Goal: Information Seeking & Learning: Learn about a topic

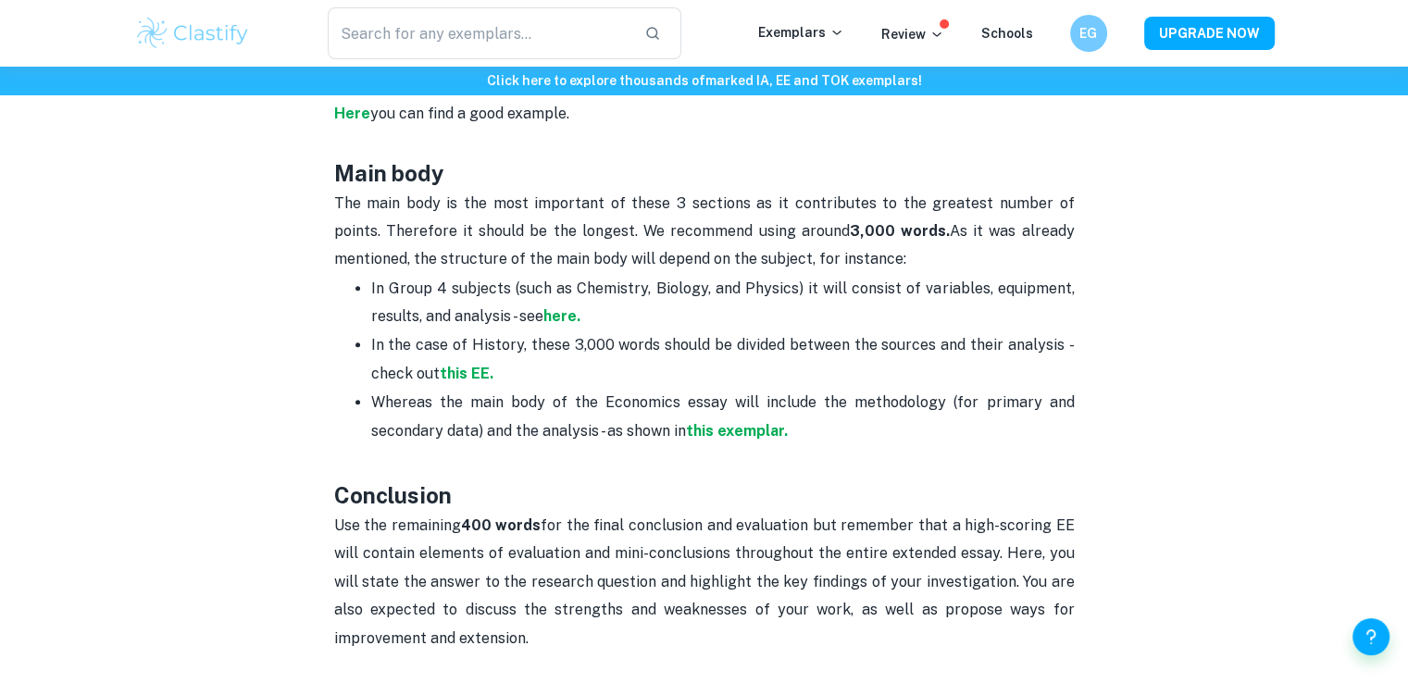
scroll to position [1296, 0]
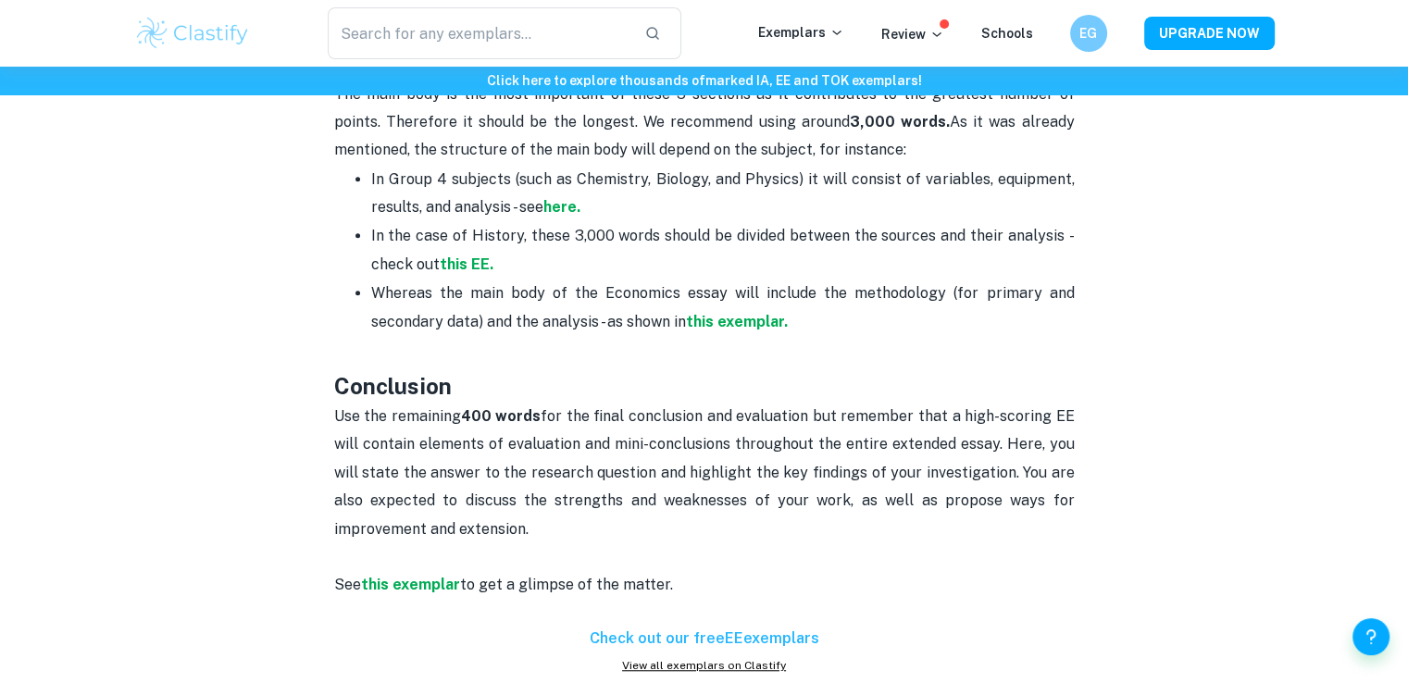
click at [730, 628] on h6 "Check out our free EE exemplars" at bounding box center [704, 639] width 740 height 22
click at [718, 657] on link "View all exemplars on Clastify" at bounding box center [704, 665] width 740 height 17
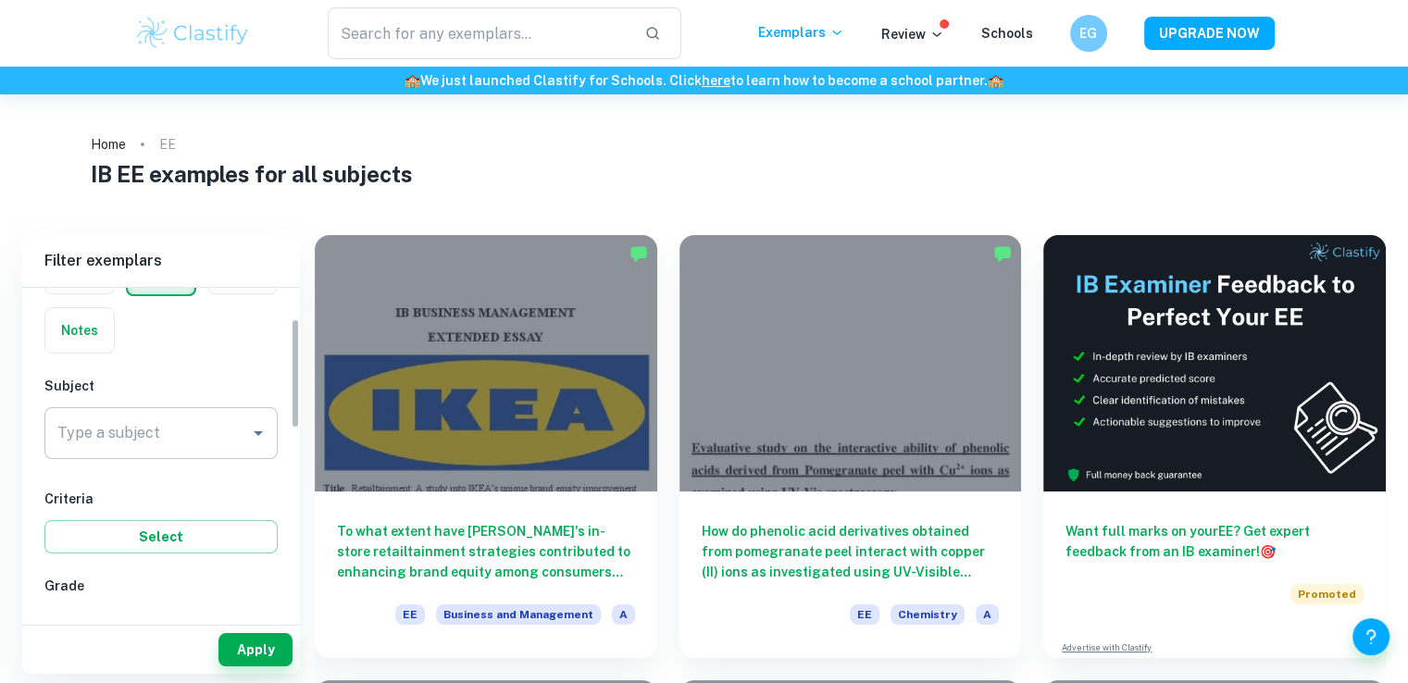
scroll to position [93, 0]
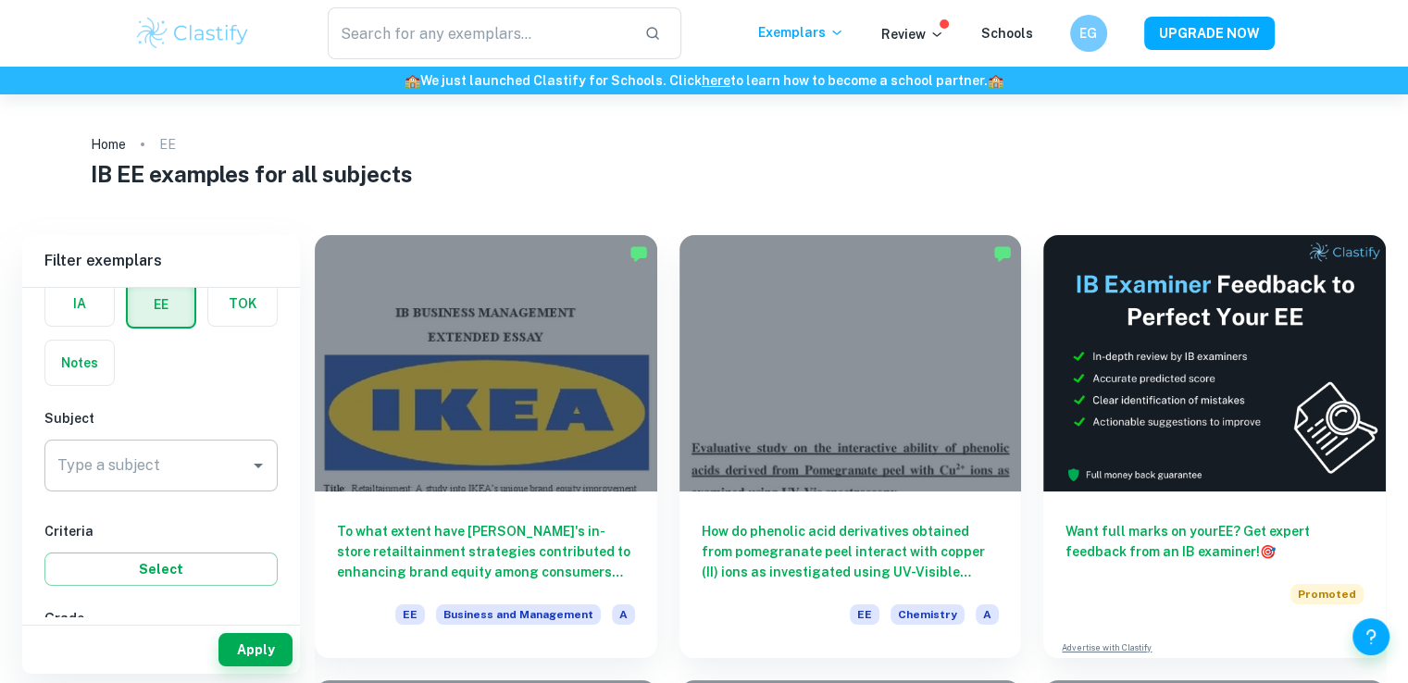
click at [163, 457] on input "Type a subject" at bounding box center [147, 465] width 189 height 35
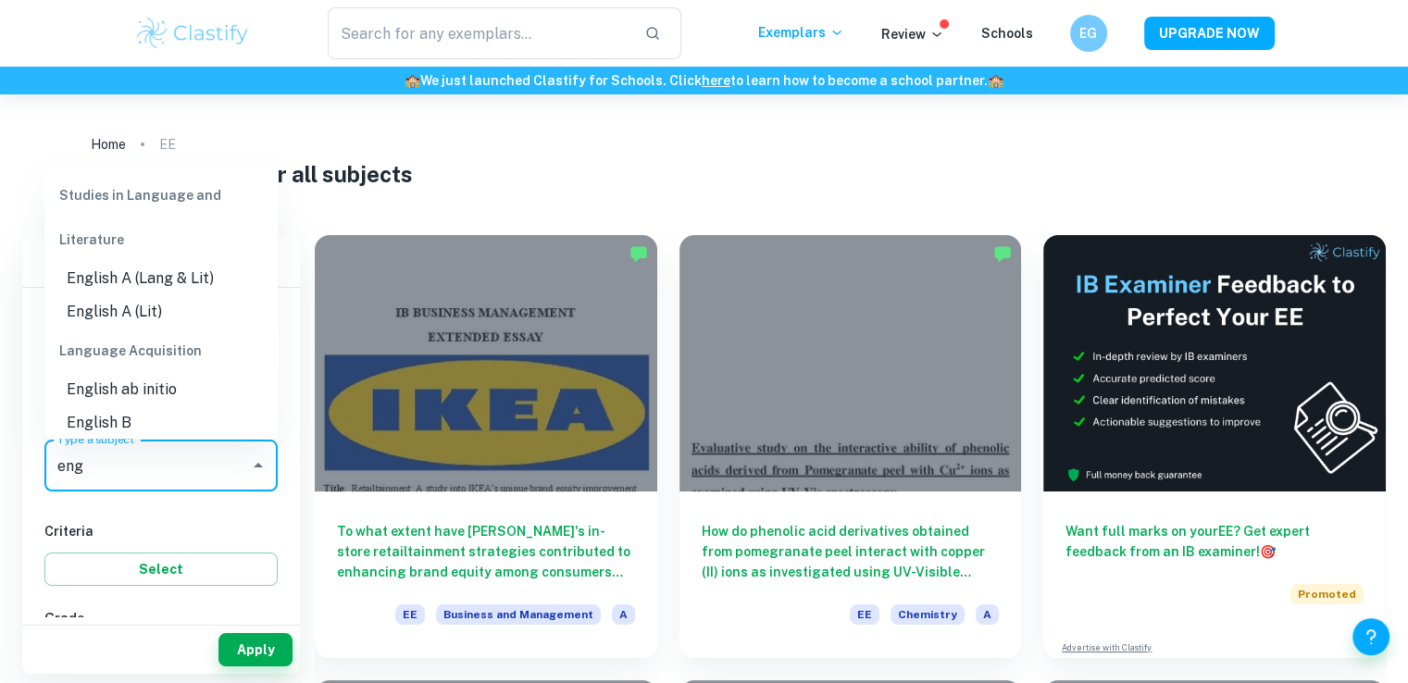
click at [198, 295] on li "English A (Lit)" at bounding box center [160, 311] width 233 height 33
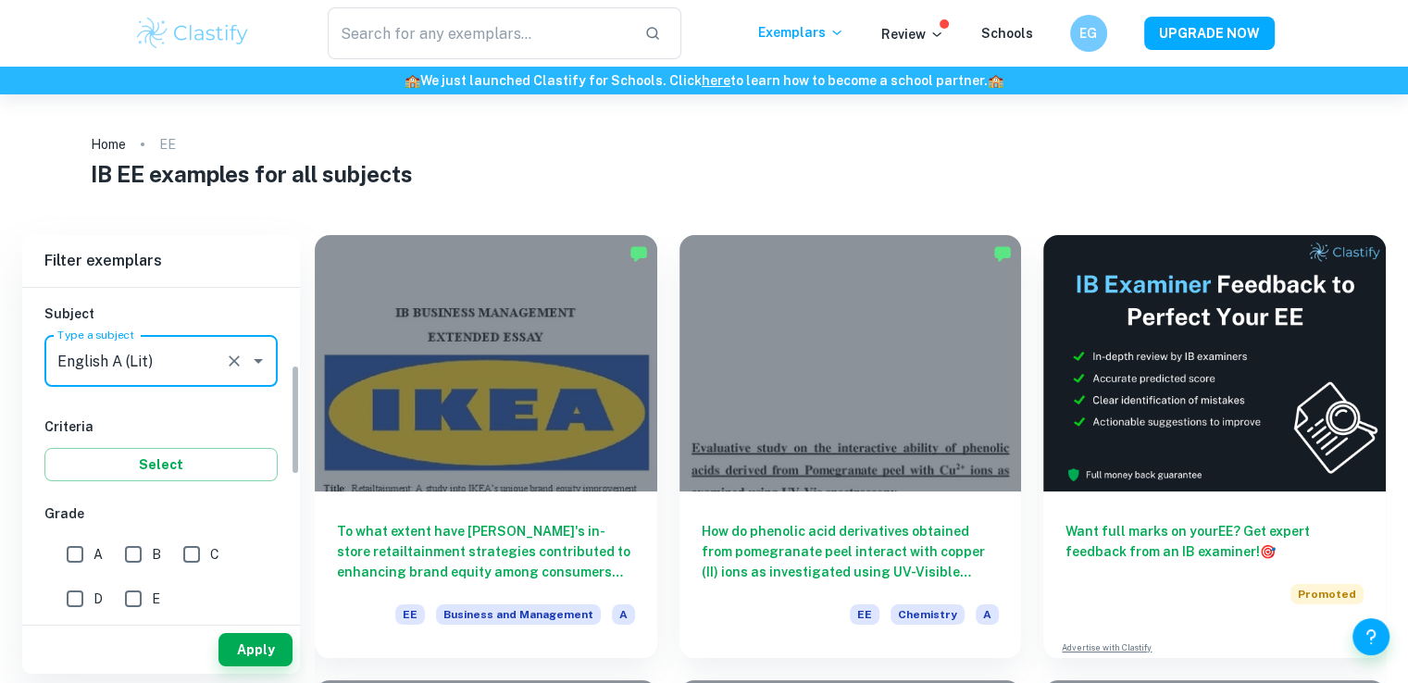
scroll to position [370, 0]
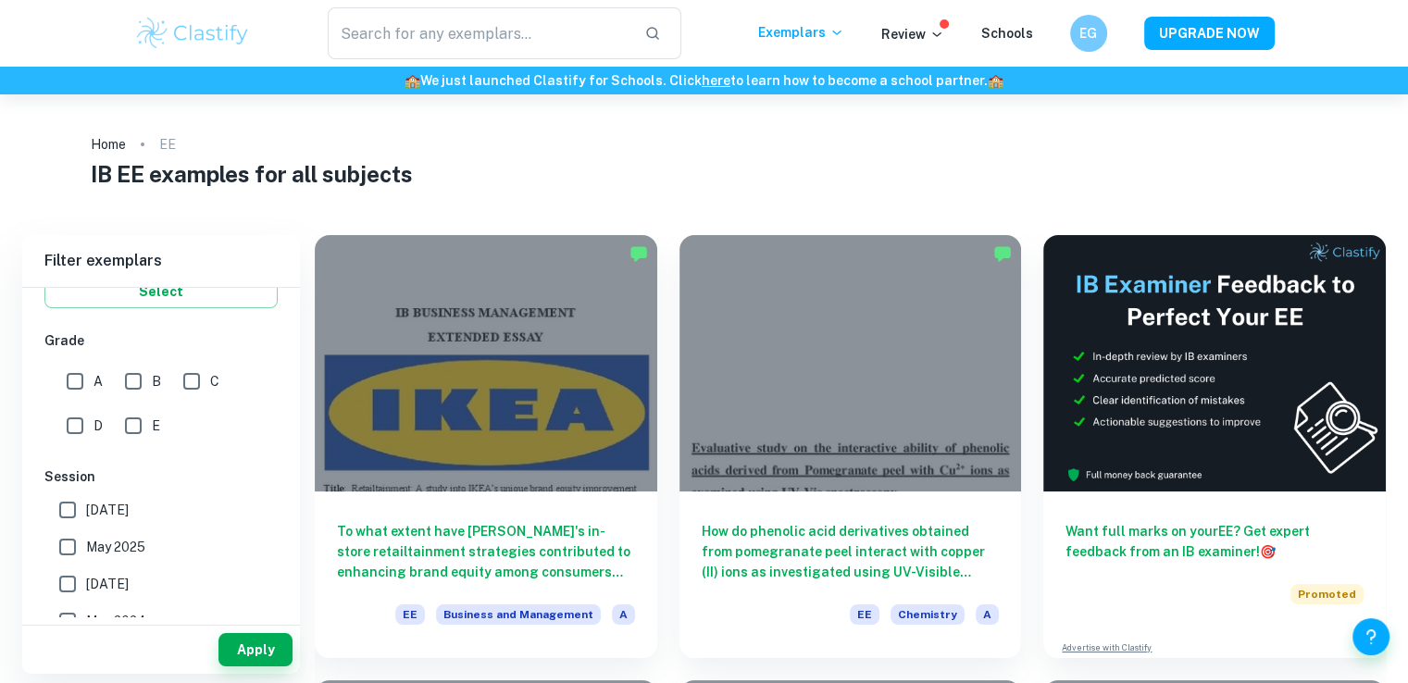
type input "English A (Lit)"
click at [70, 376] on input "A" at bounding box center [74, 381] width 37 height 37
checkbox input "true"
click at [272, 646] on button "Apply" at bounding box center [255, 649] width 74 height 33
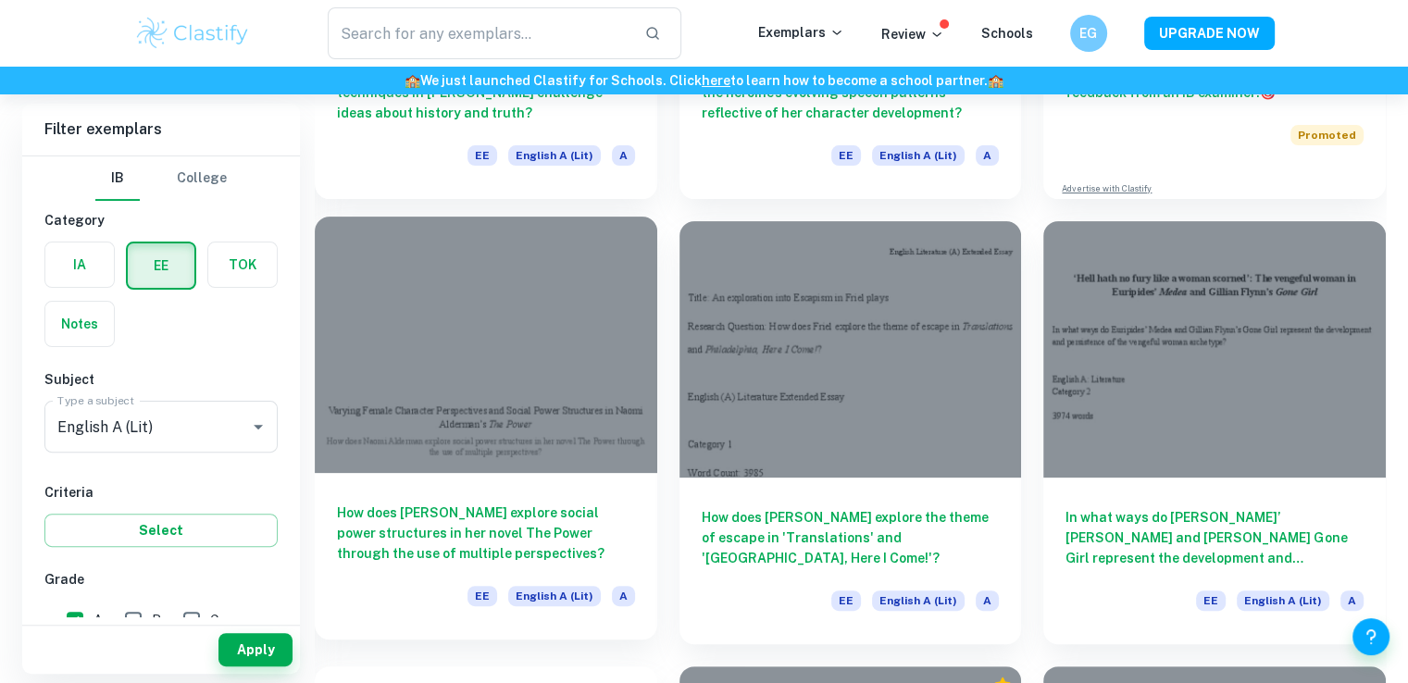
scroll to position [463, 0]
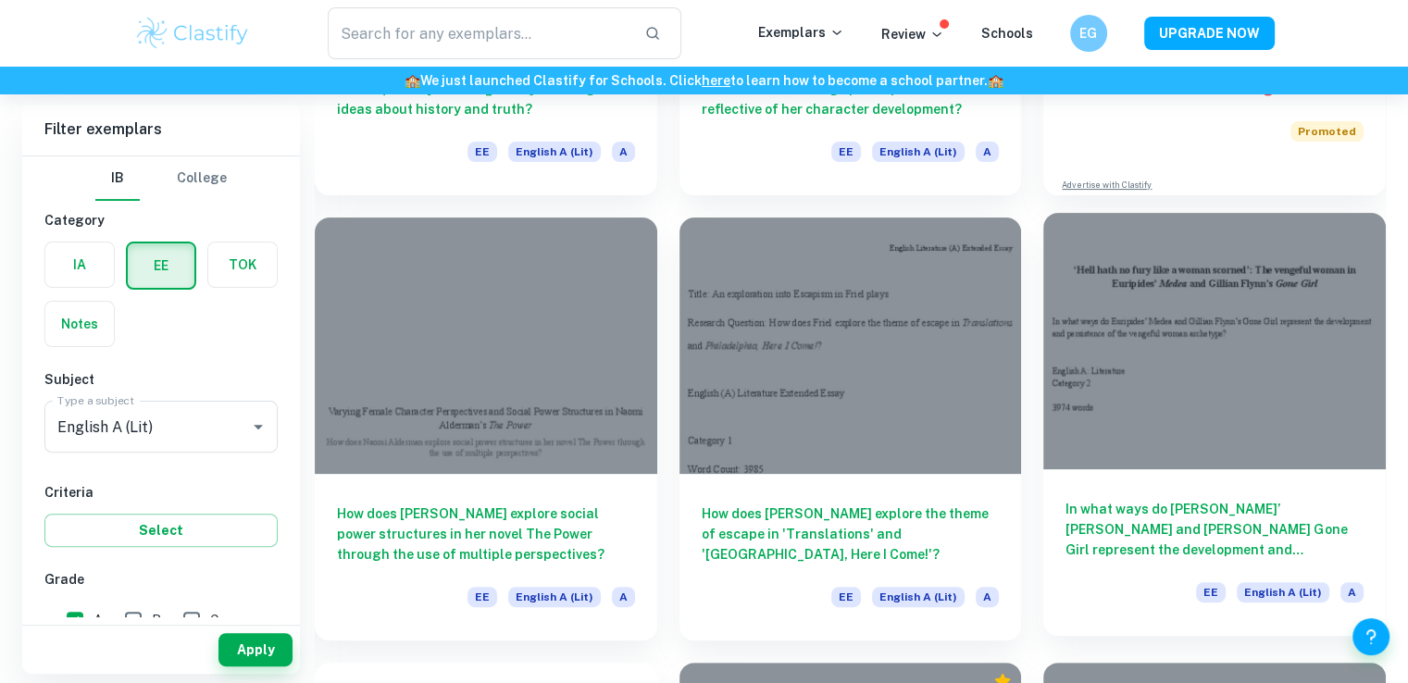
drag, startPoint x: 1183, startPoint y: 289, endPoint x: 1182, endPoint y: 307, distance: 18.5
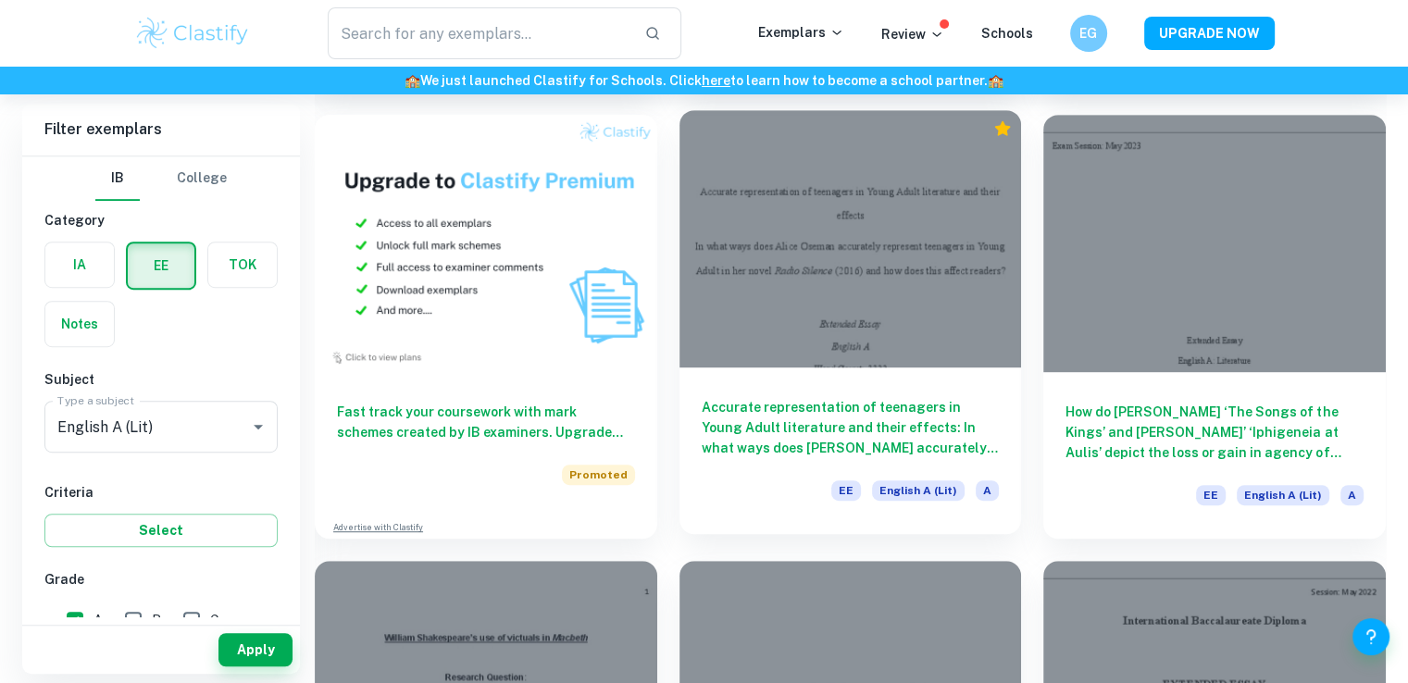
scroll to position [1018, 0]
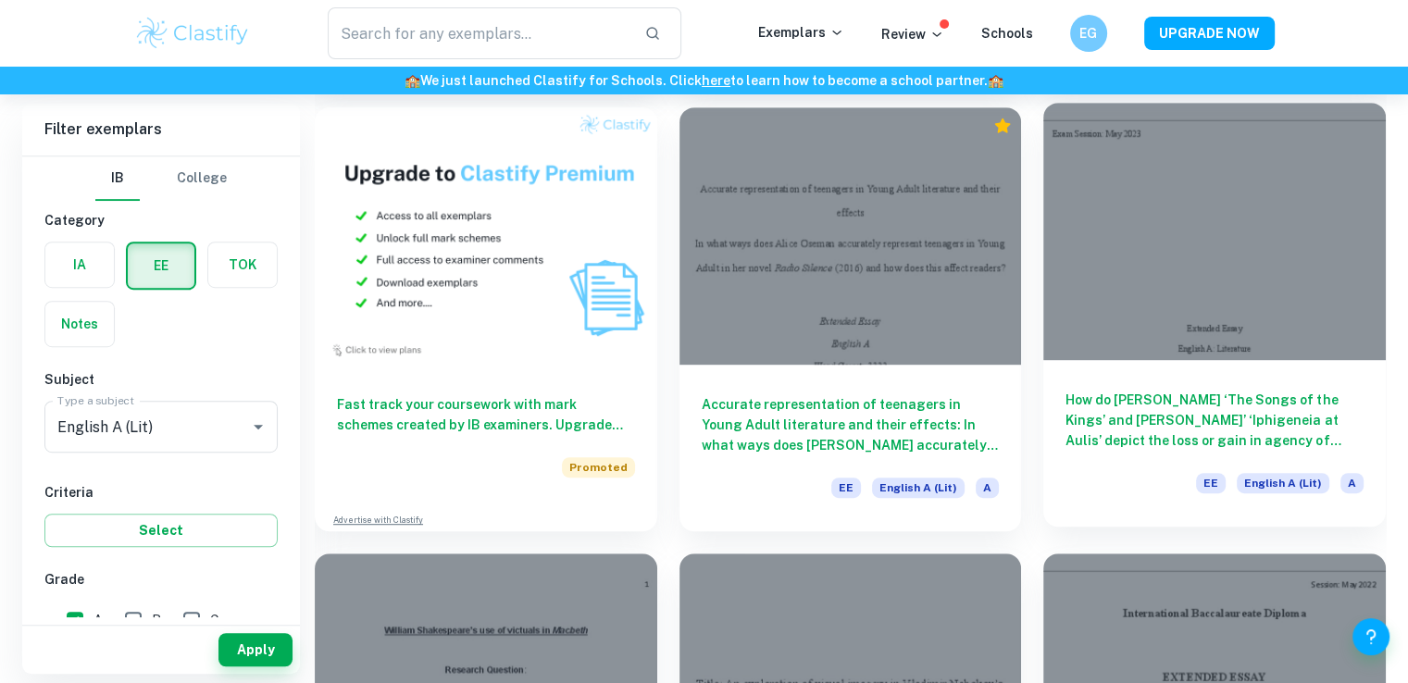
drag, startPoint x: 794, startPoint y: 242, endPoint x: 1254, endPoint y: 188, distance: 463.2
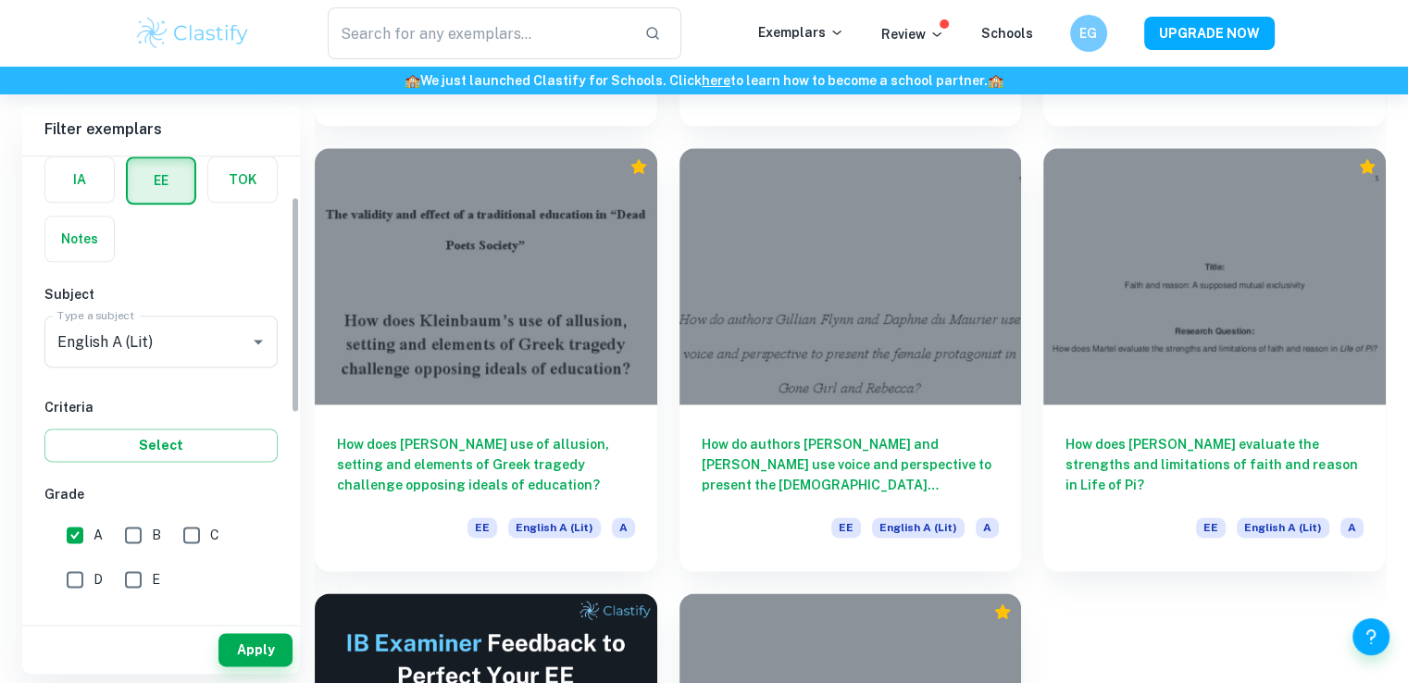
scroll to position [185, 0]
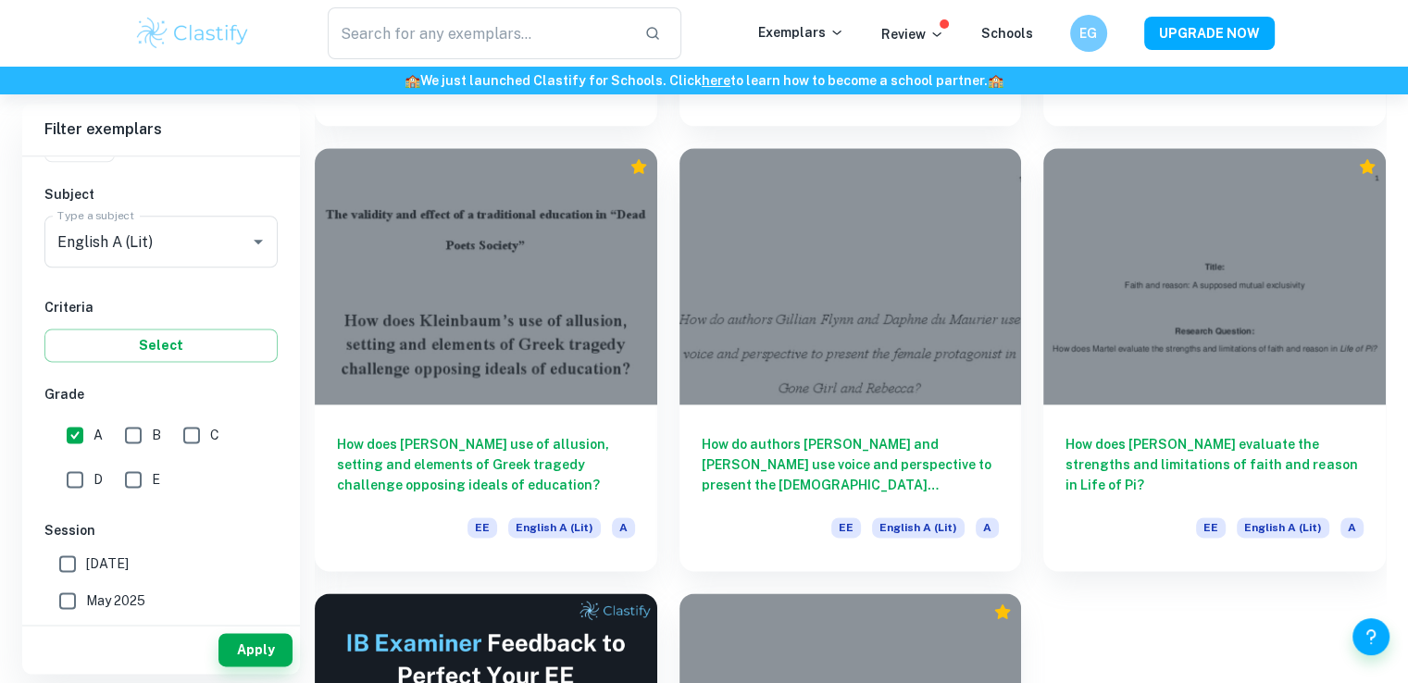
click at [86, 443] on input "A" at bounding box center [74, 434] width 37 height 37
checkbox input "false"
click at [141, 426] on input "B" at bounding box center [133, 434] width 37 height 37
checkbox input "true"
click at [261, 644] on button "Apply" at bounding box center [255, 649] width 74 height 33
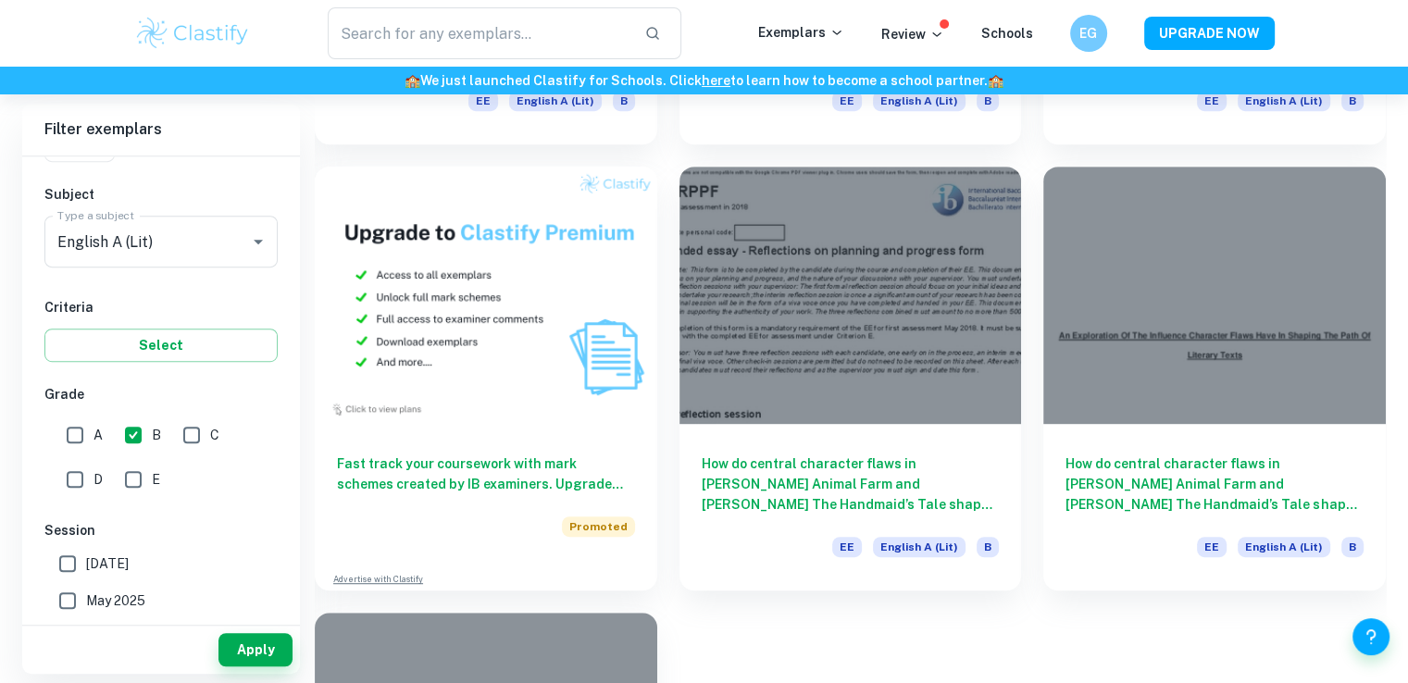
scroll to position [1203, 0]
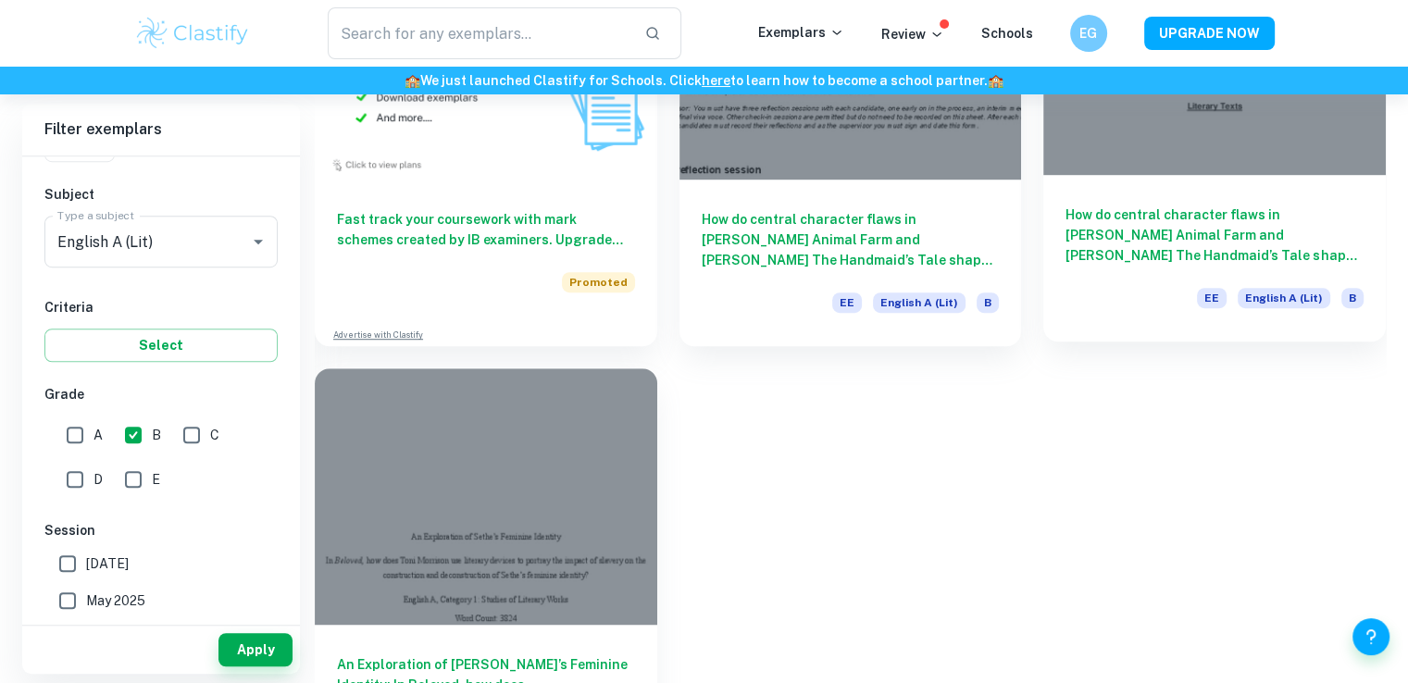
drag, startPoint x: 1010, startPoint y: 197, endPoint x: 1074, endPoint y: 197, distance: 63.9
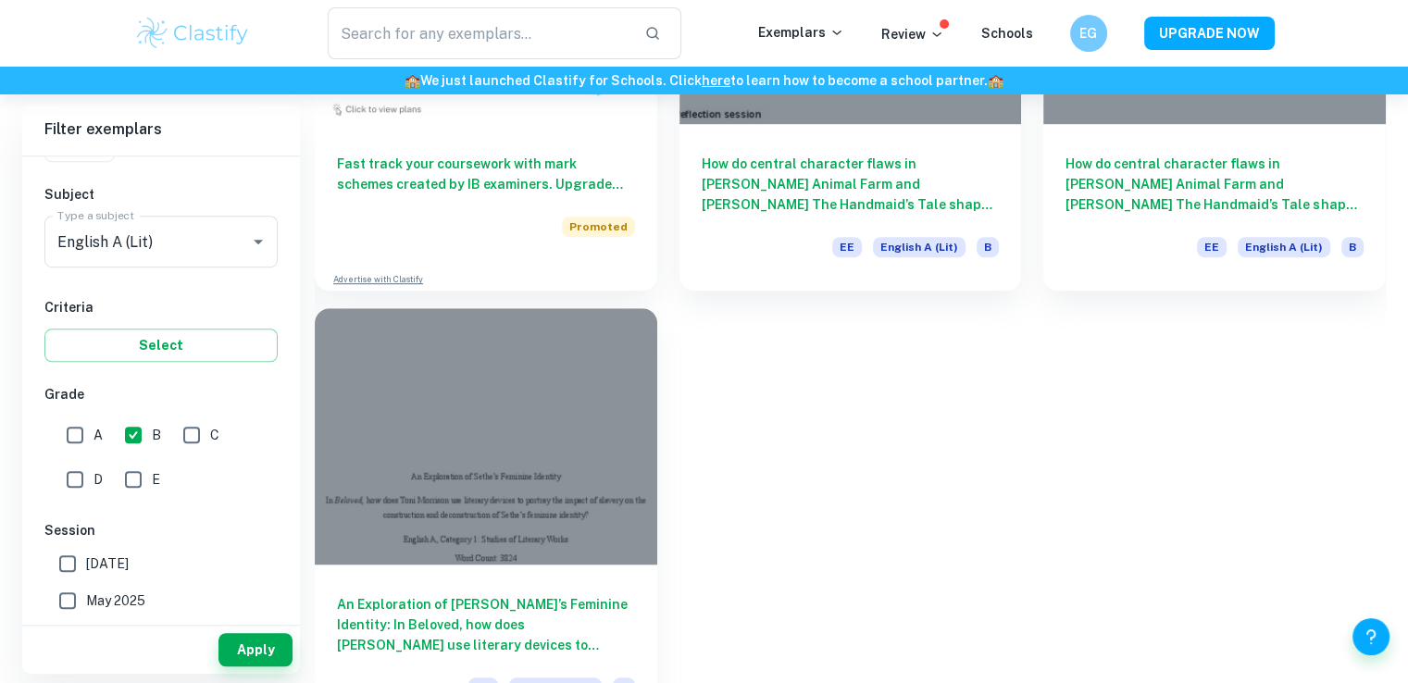
scroll to position [1311, 0]
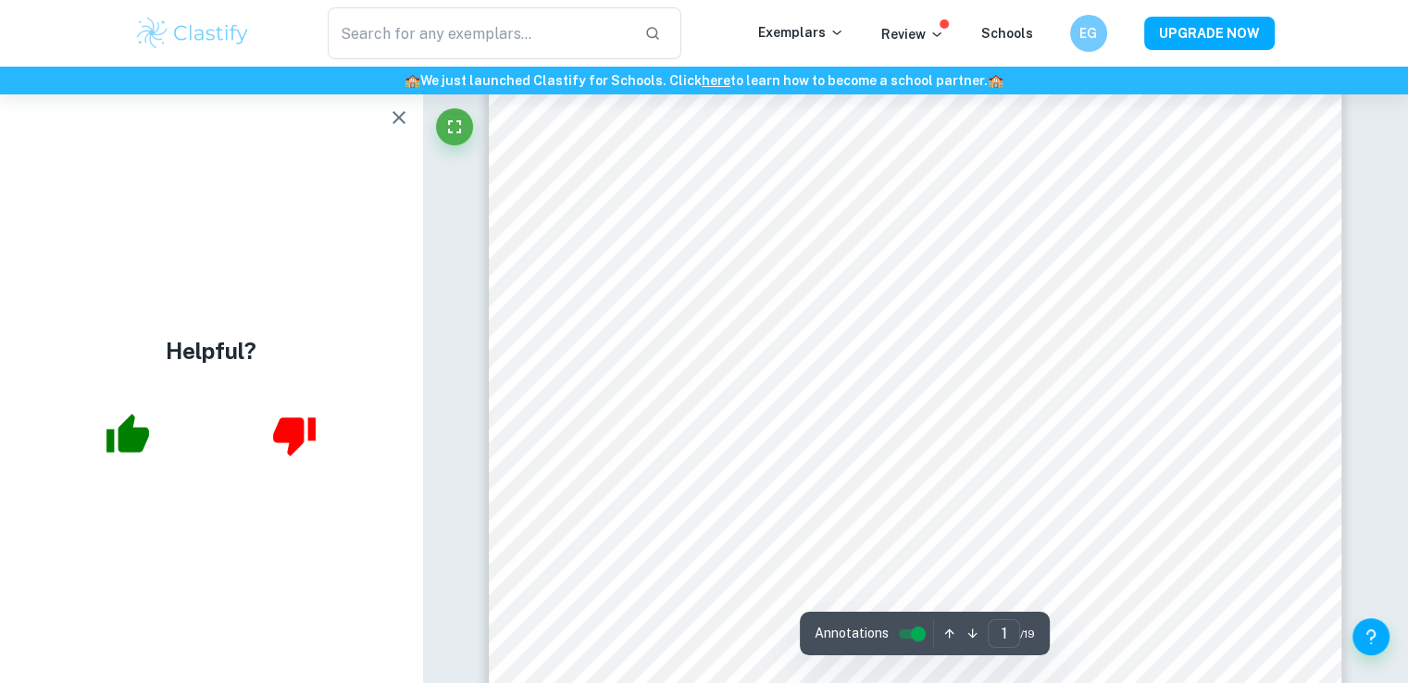
scroll to position [463, 0]
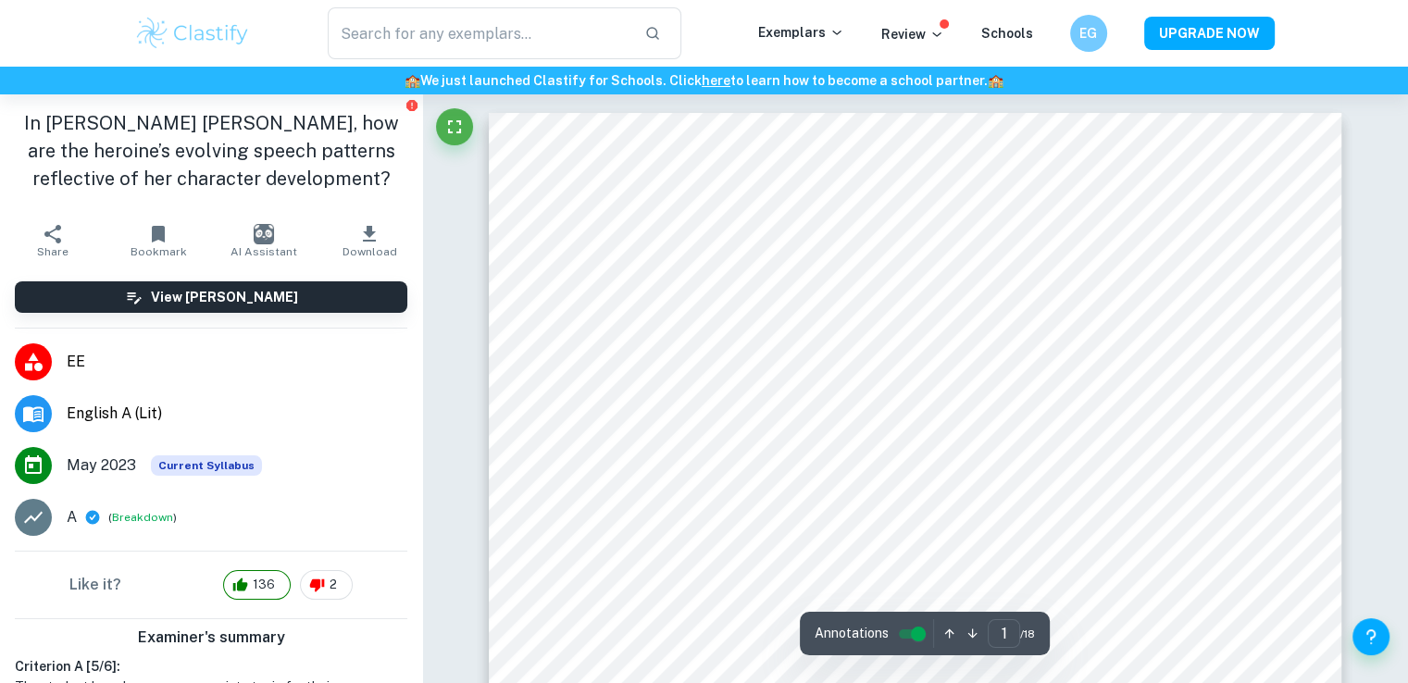
scroll to position [185, 0]
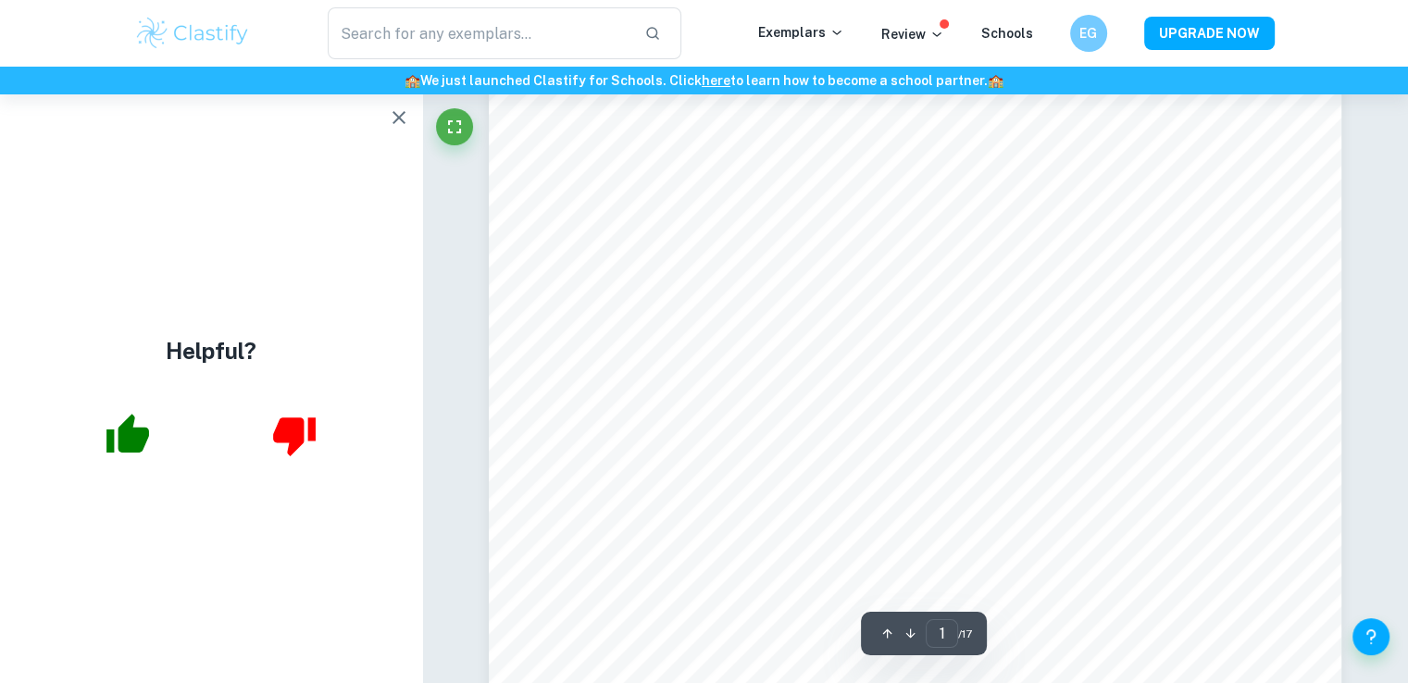
scroll to position [463, 0]
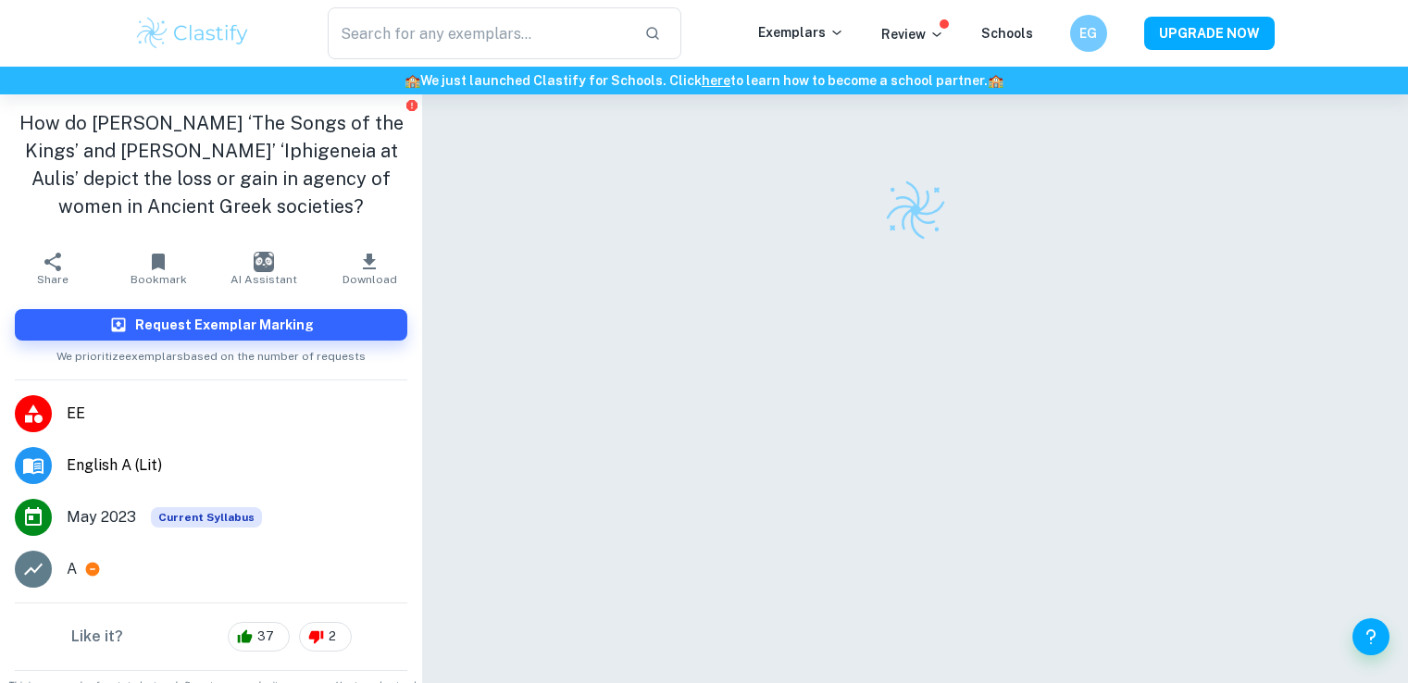
checkbox input "true"
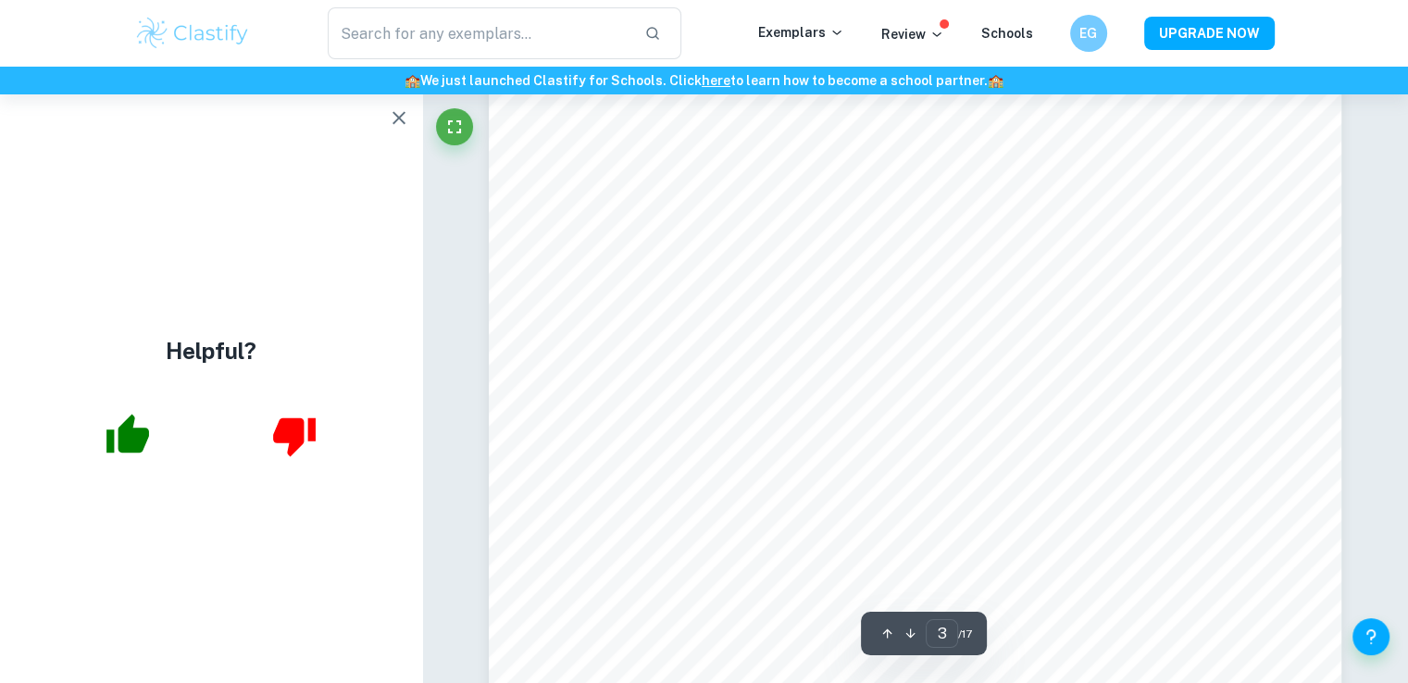
scroll to position [3054, 0]
type input "4"
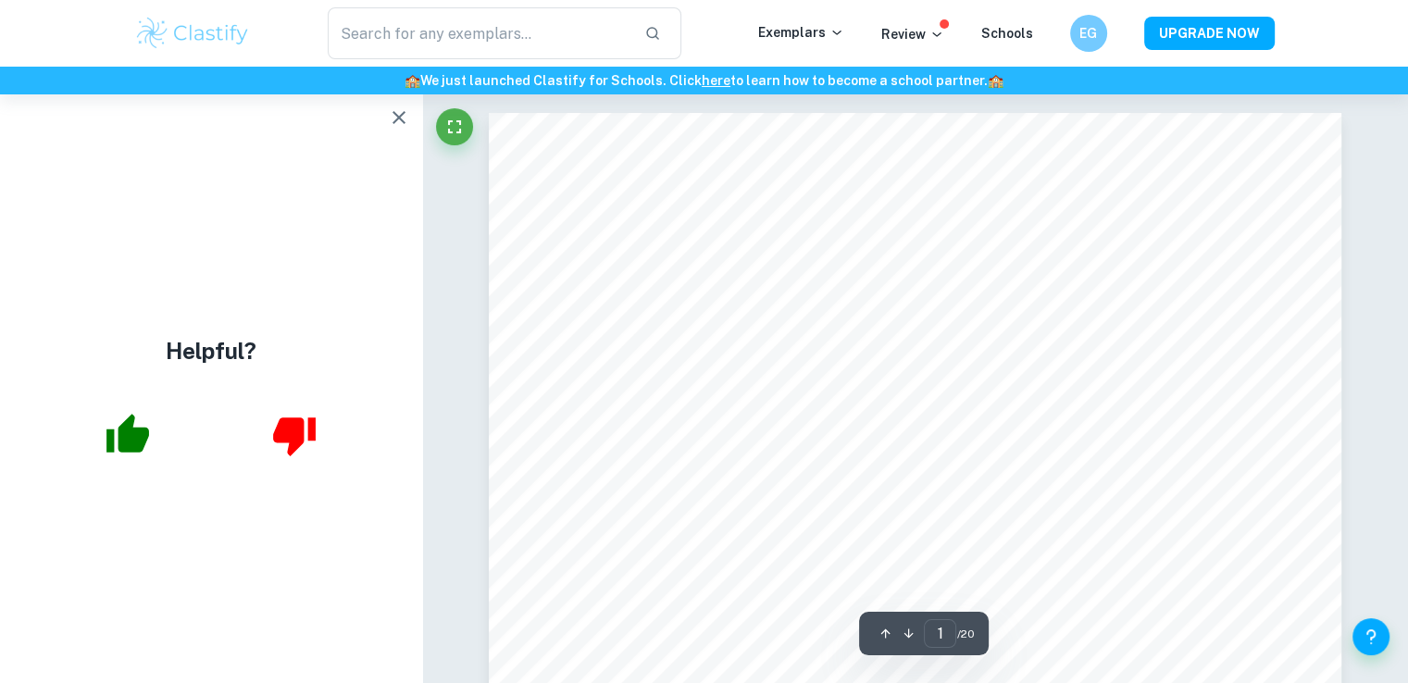
scroll to position [648, 0]
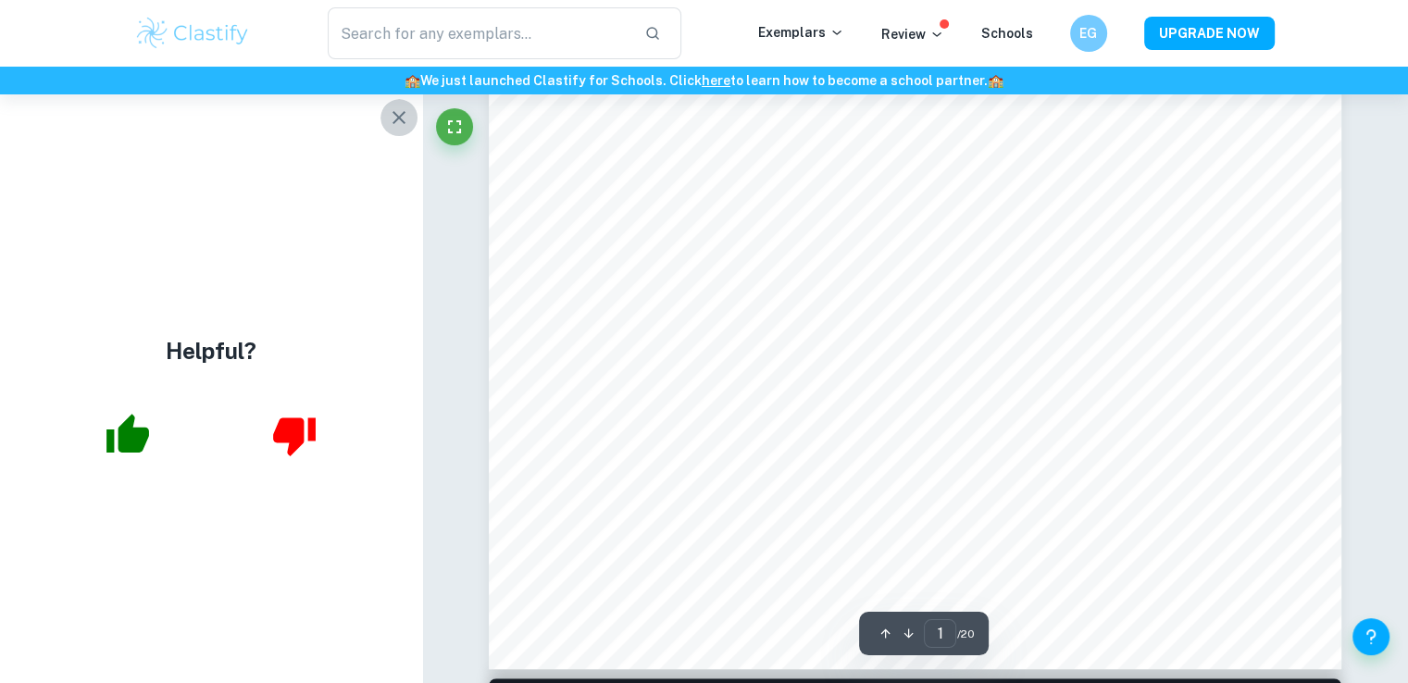
click at [407, 112] on icon "button" at bounding box center [399, 117] width 22 height 22
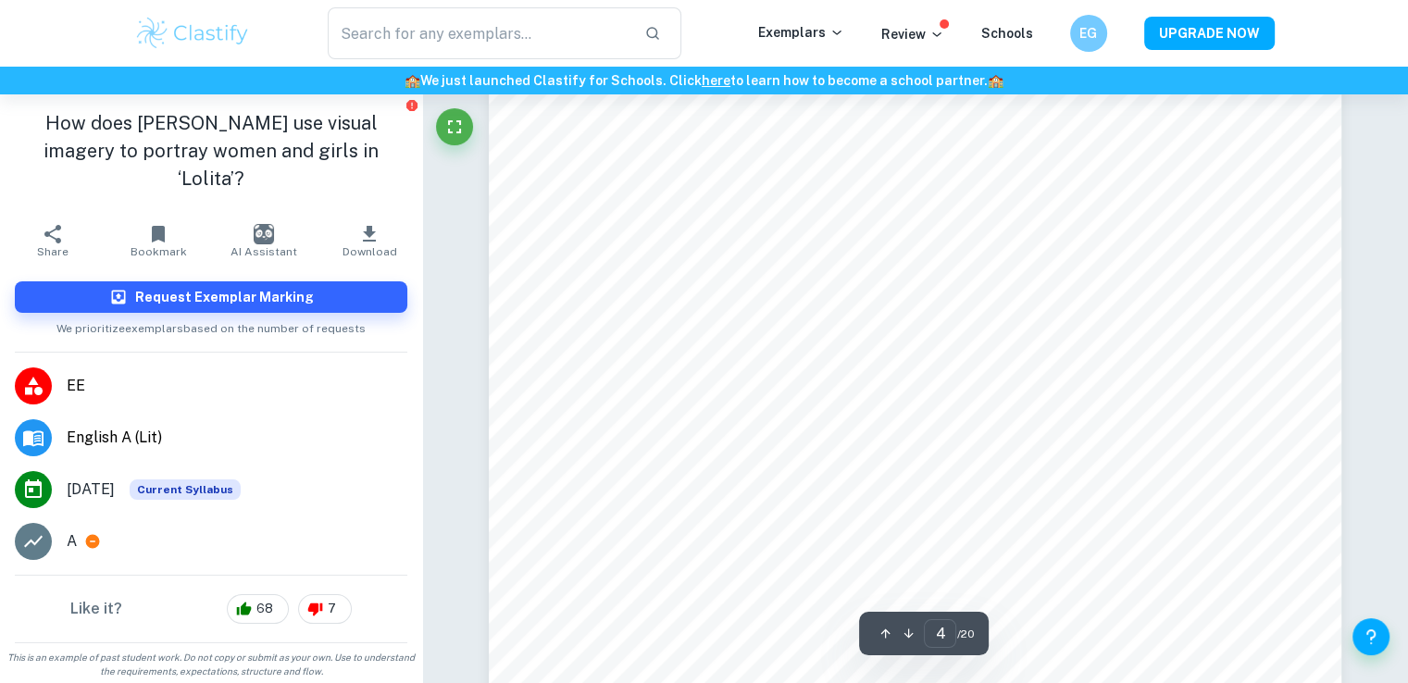
scroll to position [4905, 0]
type input "5"
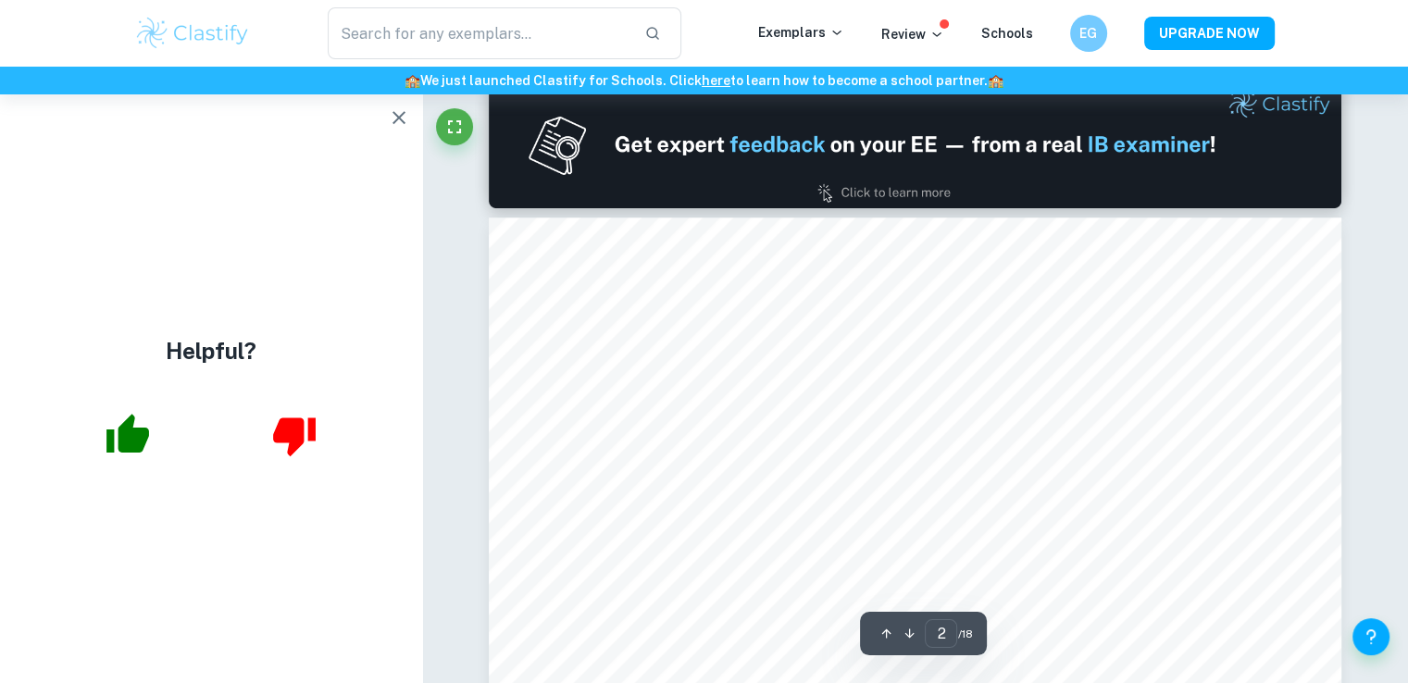
scroll to position [1481, 0]
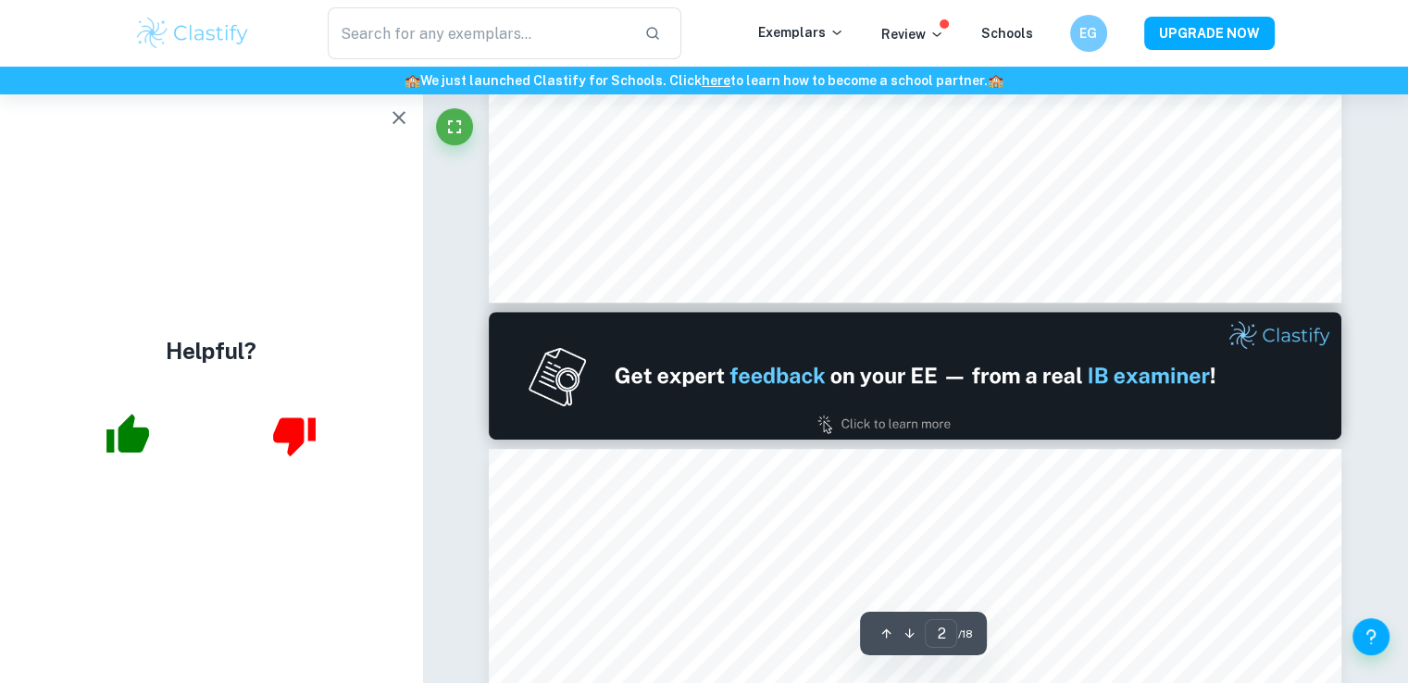
type input "1"
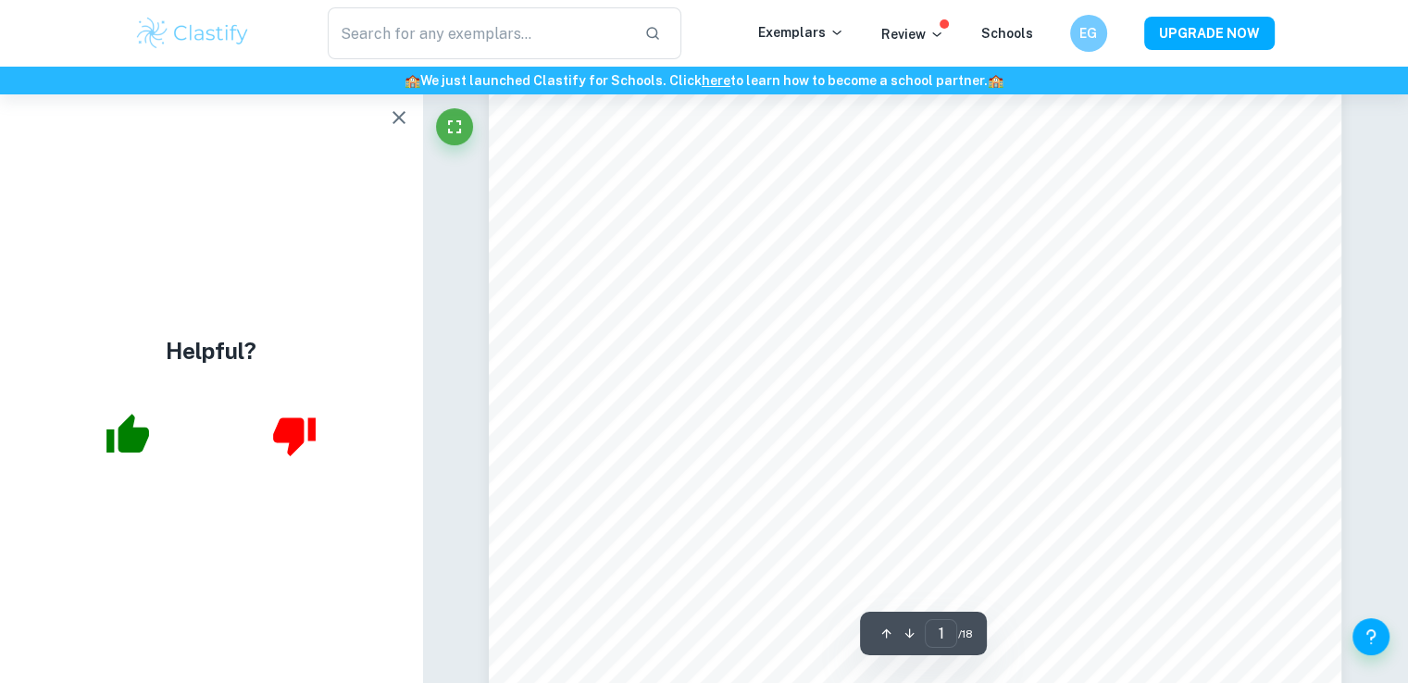
scroll to position [278, 0]
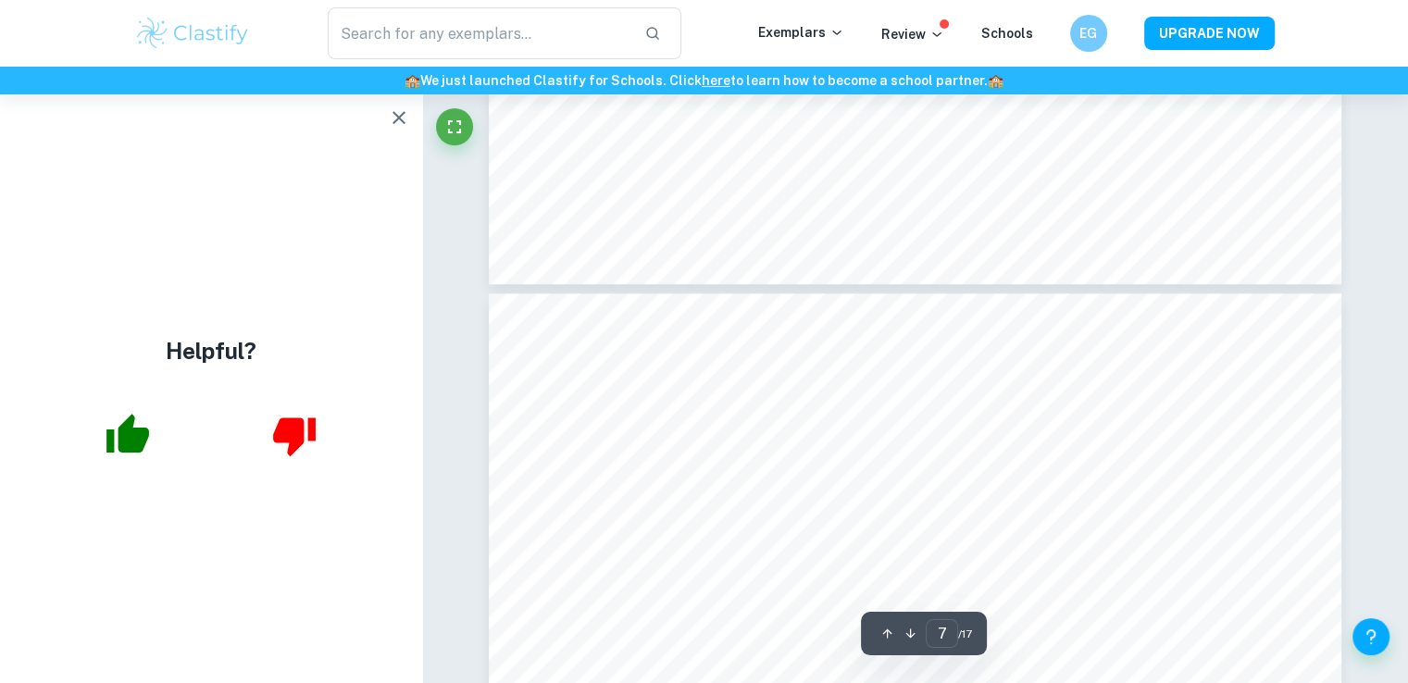
type input "8"
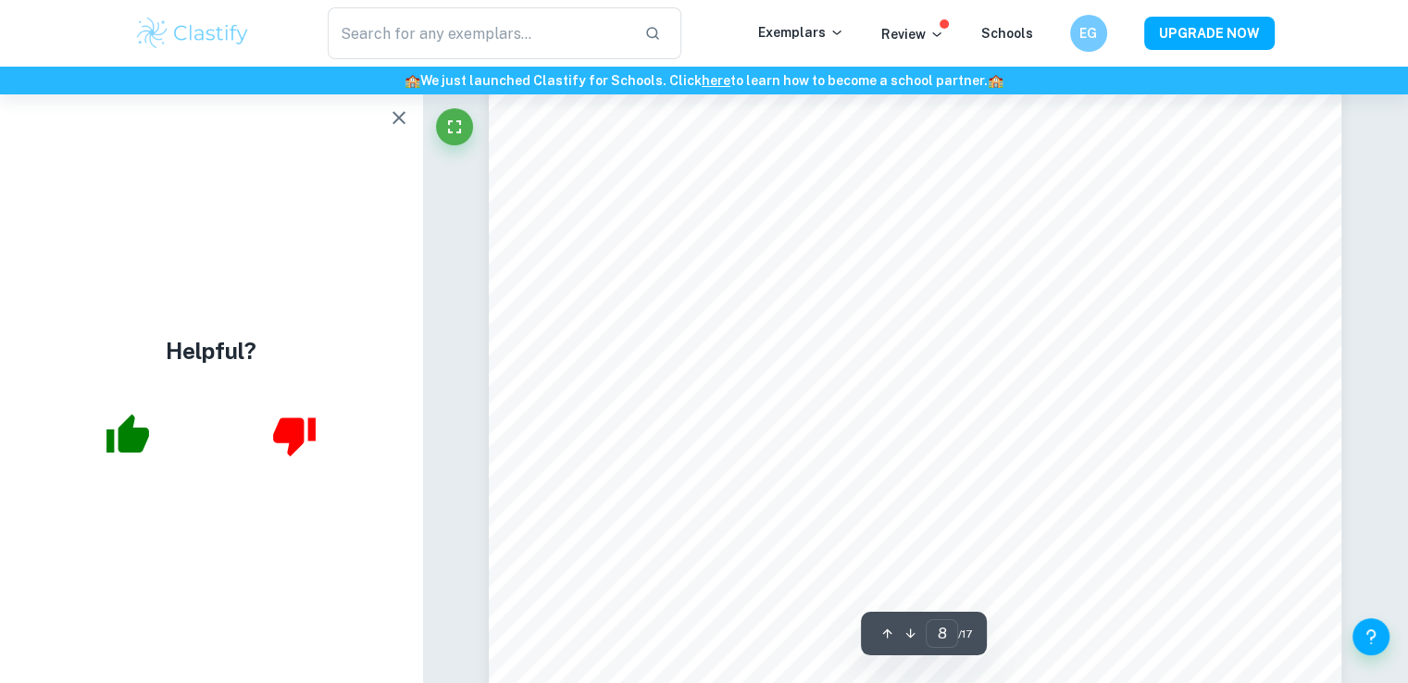
scroll to position [9163, 0]
click at [411, 108] on button "button" at bounding box center [398, 117] width 37 height 37
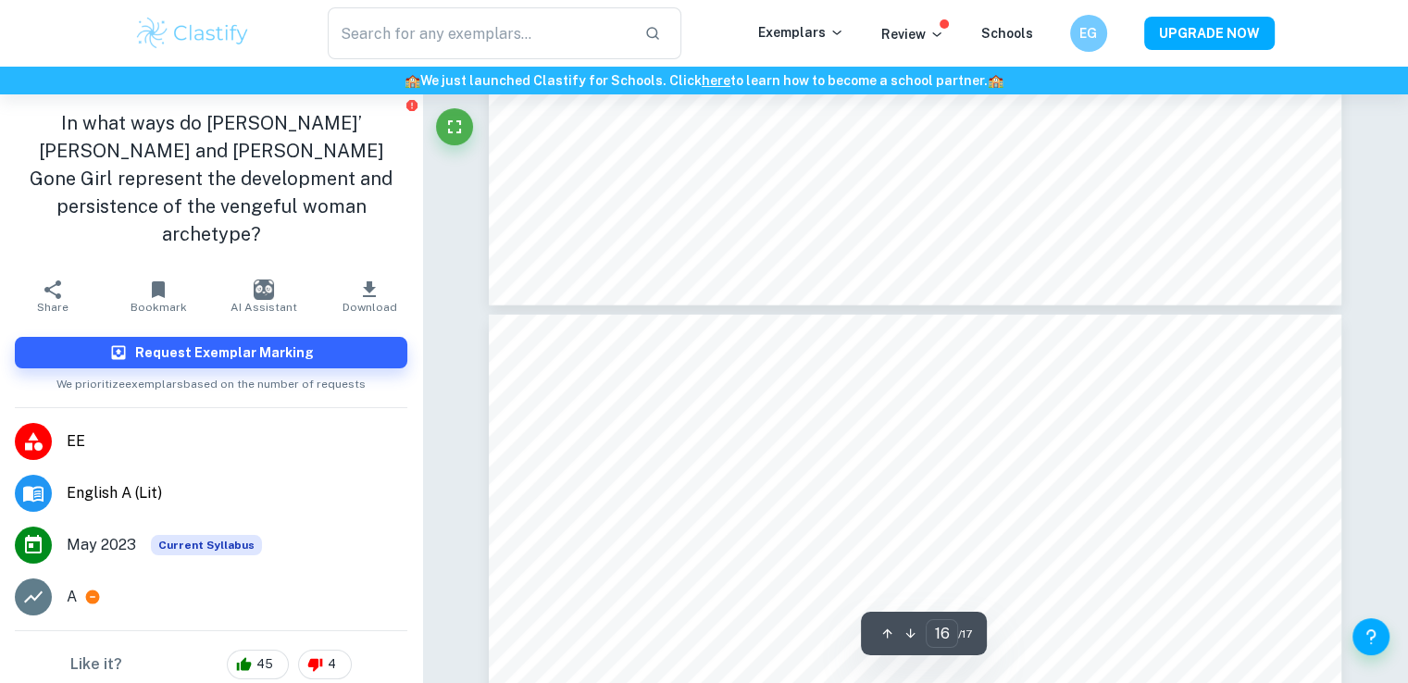
type input "17"
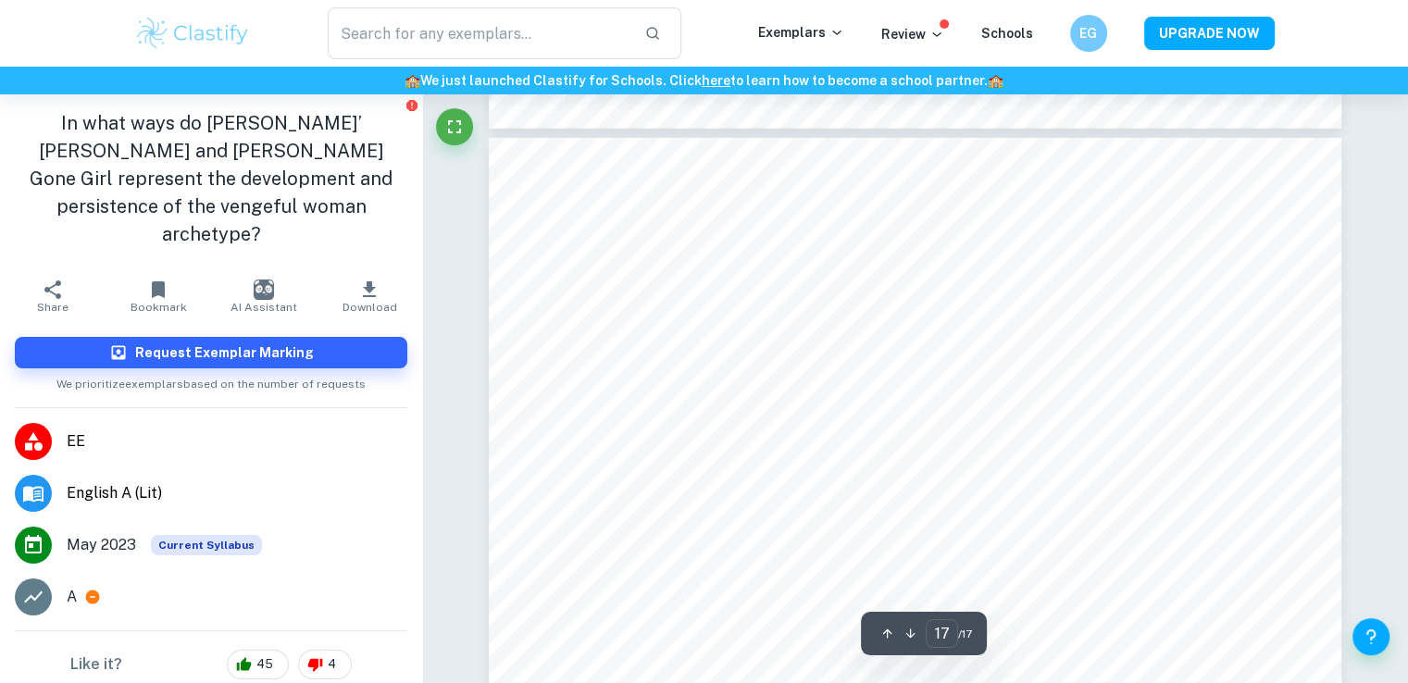
scroll to position [19830, 0]
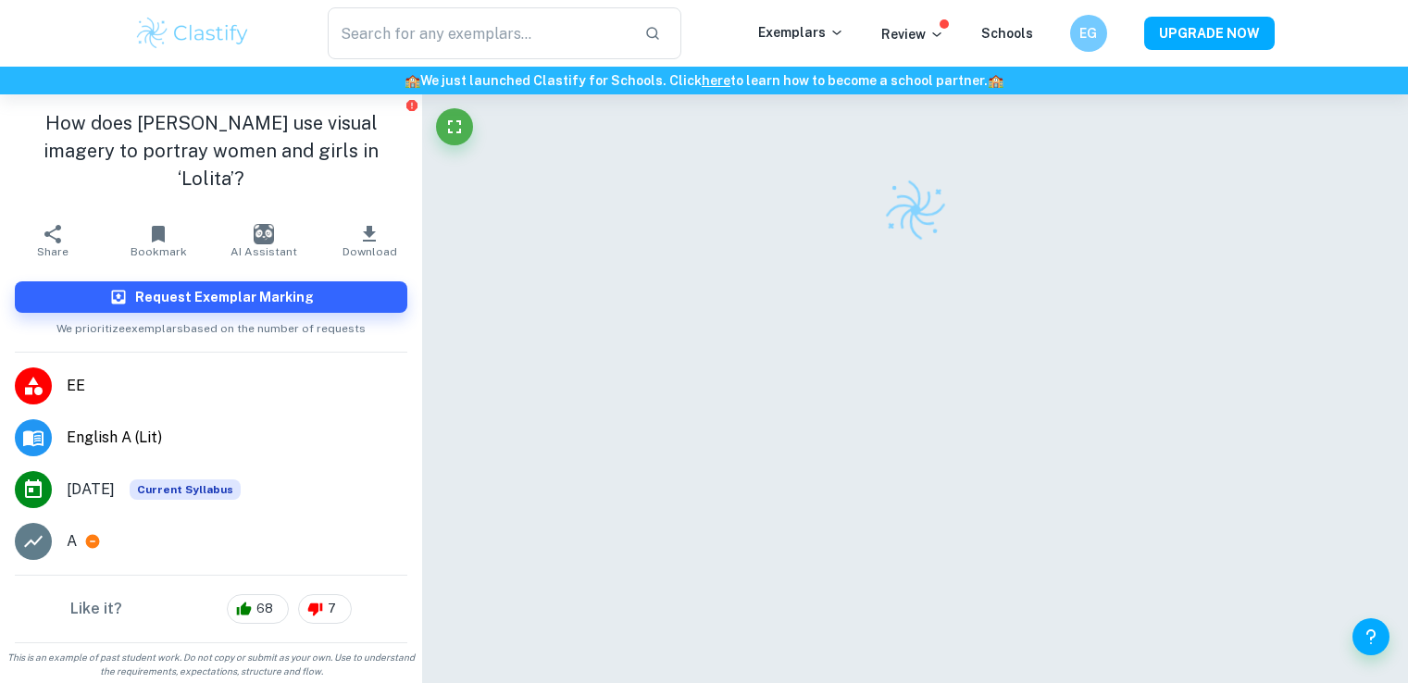
checkbox input "true"
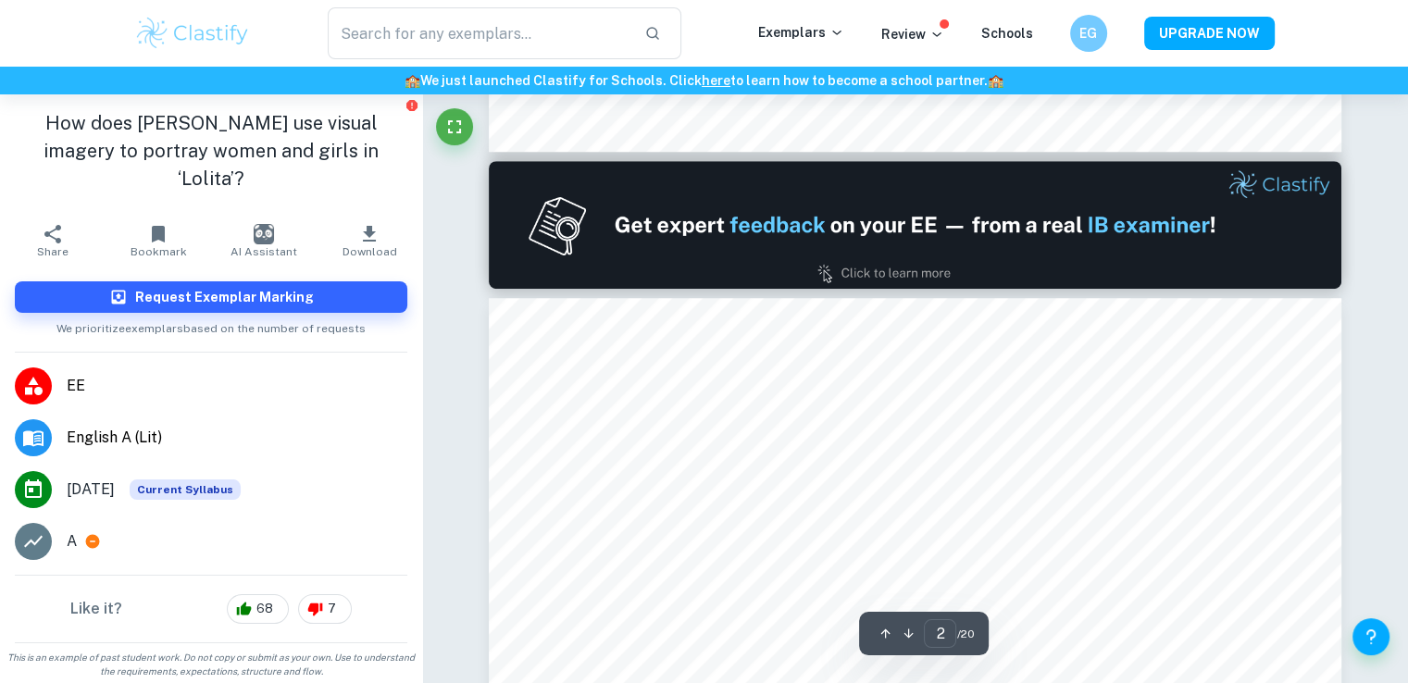
type input "1"
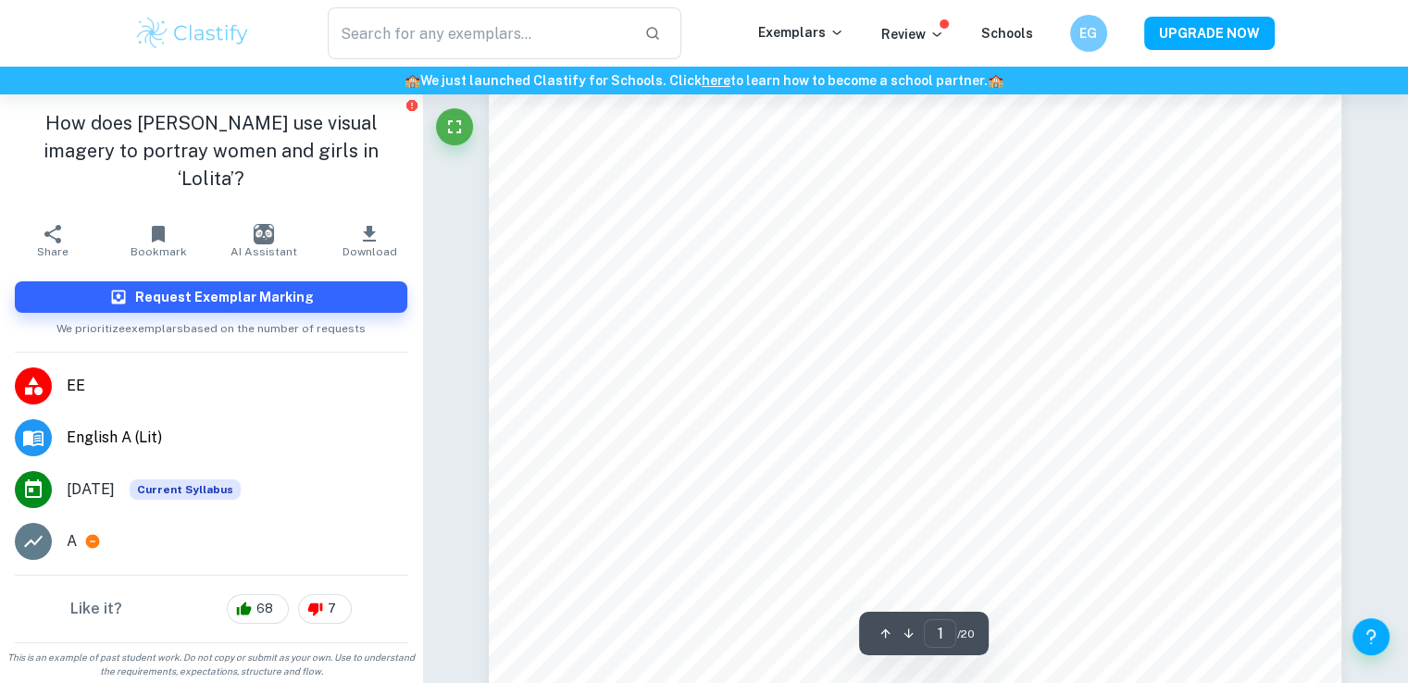
scroll to position [240, 0]
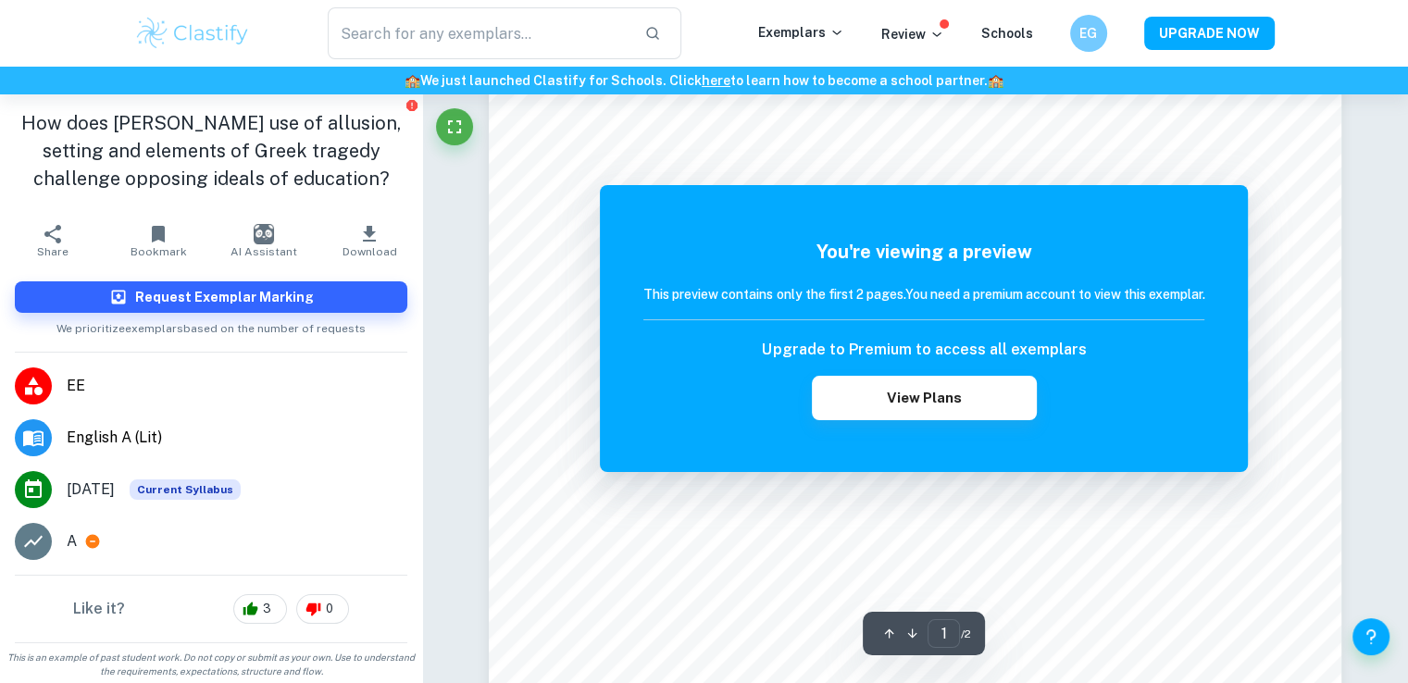
scroll to position [463, 0]
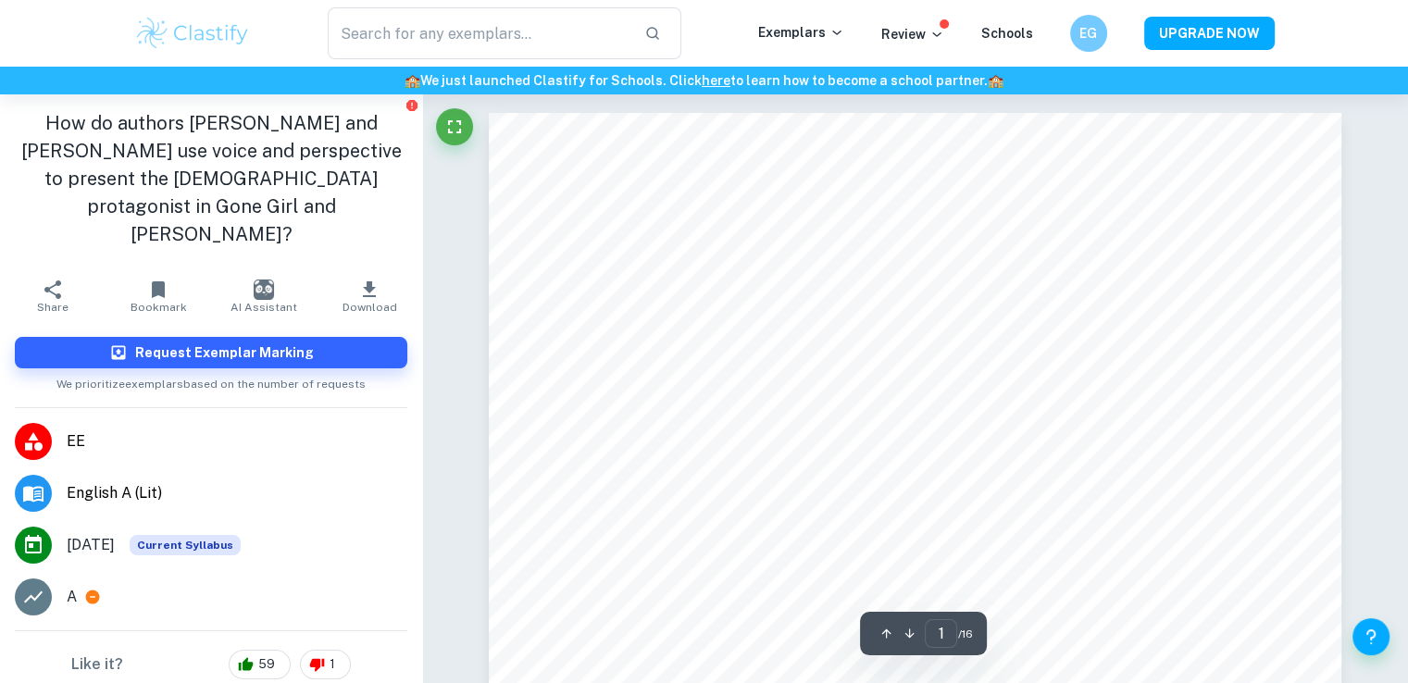
scroll to position [185, 0]
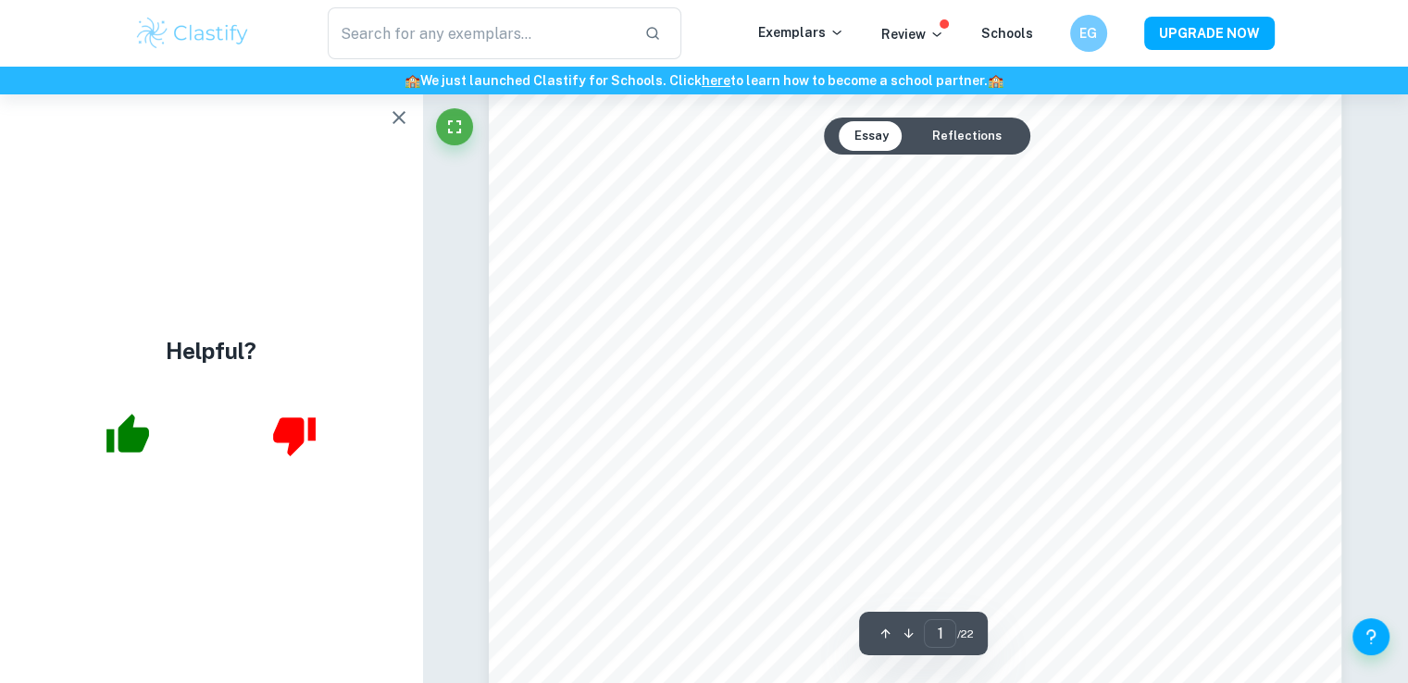
scroll to position [555, 0]
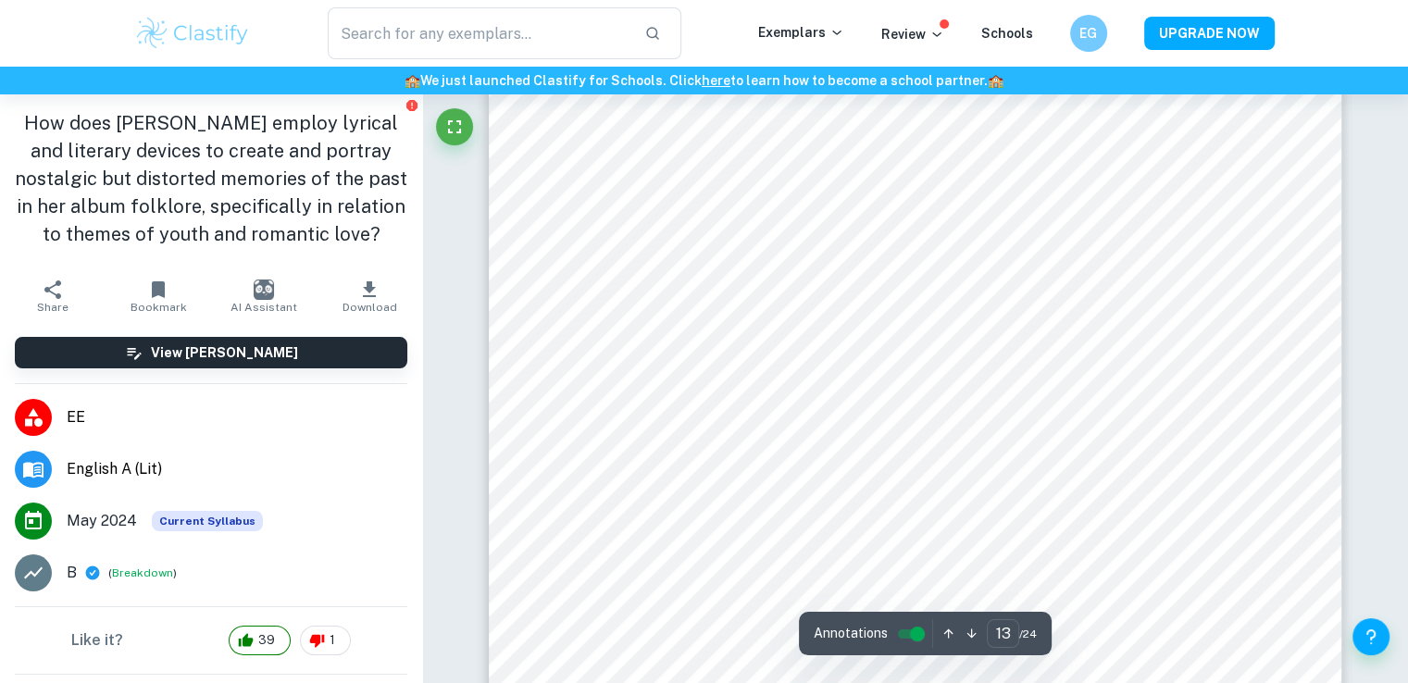
scroll to position [15457, 0]
type input "24"
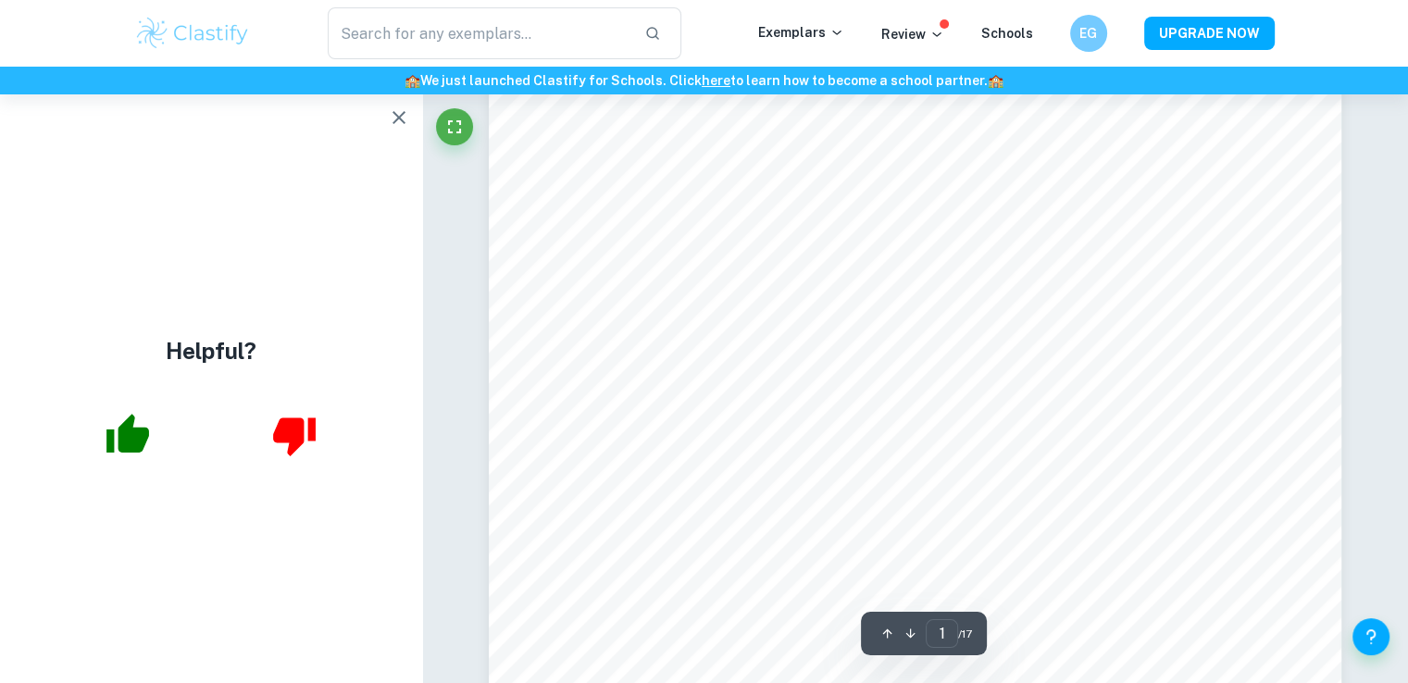
scroll to position [648, 0]
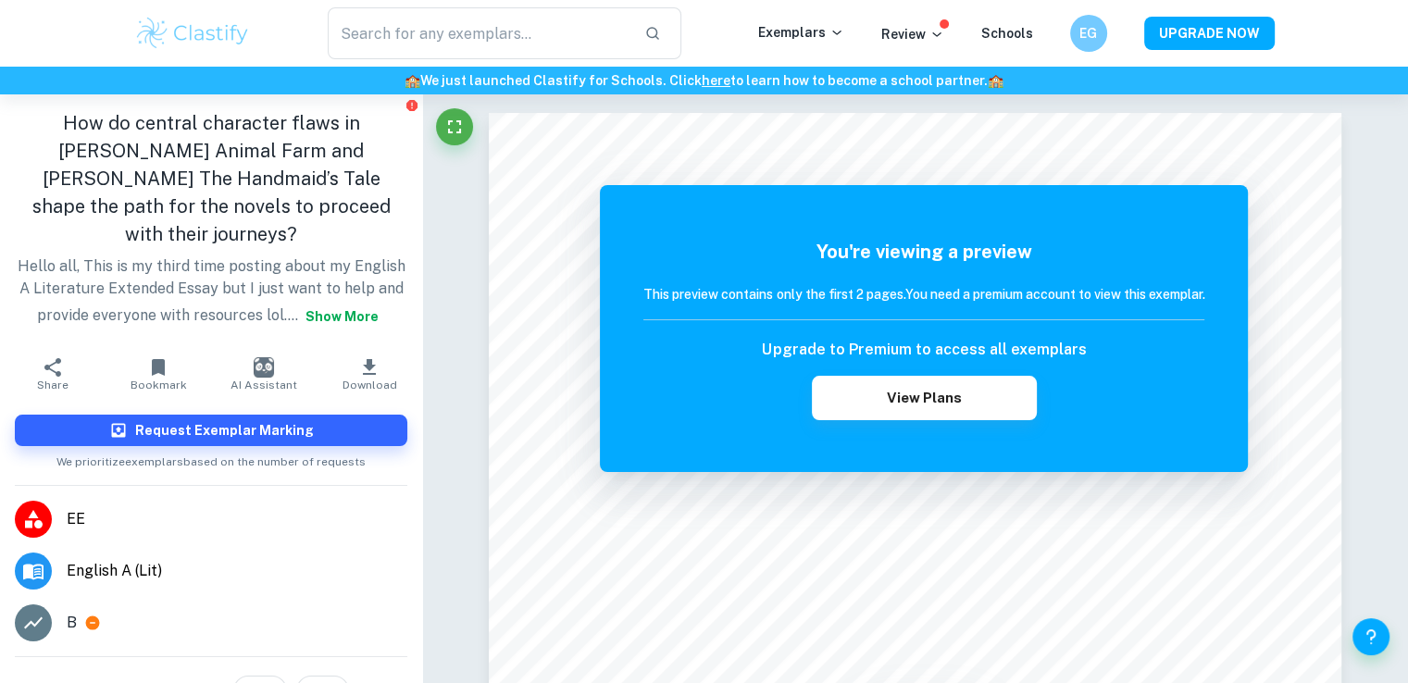
click at [298, 333] on button "Show more" at bounding box center [342, 316] width 88 height 33
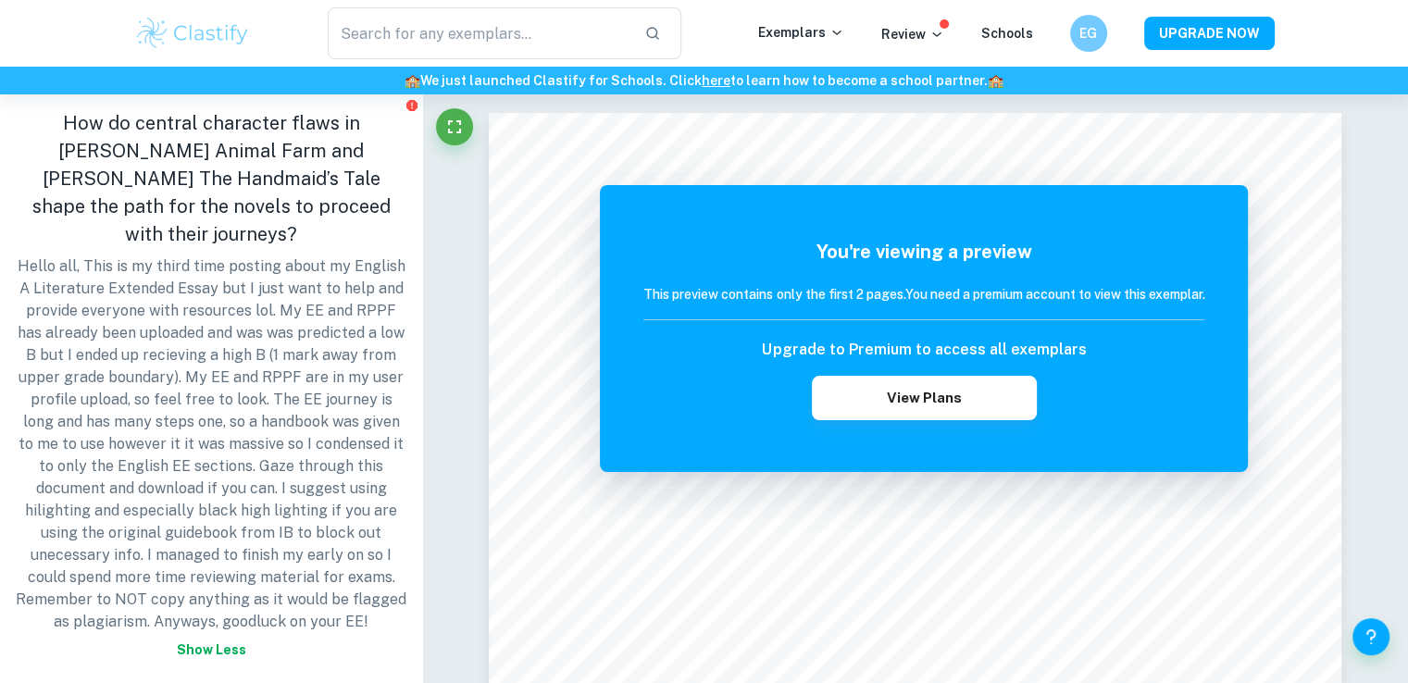
scroll to position [416, 0]
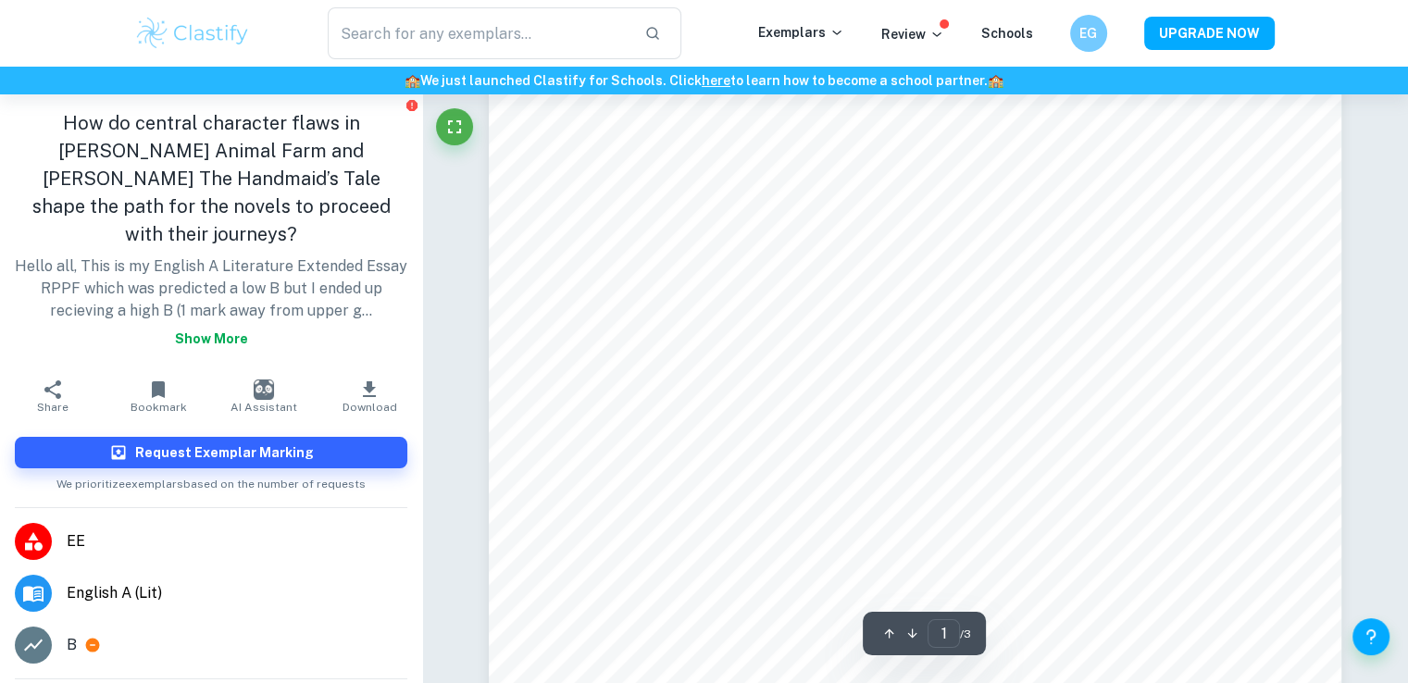
scroll to position [370, 0]
click at [241, 333] on button "Show more" at bounding box center [212, 338] width 88 height 33
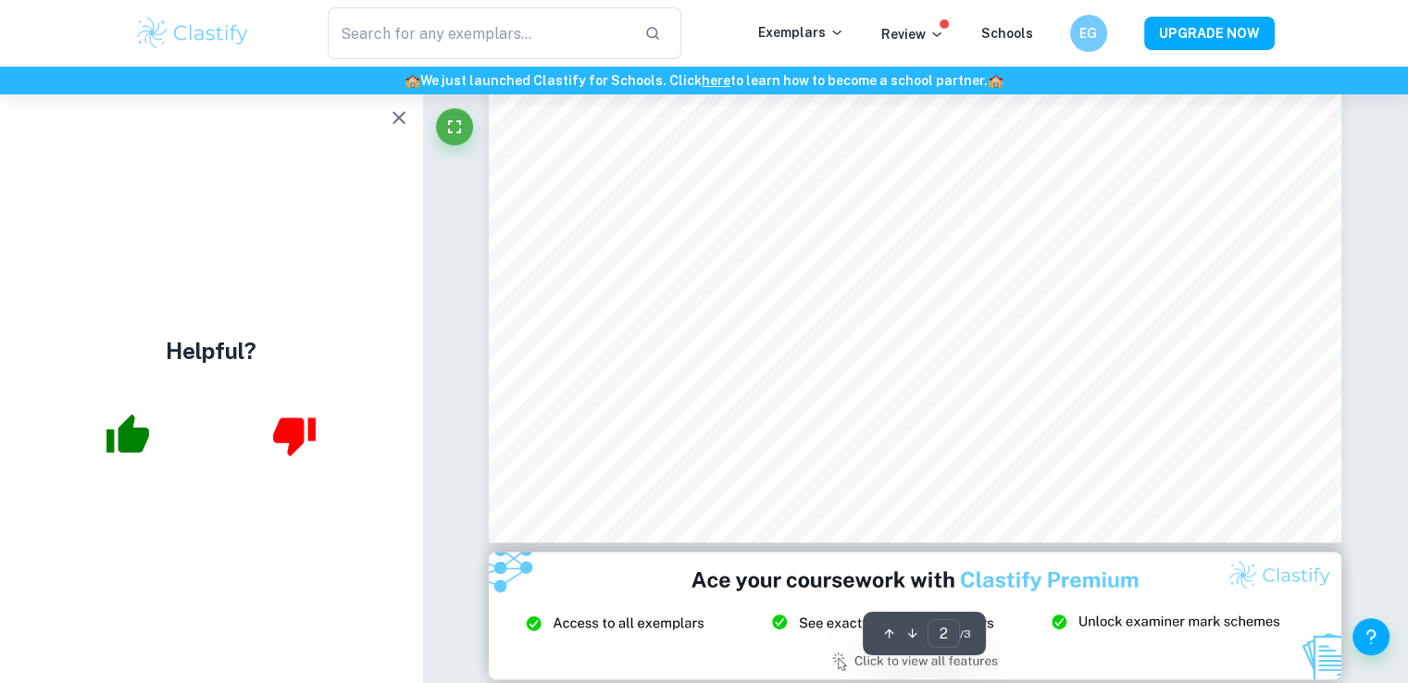
scroll to position [2499, 0]
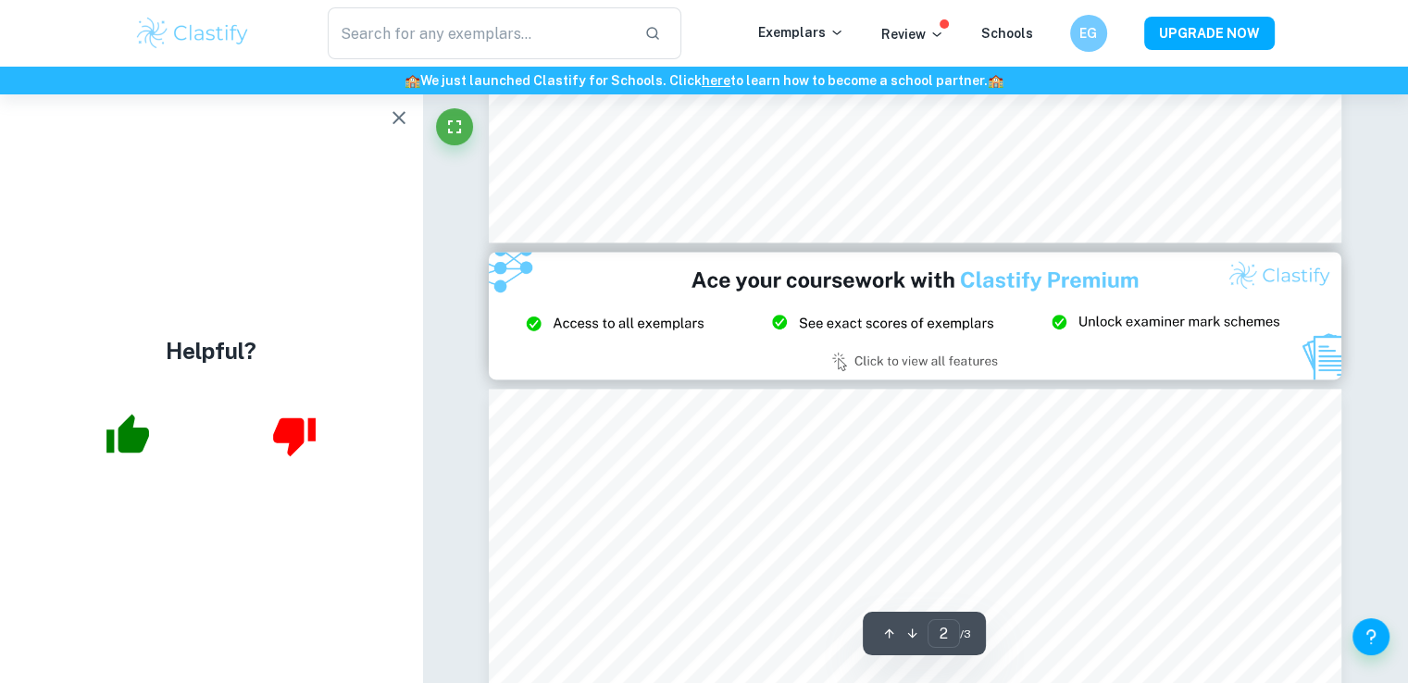
type input "3"
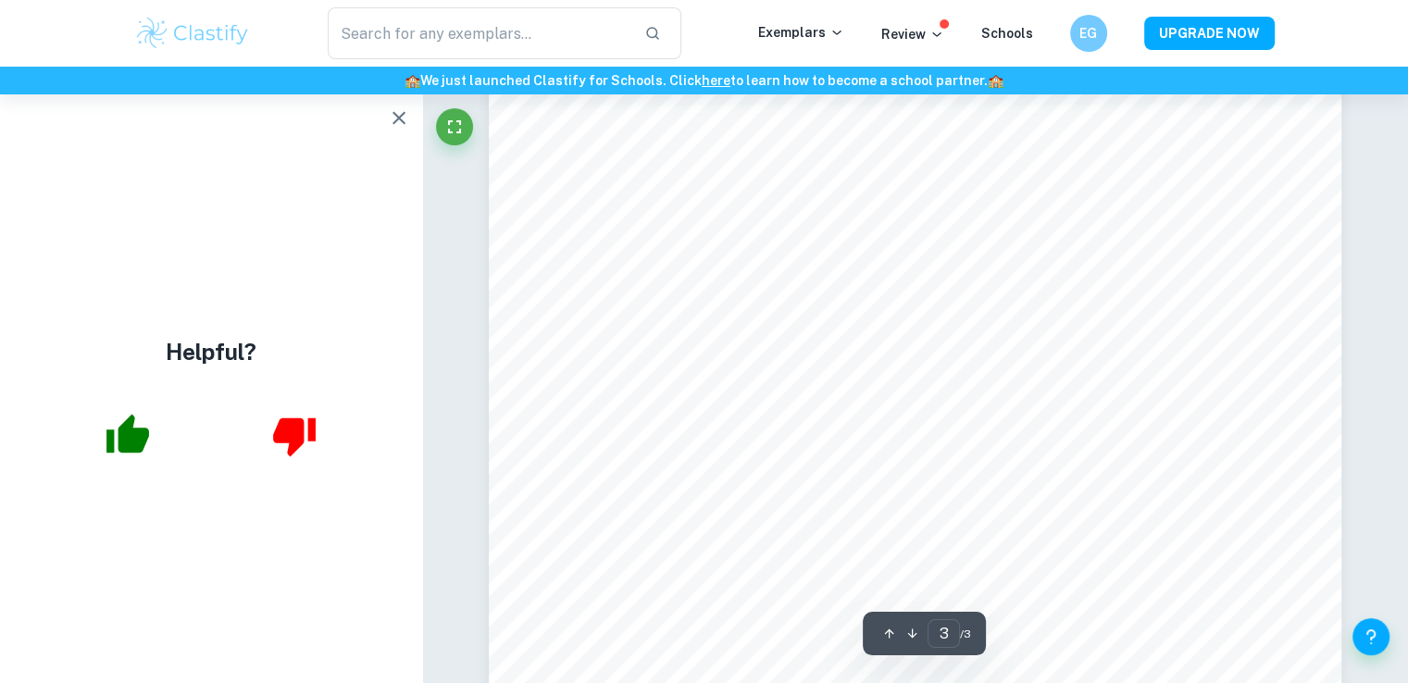
scroll to position [3359, 0]
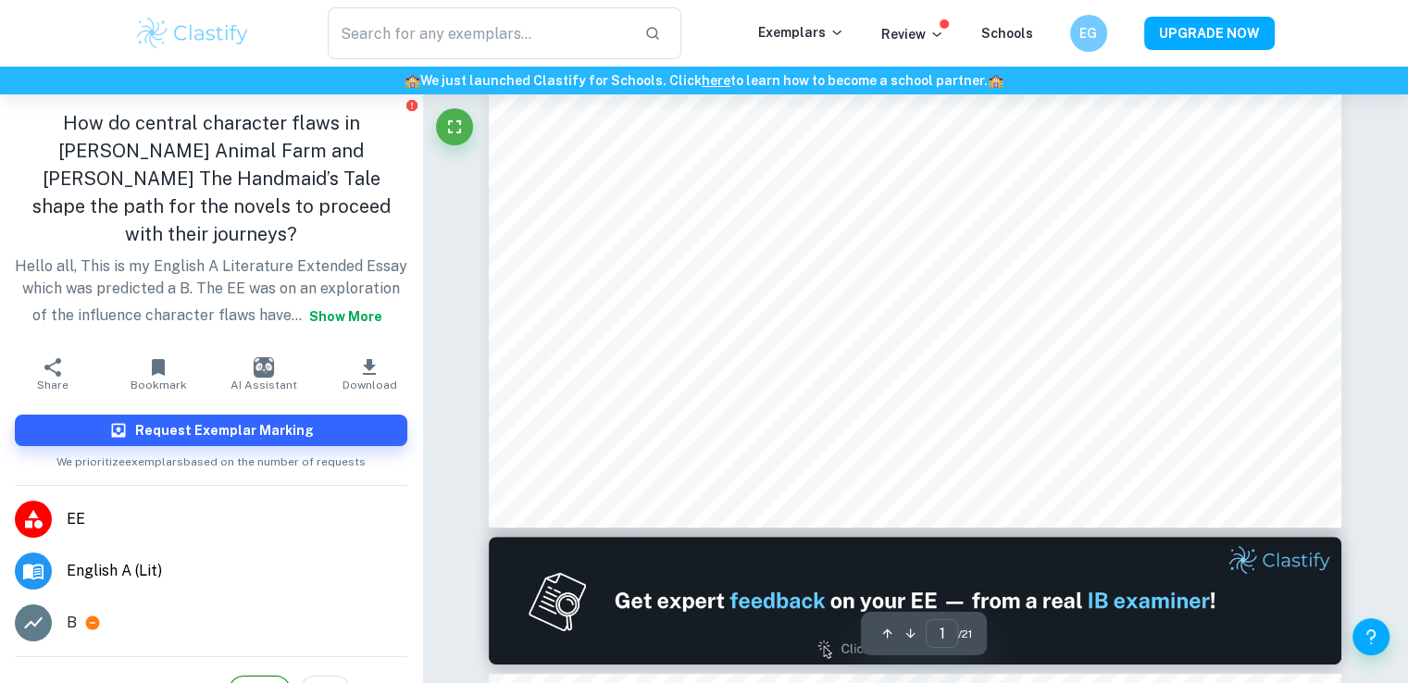
scroll to position [926, 0]
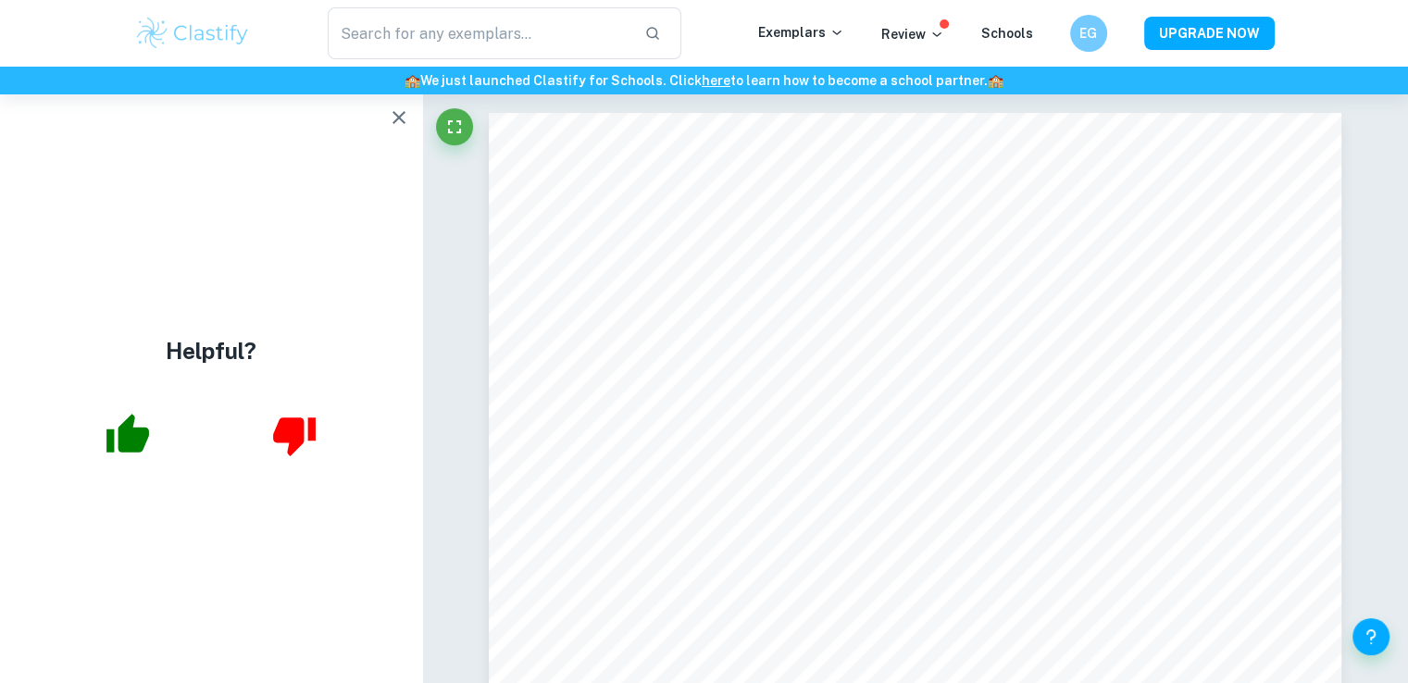
click at [399, 101] on button "button" at bounding box center [398, 117] width 37 height 37
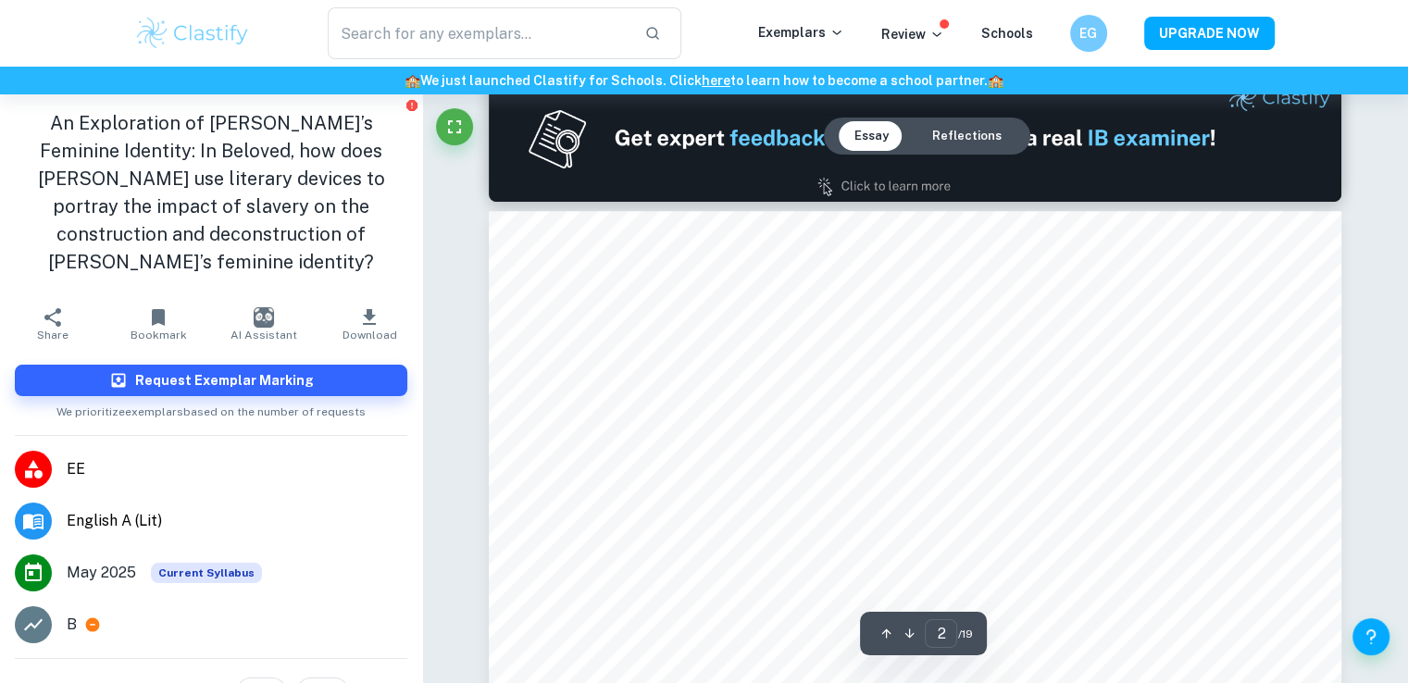
type input "2"
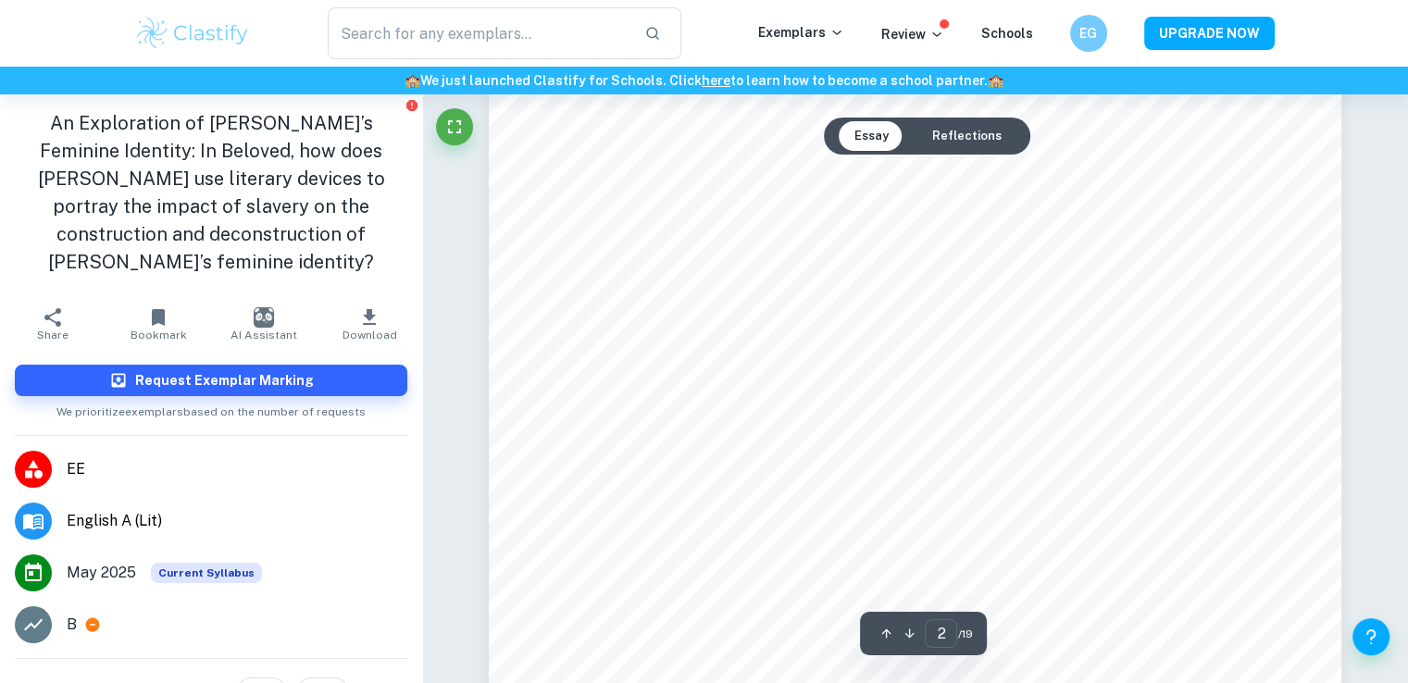
click at [178, 26] on img at bounding box center [193, 33] width 118 height 37
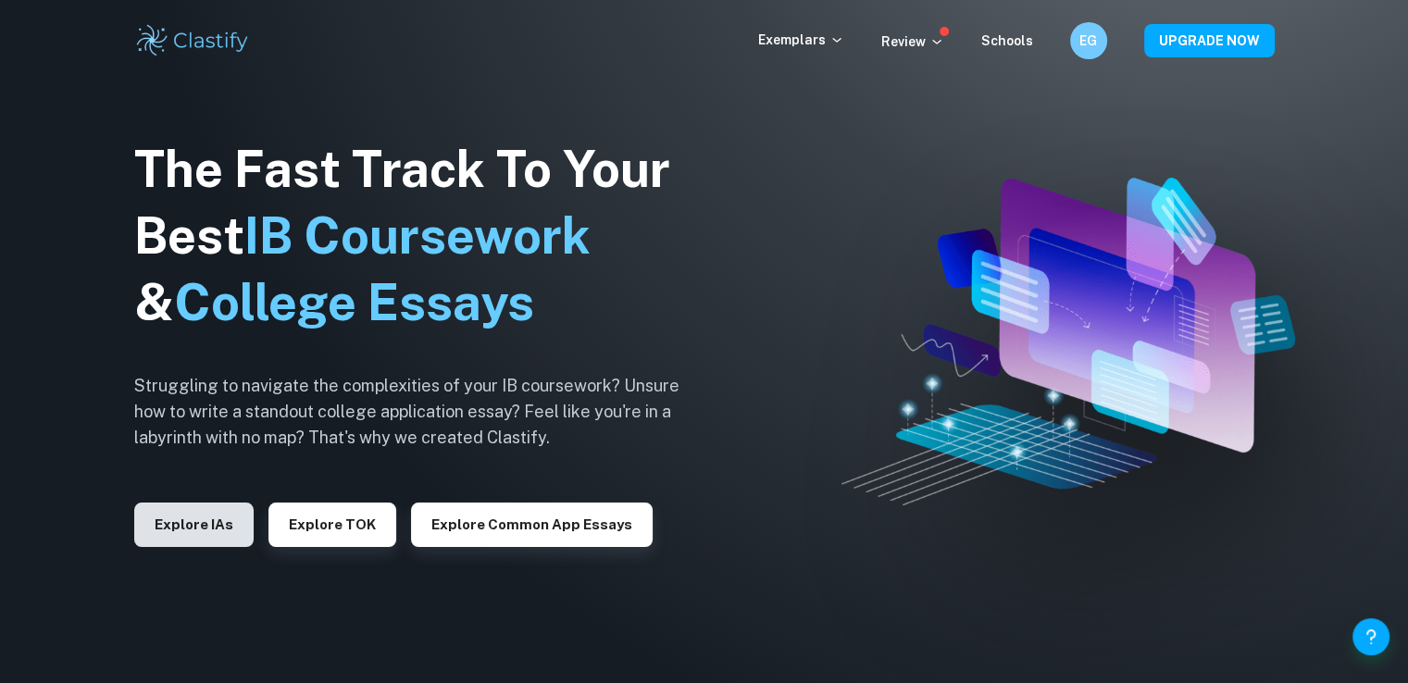
click at [218, 527] on button "Explore IAs" at bounding box center [193, 525] width 119 height 44
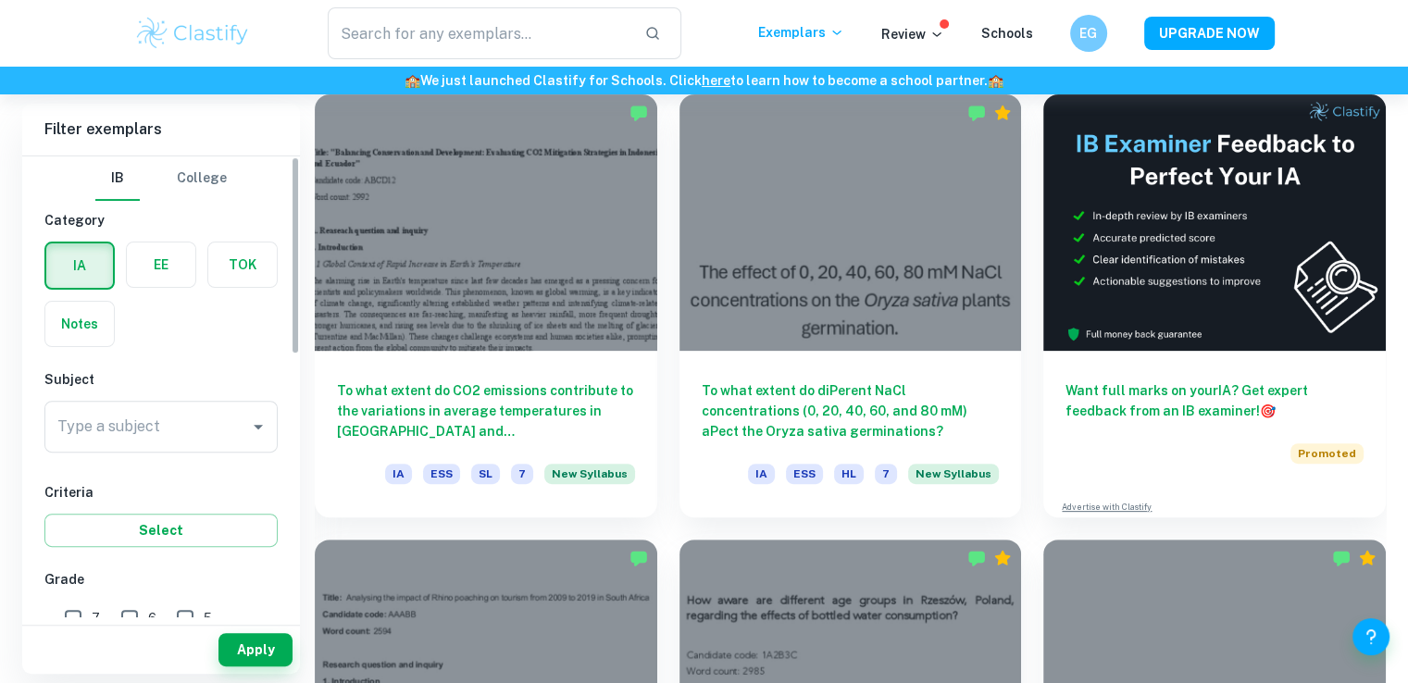
scroll to position [463, 0]
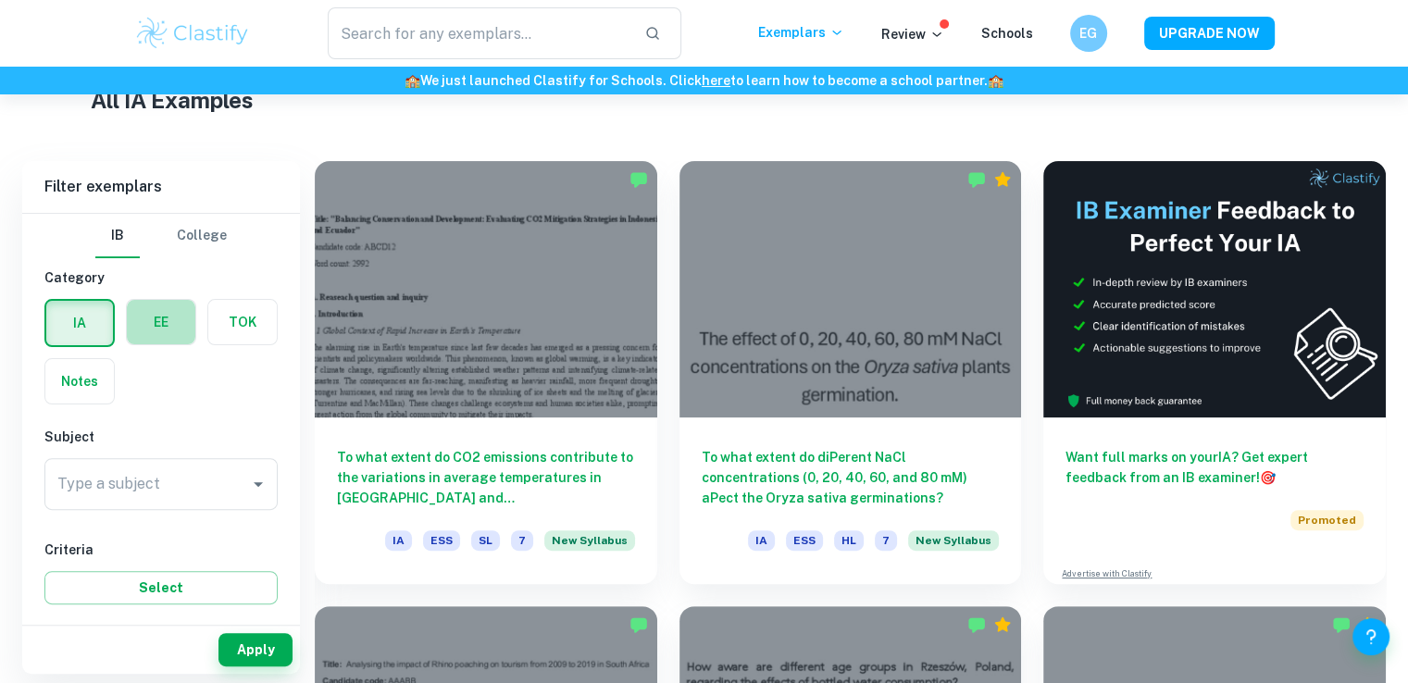
click at [166, 330] on label "button" at bounding box center [161, 322] width 68 height 44
click at [0, 0] on input "radio" at bounding box center [0, 0] width 0 height 0
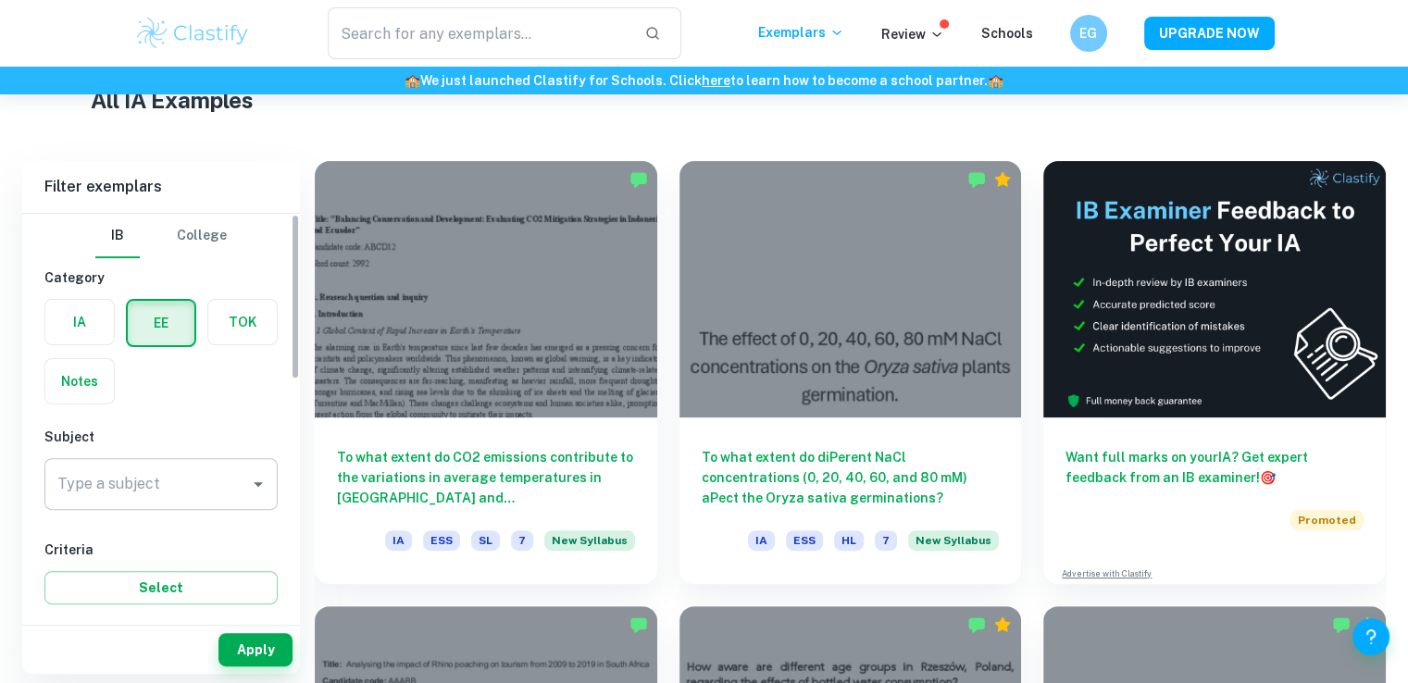
click at [204, 458] on div "Type a subject" at bounding box center [160, 484] width 233 height 52
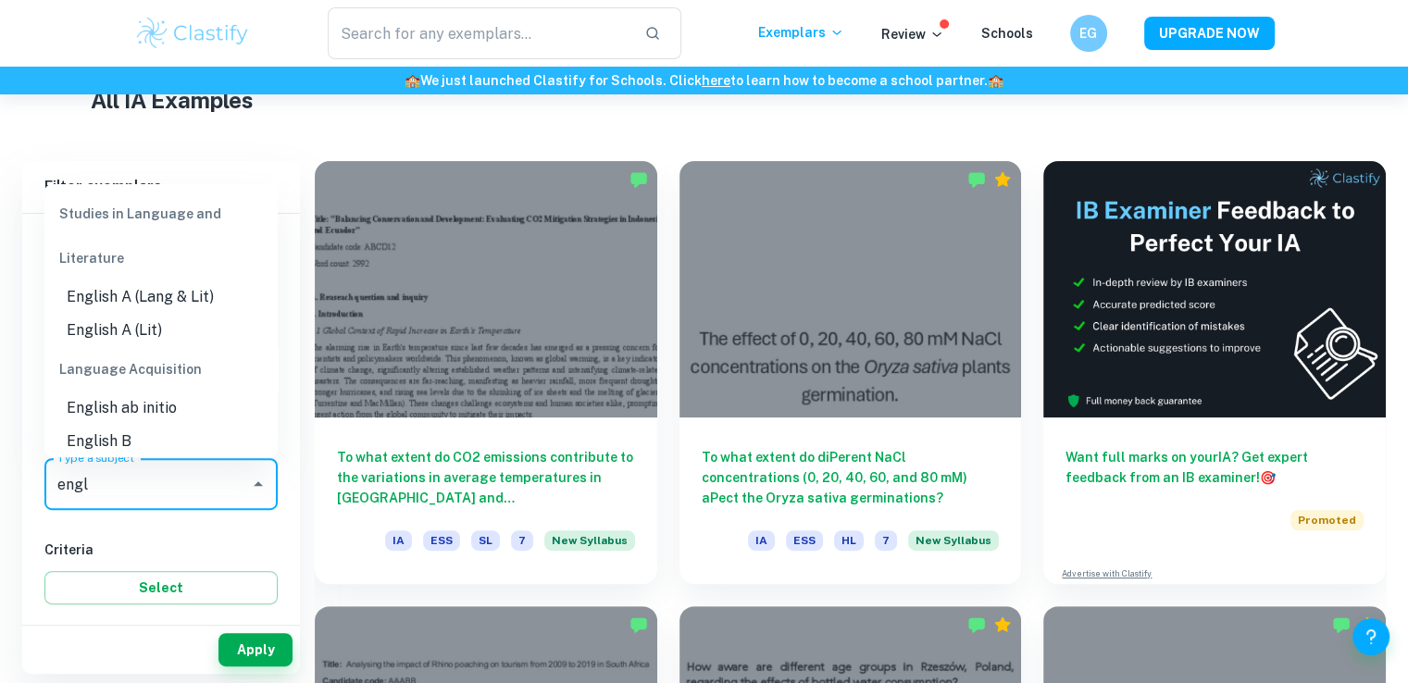
click at [210, 344] on li "English A (Lit)" at bounding box center [160, 330] width 233 height 33
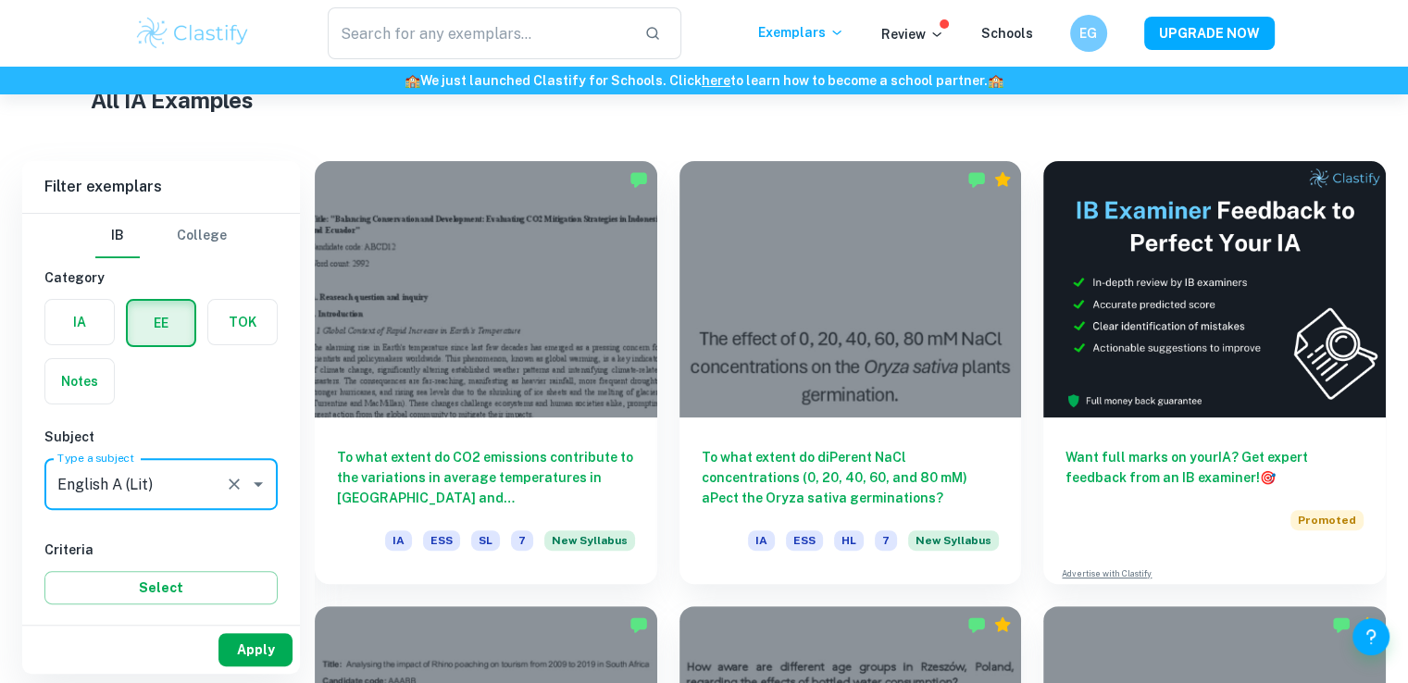
type input "English A (Lit)"
click at [267, 651] on button "Apply" at bounding box center [255, 649] width 74 height 33
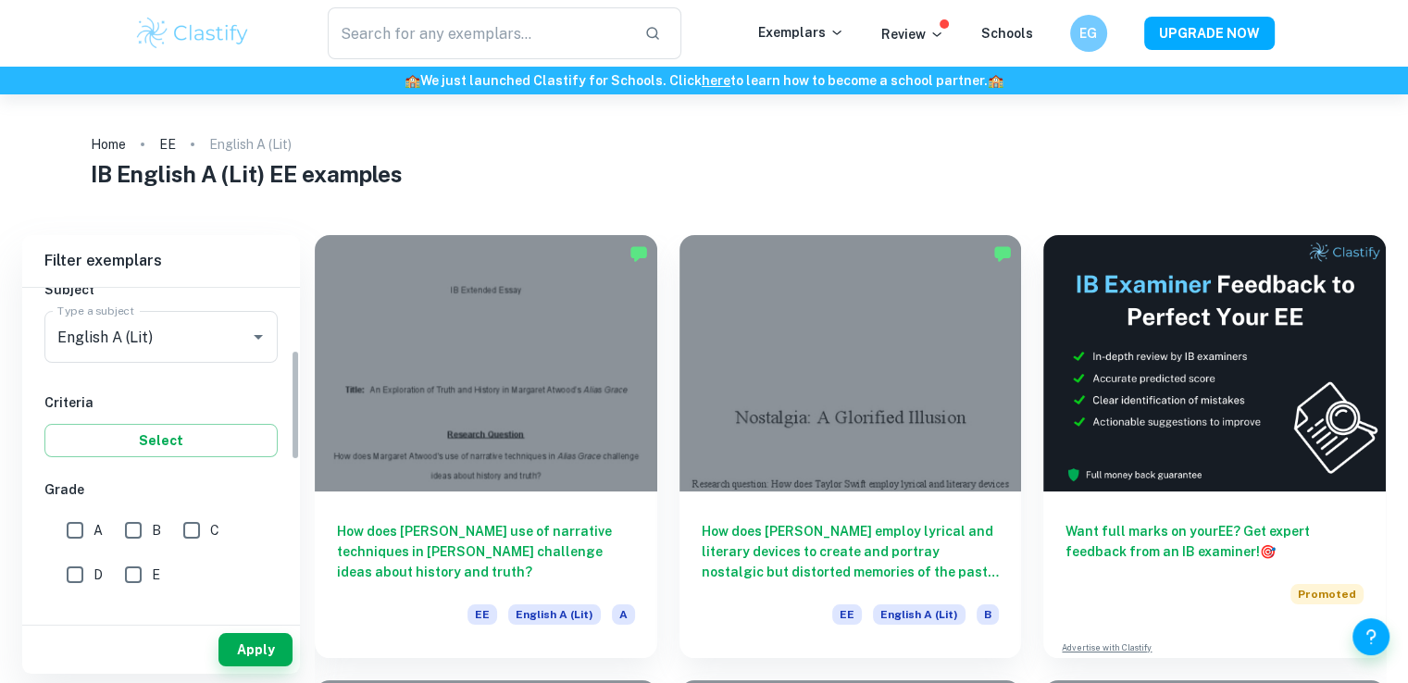
scroll to position [185, 0]
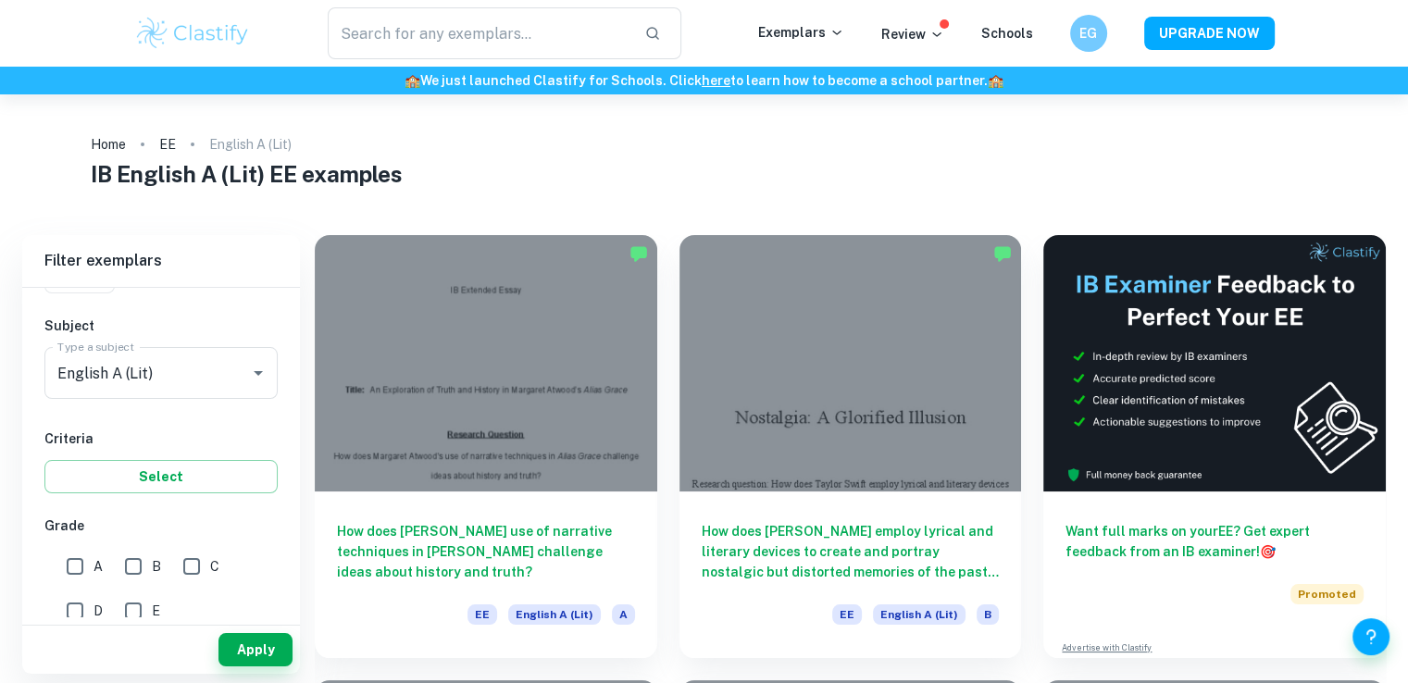
click at [192, 544] on div "C" at bounding box center [205, 563] width 58 height 44
click at [196, 565] on input "C" at bounding box center [191, 566] width 37 height 37
checkbox input "true"
click at [261, 648] on button "Apply" at bounding box center [255, 649] width 74 height 33
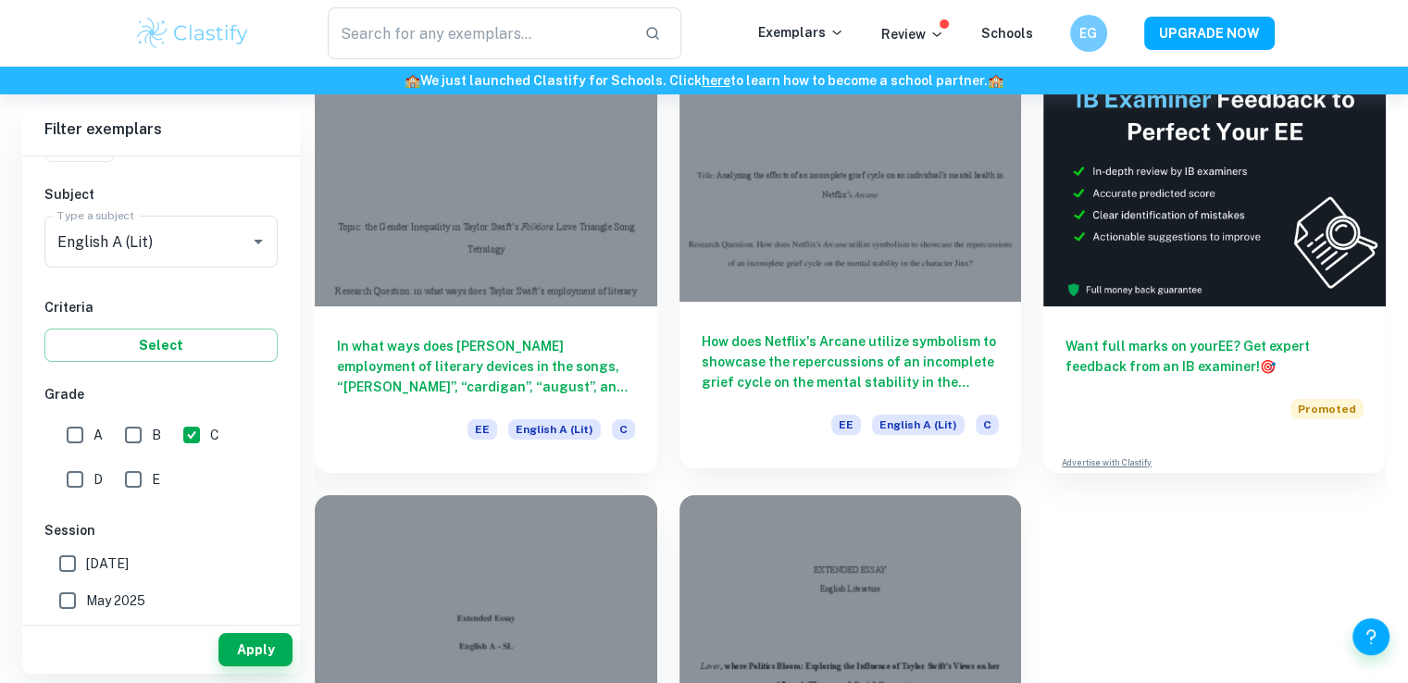
drag, startPoint x: 592, startPoint y: 347, endPoint x: 929, endPoint y: 208, distance: 364.4
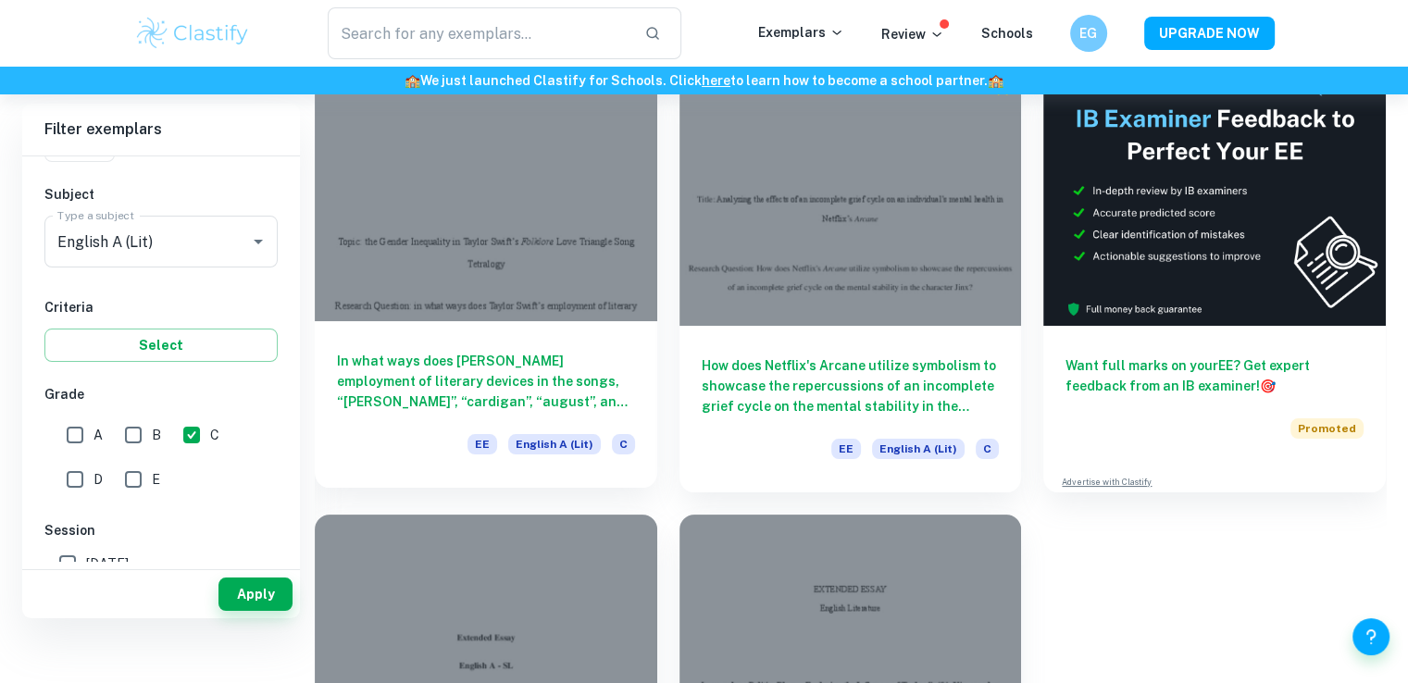
scroll to position [51, 0]
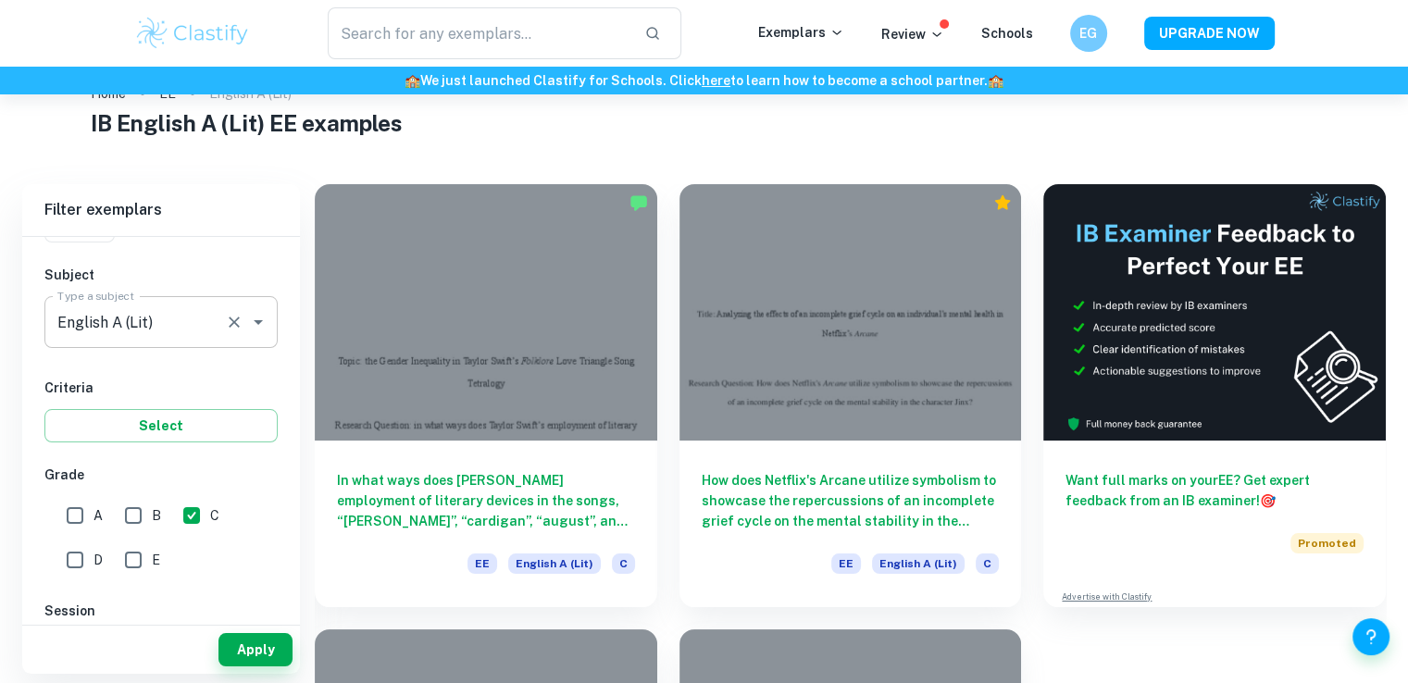
drag, startPoint x: 530, startPoint y: 238, endPoint x: 242, endPoint y: 325, distance: 301.6
click at [242, 325] on div at bounding box center [245, 322] width 48 height 26
drag, startPoint x: 74, startPoint y: 567, endPoint x: 145, endPoint y: 523, distance: 84.0
click at [81, 566] on input "D" at bounding box center [74, 559] width 37 height 37
checkbox input "true"
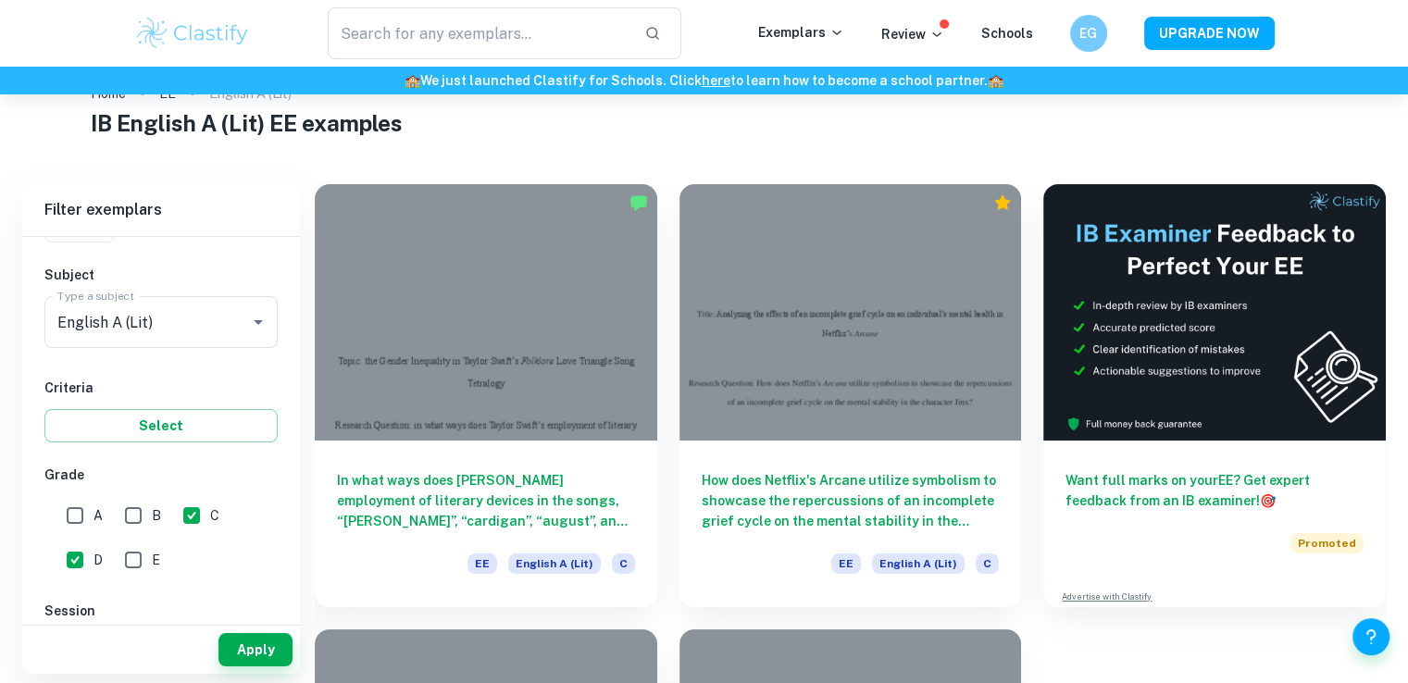
click at [179, 510] on input "C" at bounding box center [191, 515] width 37 height 37
checkbox input "false"
click at [257, 665] on button "Apply" at bounding box center [255, 649] width 74 height 33
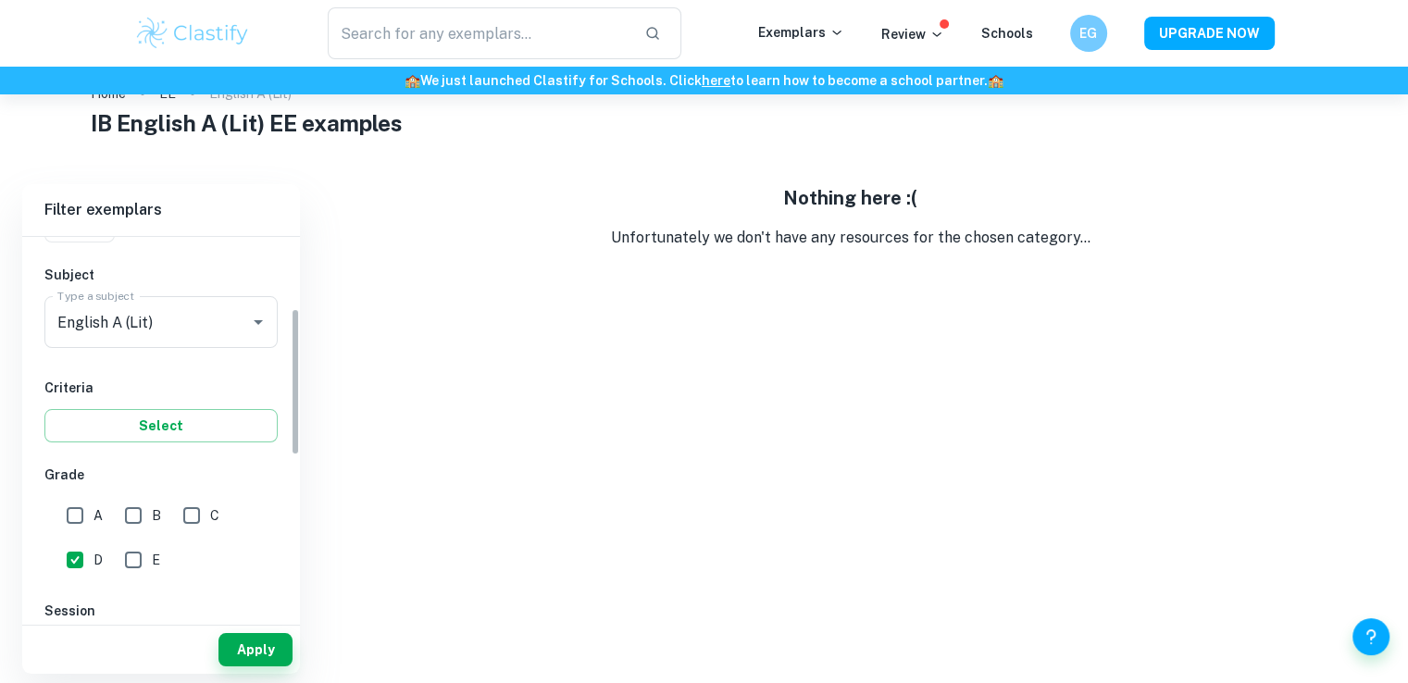
click at [144, 553] on input "E" at bounding box center [133, 559] width 37 height 37
checkbox input "true"
click at [240, 664] on button "Apply" at bounding box center [255, 649] width 74 height 33
click at [156, 321] on input "English A (Lit)" at bounding box center [135, 322] width 165 height 35
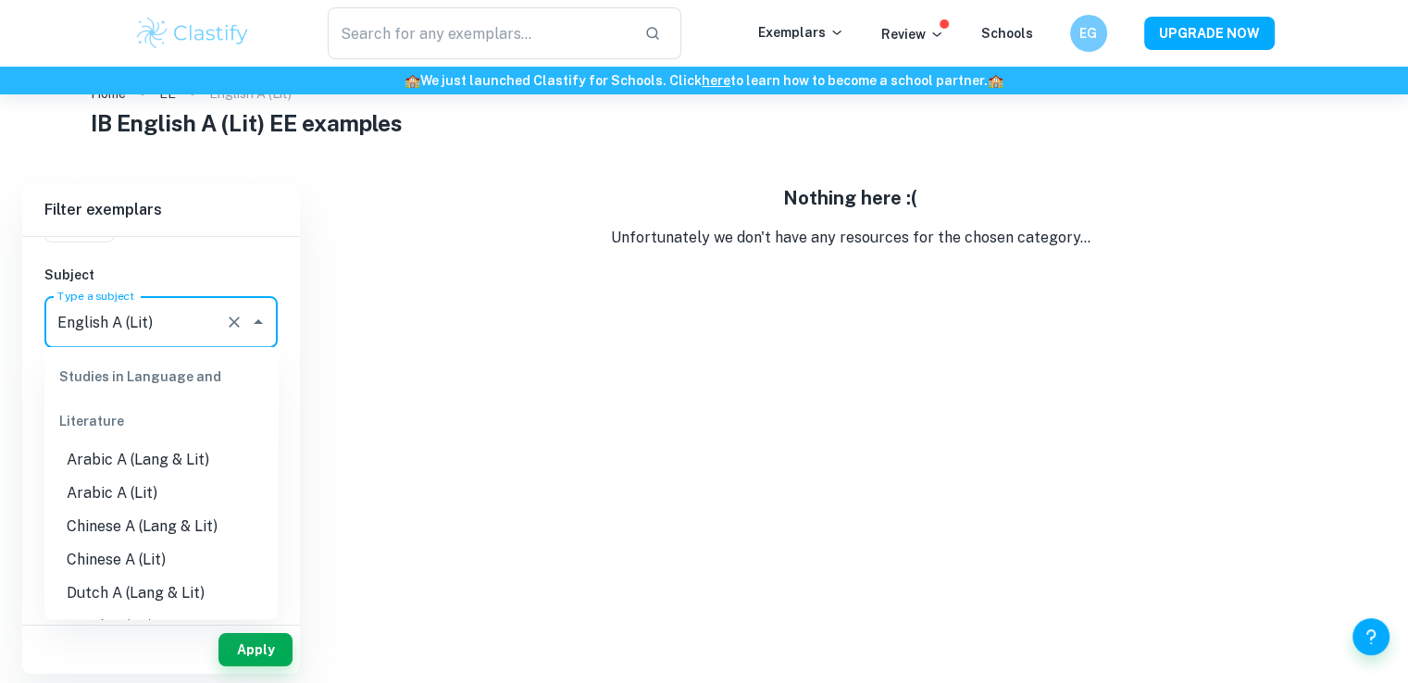
scroll to position [89, 0]
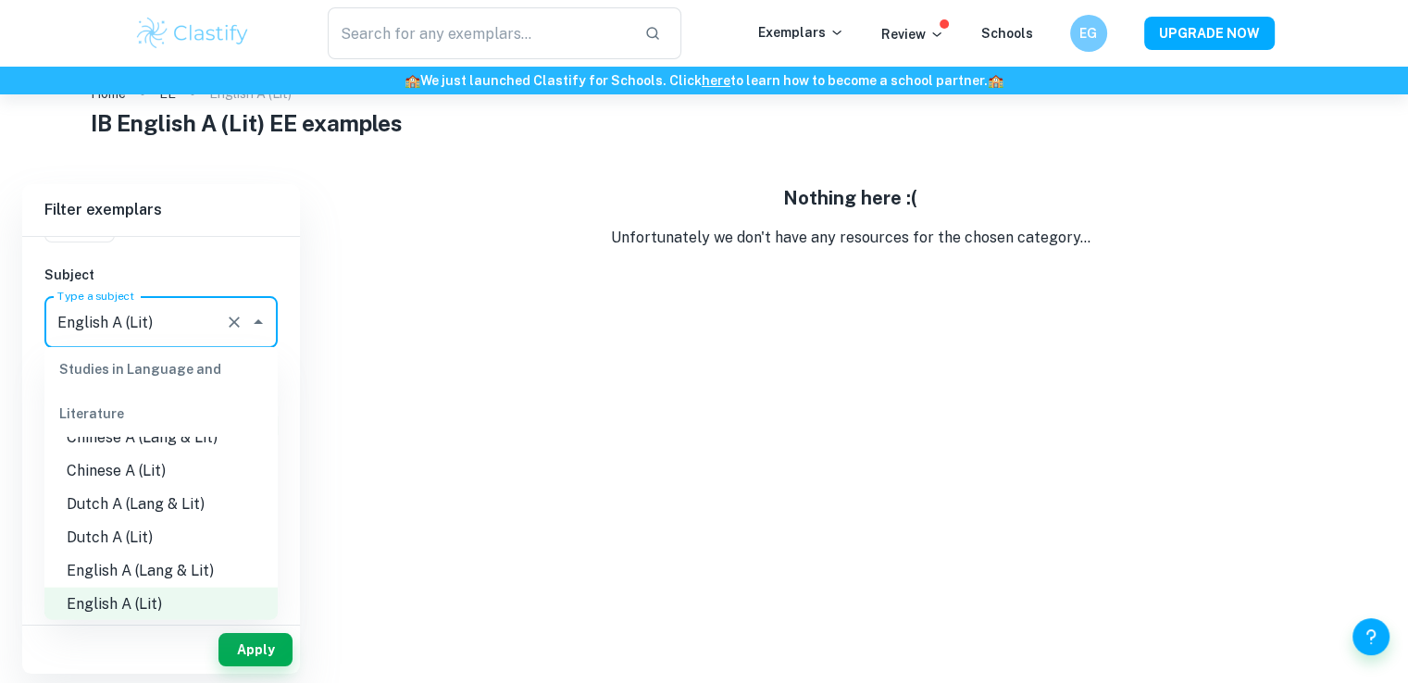
click at [205, 571] on li "English A (Lang & Lit)" at bounding box center [160, 570] width 233 height 33
type input "English A (Lang & Lit)"
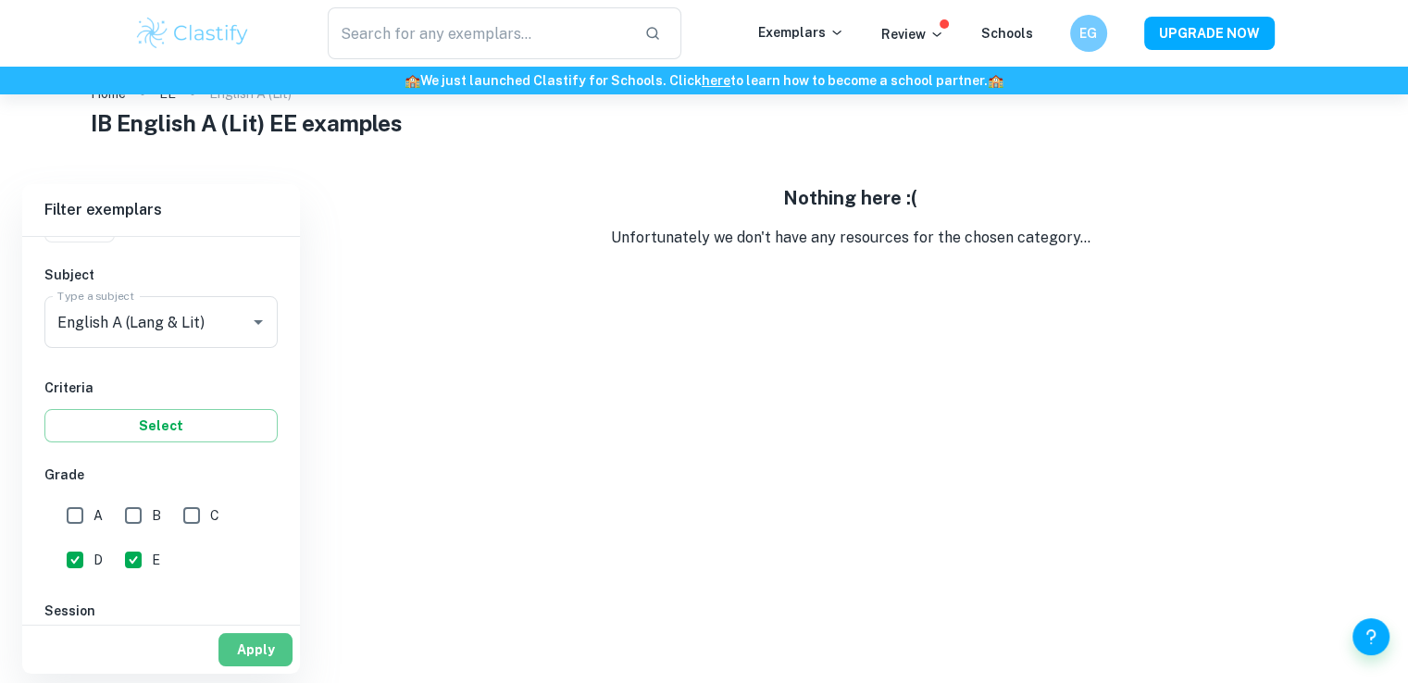
click at [256, 644] on button "Apply" at bounding box center [255, 649] width 74 height 33
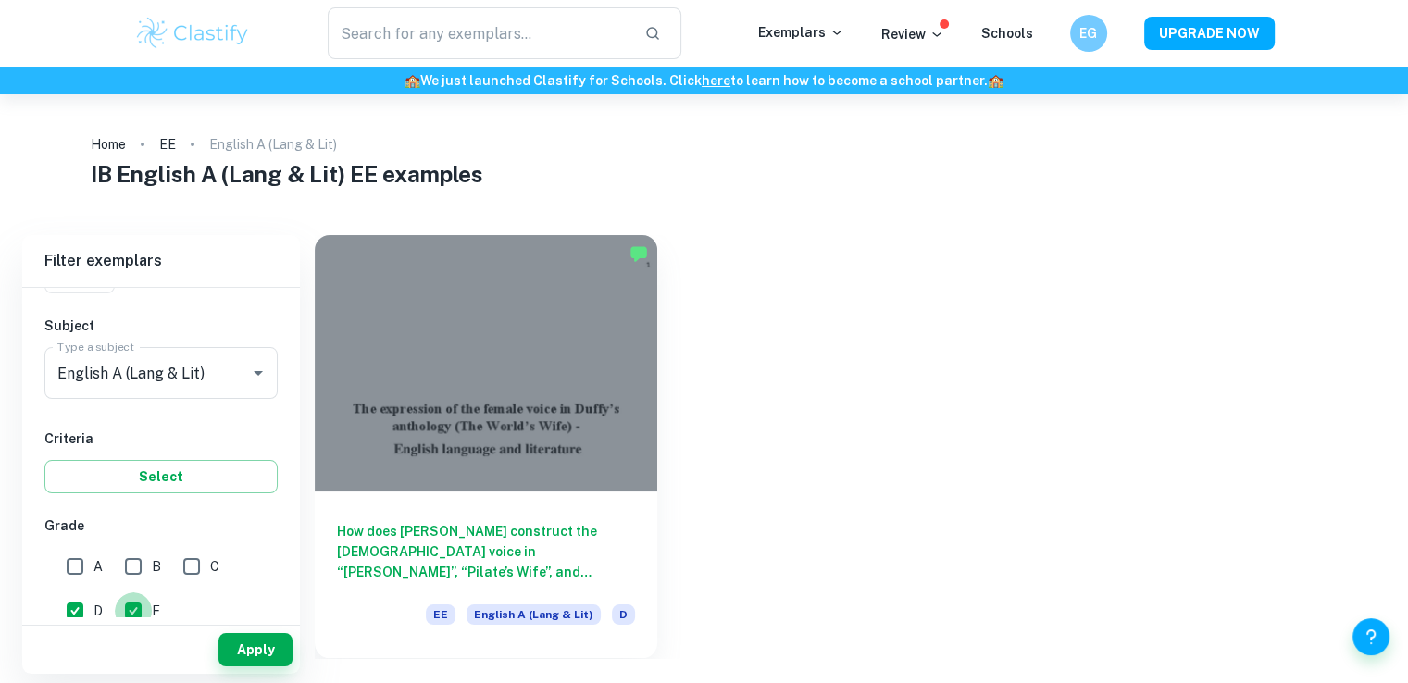
drag, startPoint x: 132, startPoint y: 604, endPoint x: 70, endPoint y: 615, distance: 63.0
click at [126, 608] on input "E" at bounding box center [133, 610] width 37 height 37
checkbox input "false"
click at [64, 615] on input "D" at bounding box center [74, 610] width 37 height 37
checkbox input "false"
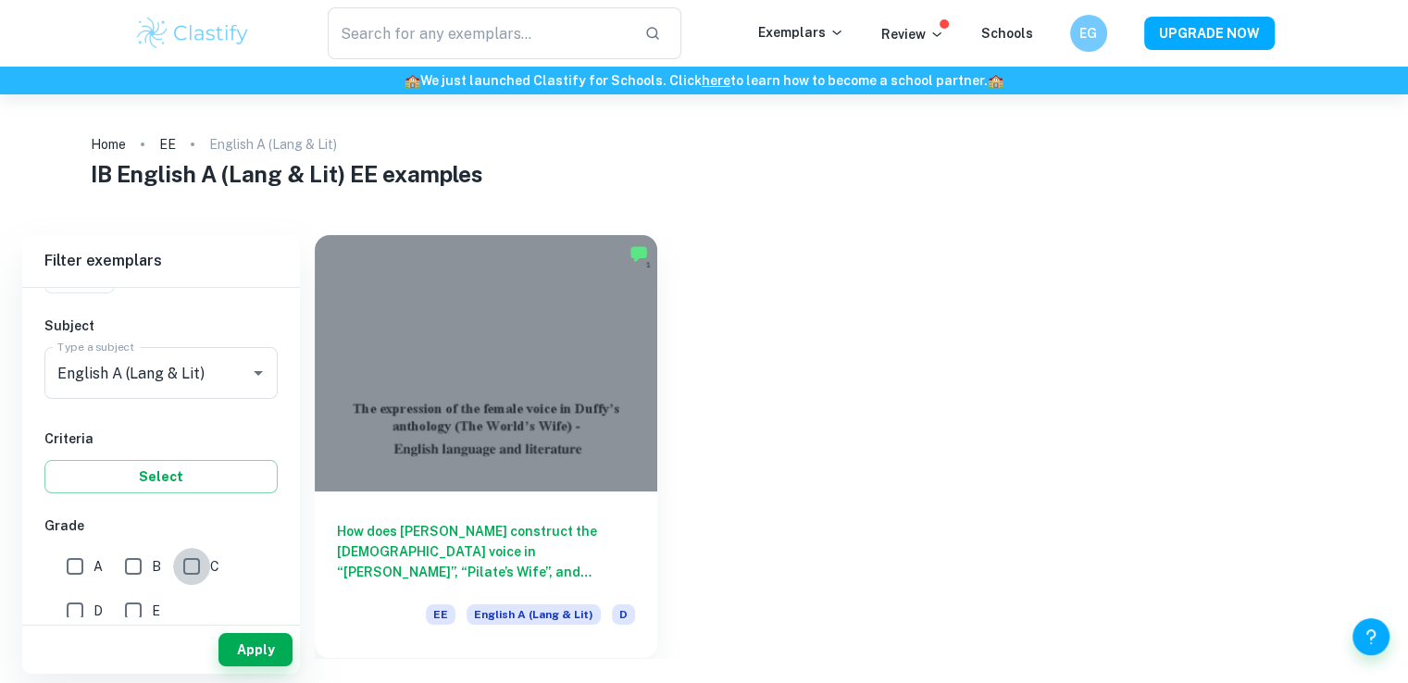
click at [183, 564] on input "C" at bounding box center [191, 566] width 37 height 37
checkbox input "true"
click at [263, 640] on button "Apply" at bounding box center [255, 649] width 74 height 33
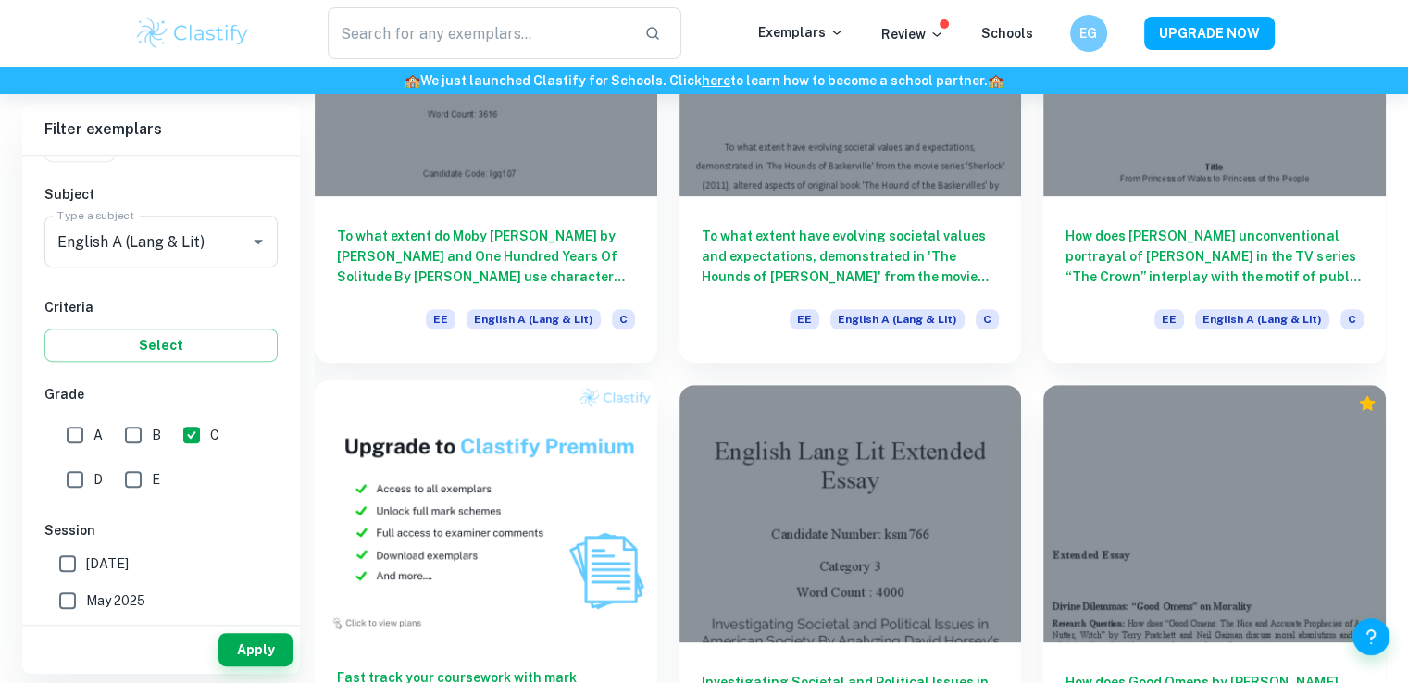
scroll to position [833, 0]
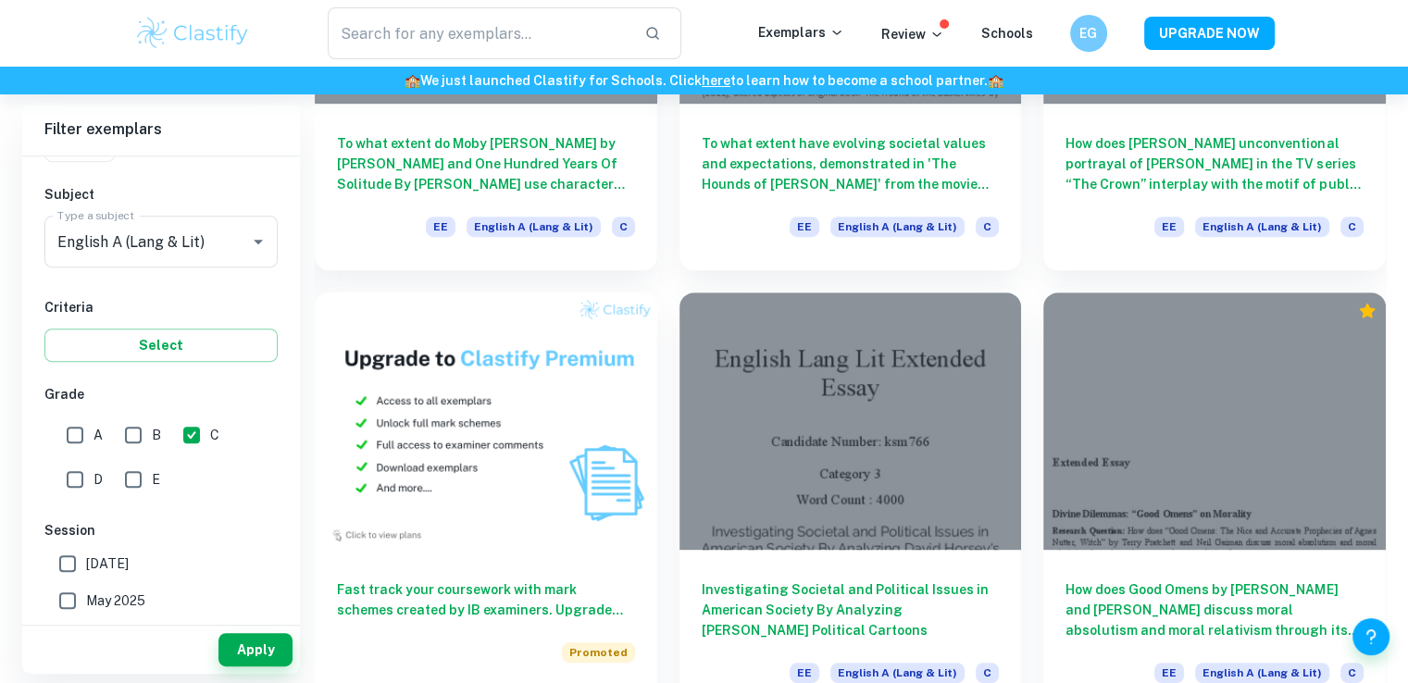
click at [137, 438] on input "B" at bounding box center [133, 434] width 37 height 37
checkbox input "true"
click at [63, 439] on input "A" at bounding box center [74, 434] width 37 height 37
checkbox input "true"
drag, startPoint x: 193, startPoint y: 433, endPoint x: 174, endPoint y: 429, distance: 18.9
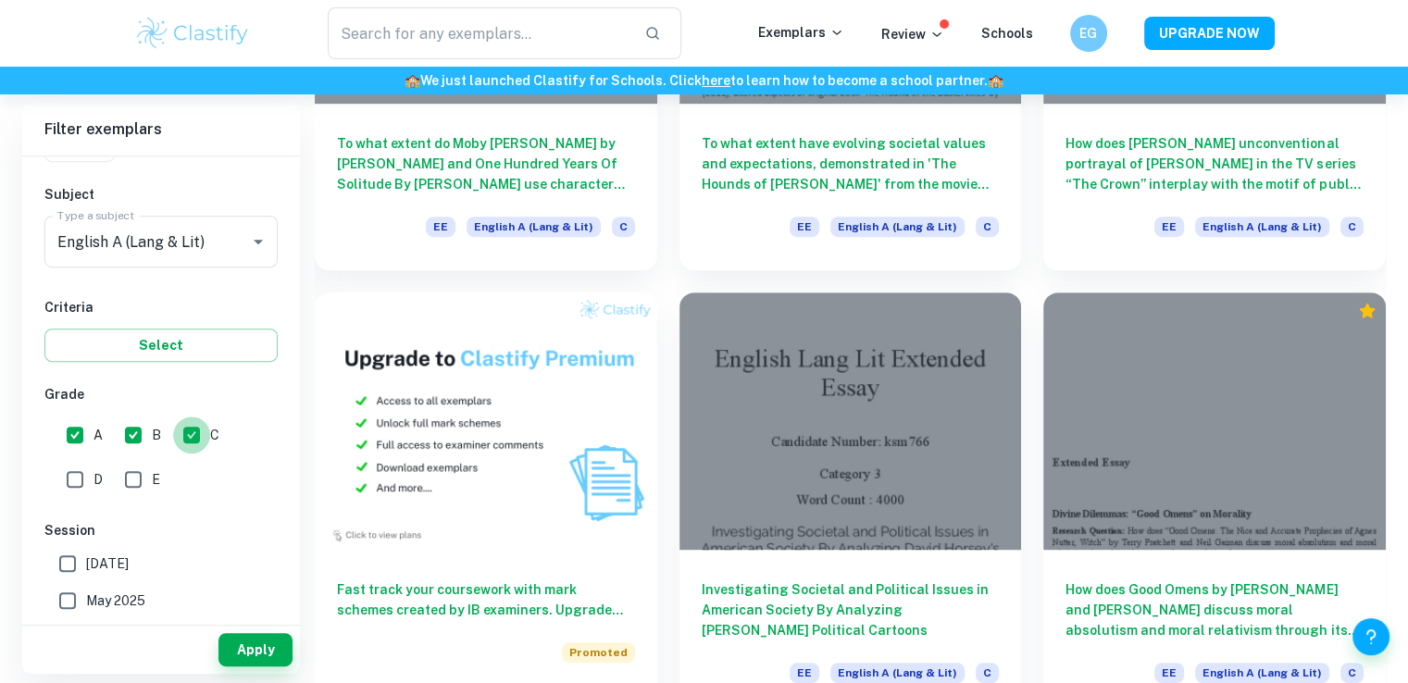
click at [189, 433] on input "C" at bounding box center [191, 434] width 37 height 37
checkbox input "false"
drag, startPoint x: 143, startPoint y: 431, endPoint x: 100, endPoint y: 431, distance: 42.6
click at [137, 431] on input "B" at bounding box center [133, 434] width 37 height 37
checkbox input "false"
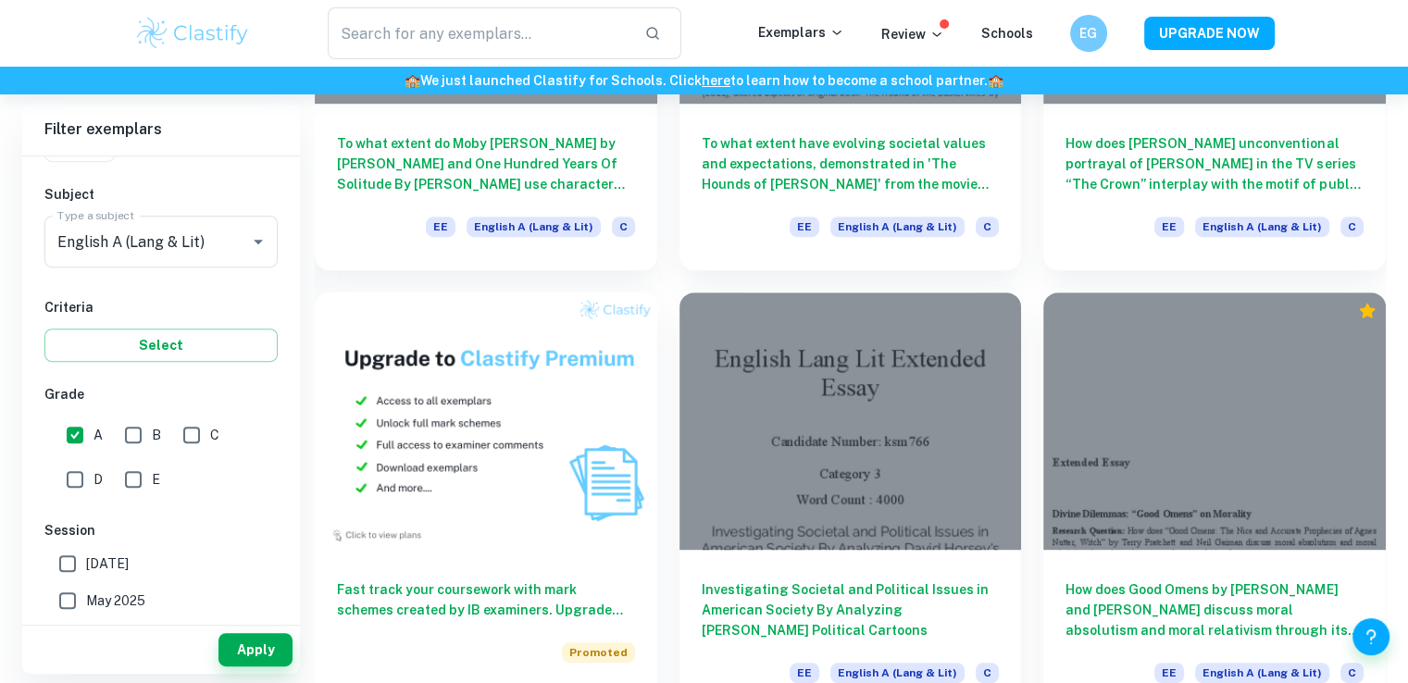
click at [84, 434] on input "A" at bounding box center [74, 434] width 37 height 37
checkbox input "false"
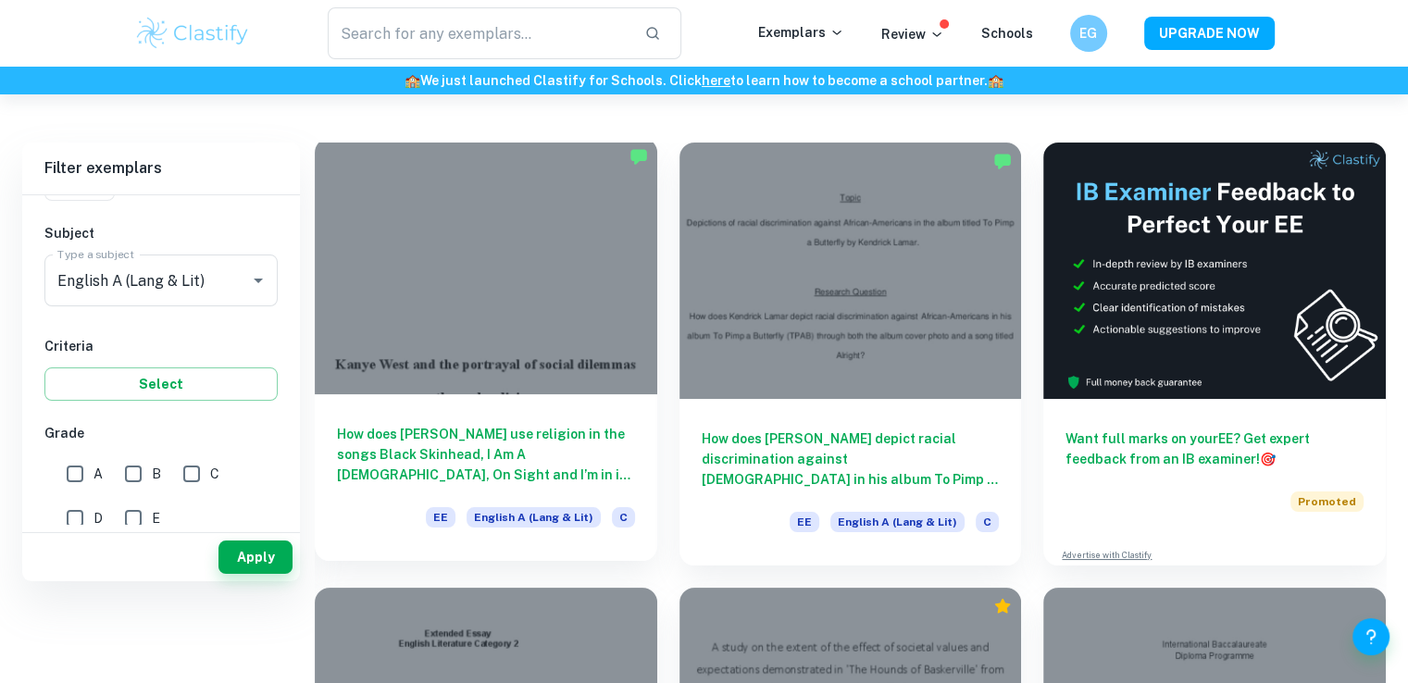
scroll to position [0, 0]
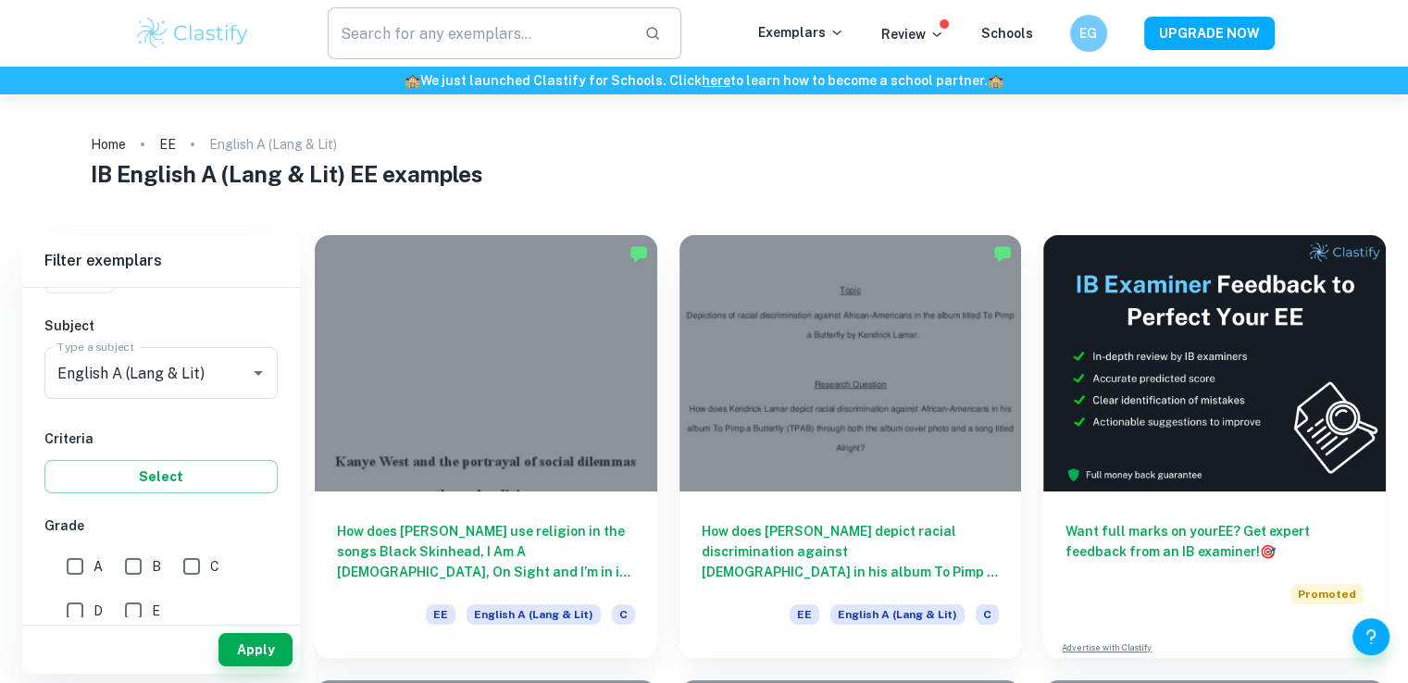
click at [560, 16] on input "text" at bounding box center [479, 33] width 303 height 52
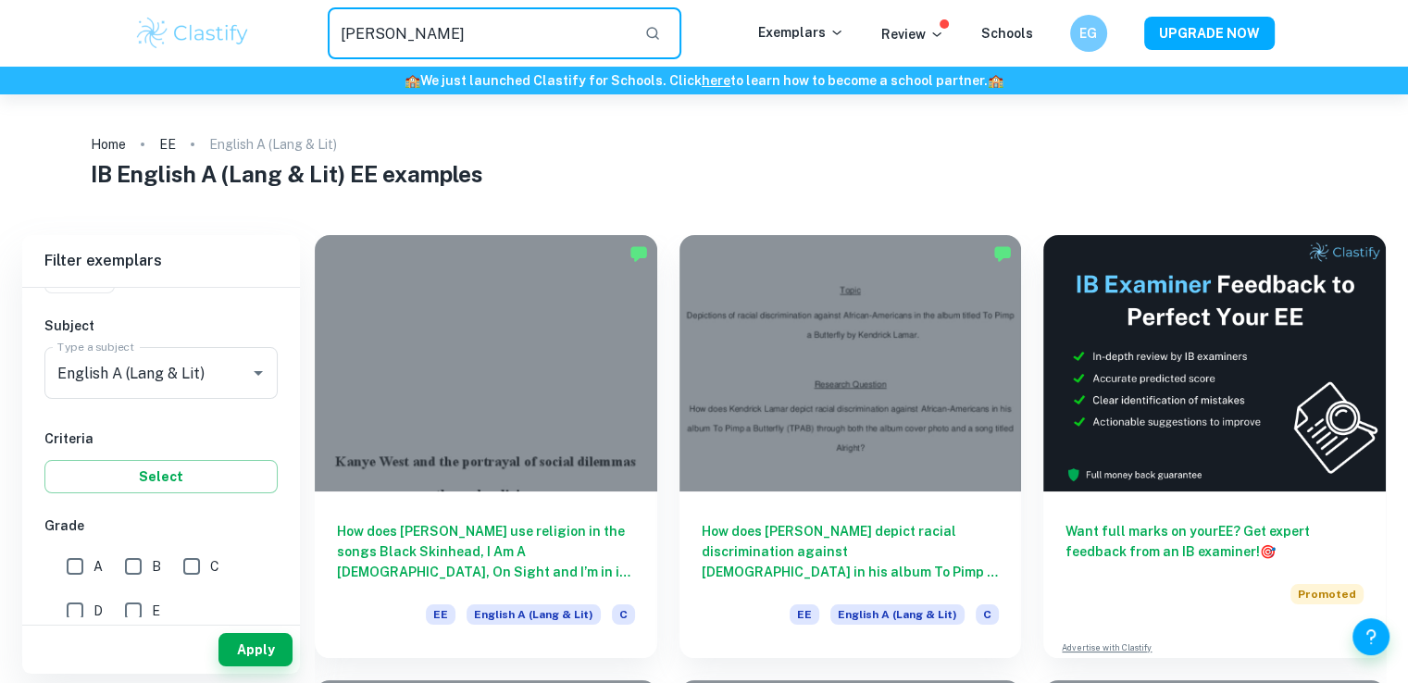
type input "taylor swift"
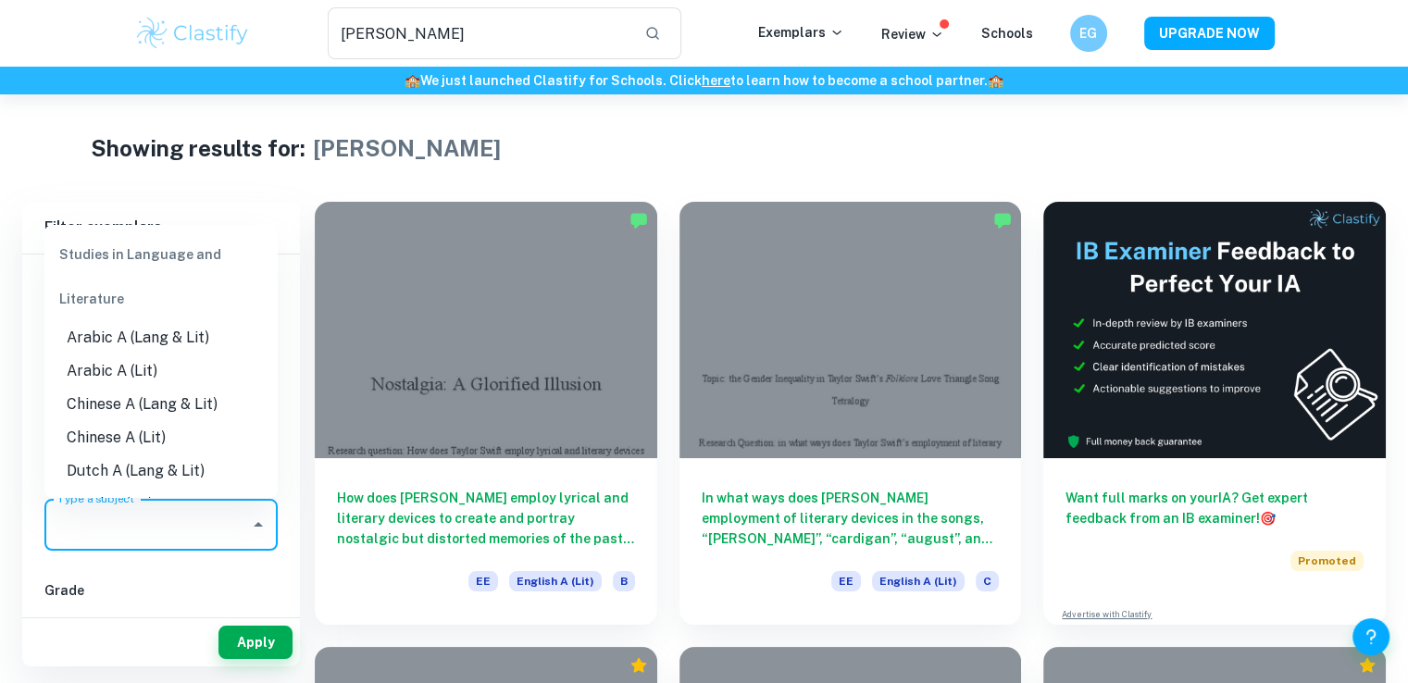
click at [191, 522] on input "Type a subject" at bounding box center [147, 524] width 189 height 35
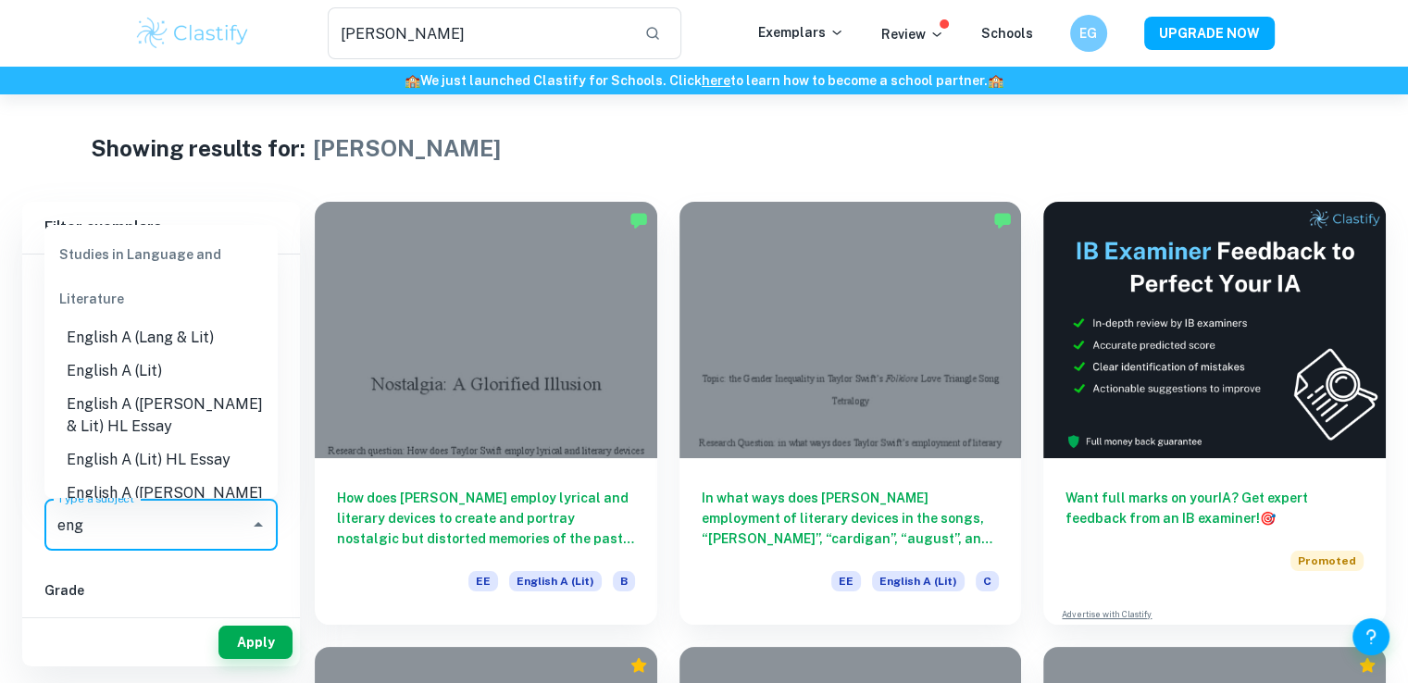
click at [97, 367] on li "English A (Lit)" at bounding box center [160, 370] width 233 height 33
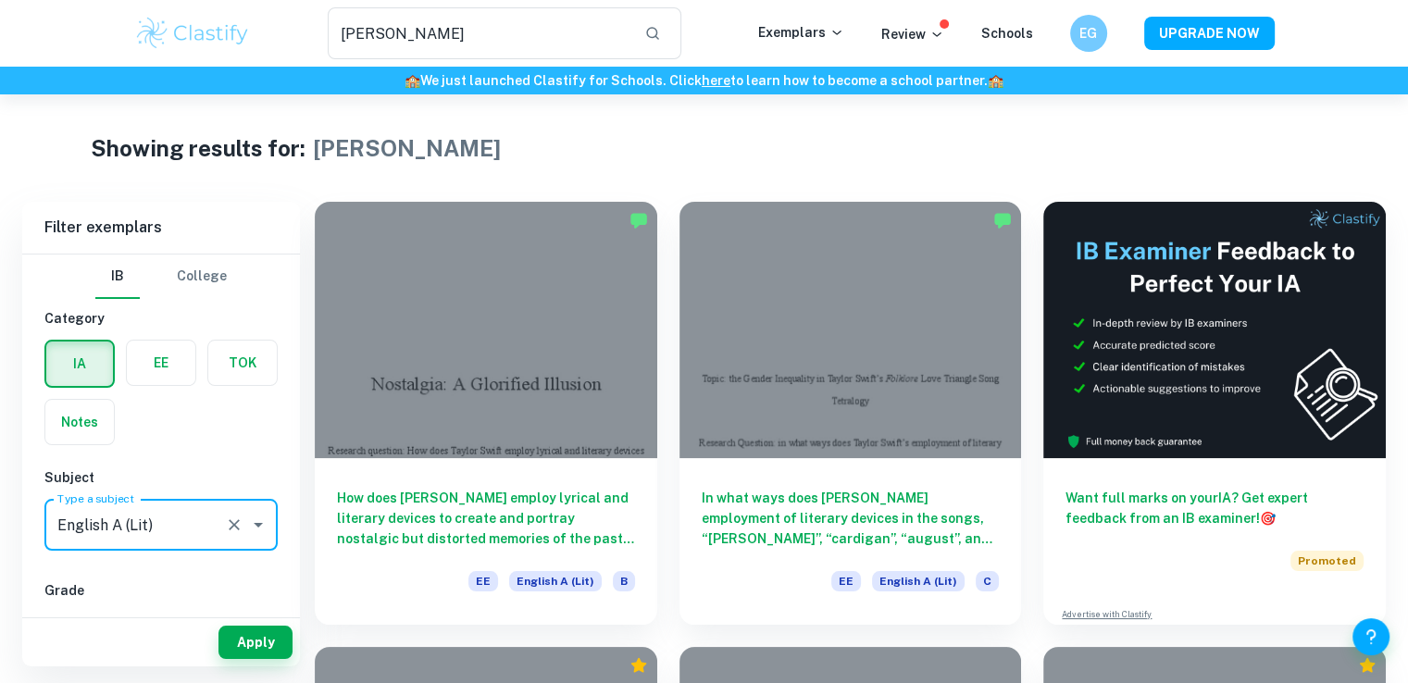
type input "English A (Lit)"
click at [182, 368] on label "button" at bounding box center [161, 363] width 68 height 44
click at [0, 0] on input "radio" at bounding box center [0, 0] width 0 height 0
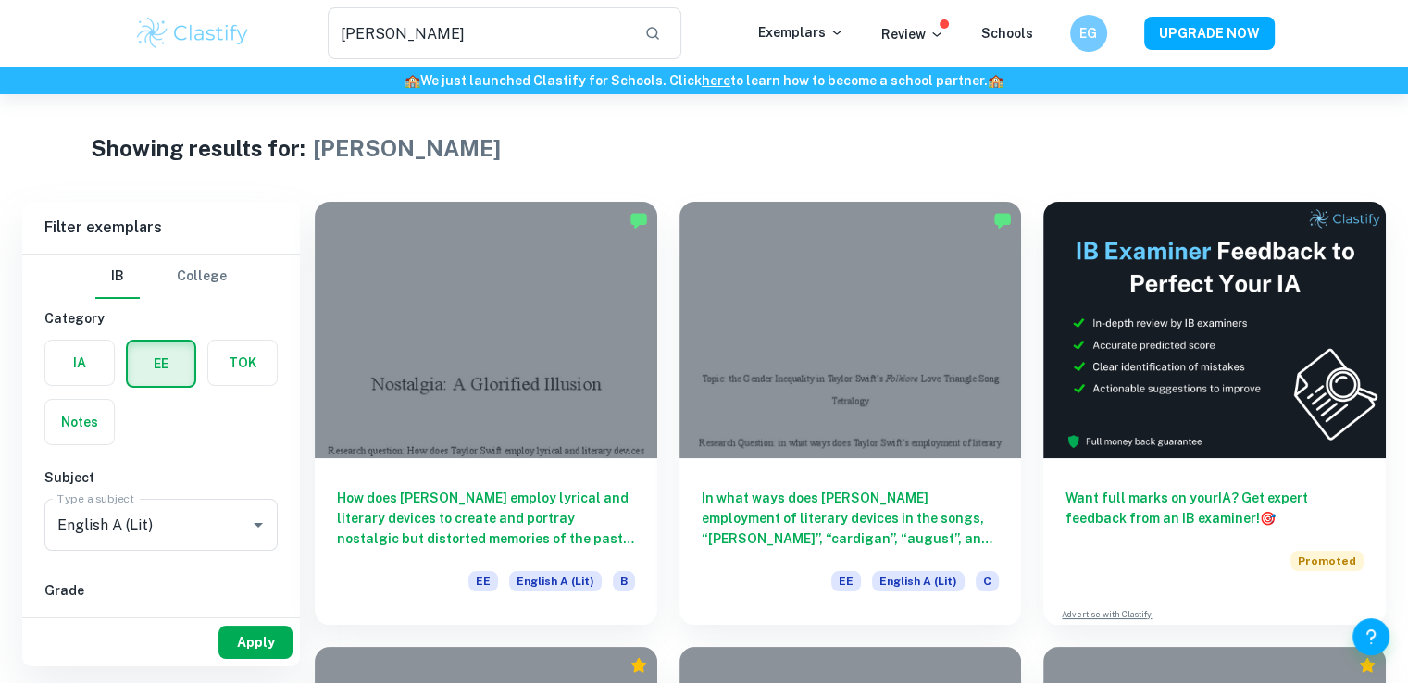
click at [259, 645] on button "Apply" at bounding box center [255, 642] width 74 height 33
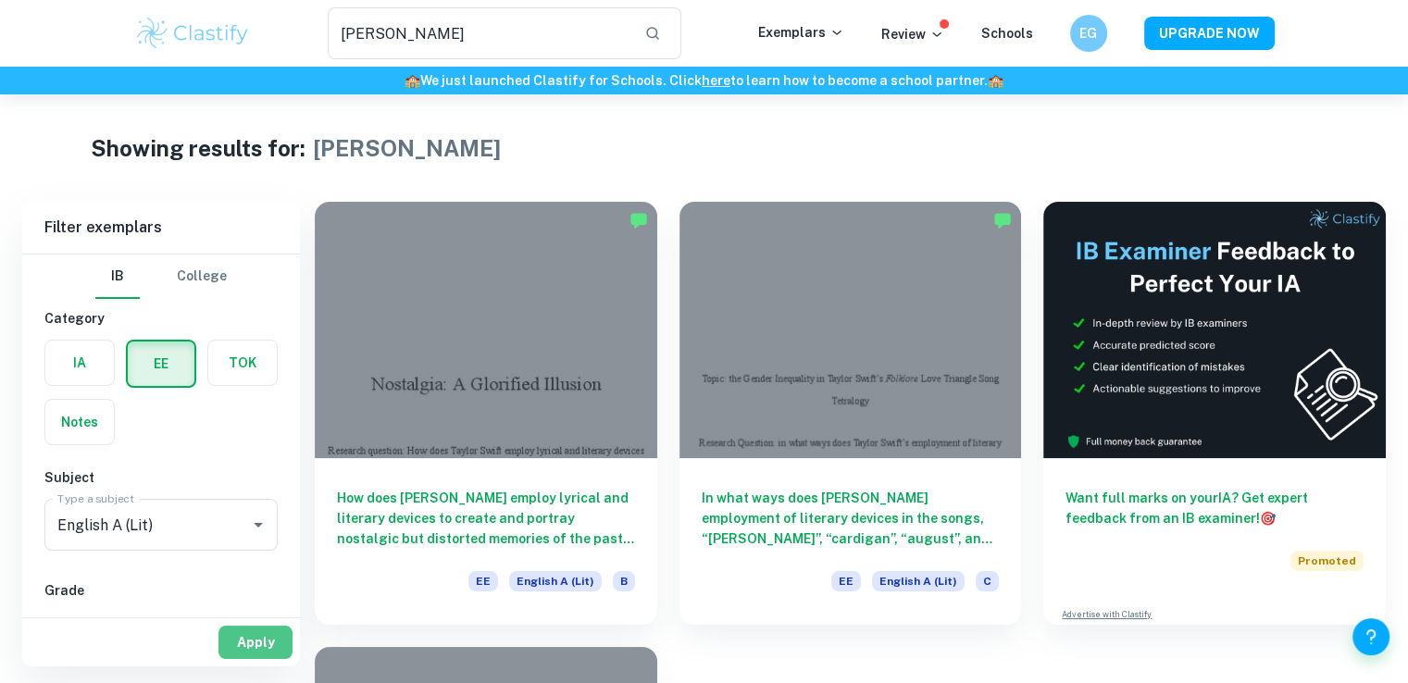
click at [262, 642] on button "Apply" at bounding box center [255, 642] width 74 height 33
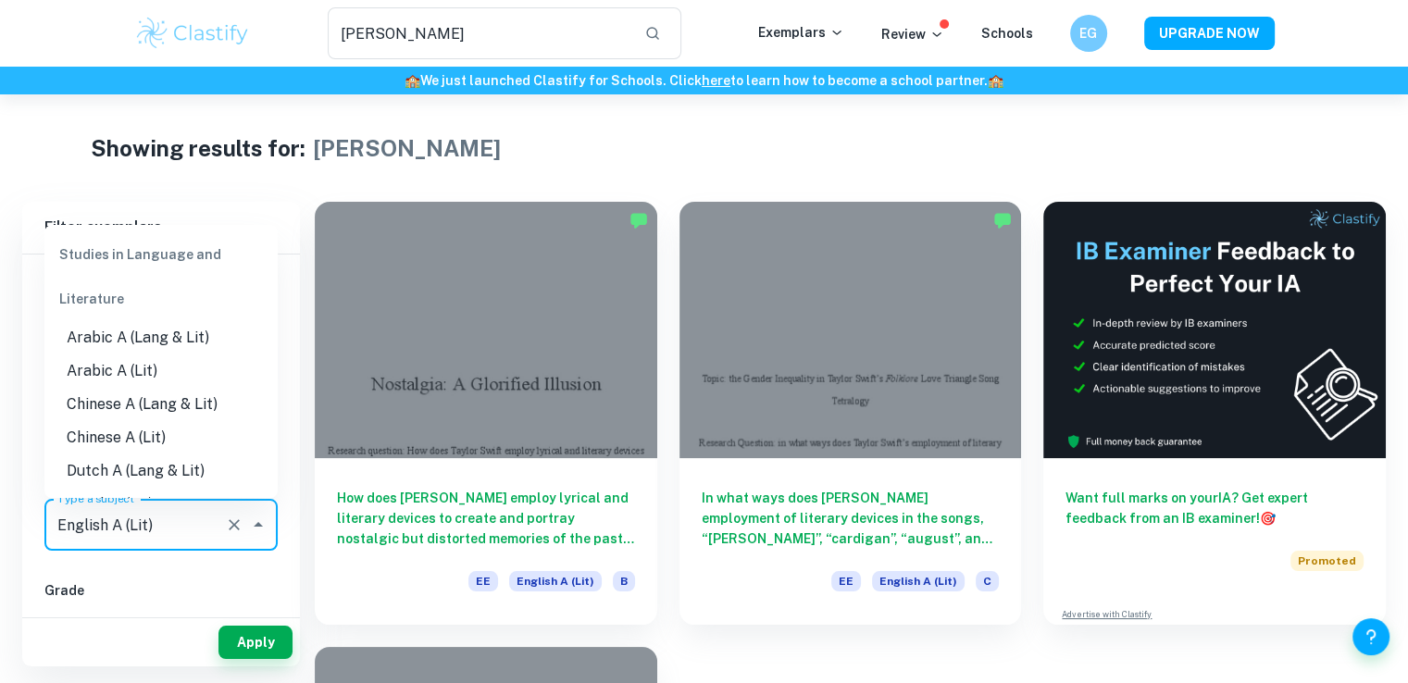
click at [164, 528] on input "English A (Lit)" at bounding box center [135, 524] width 165 height 35
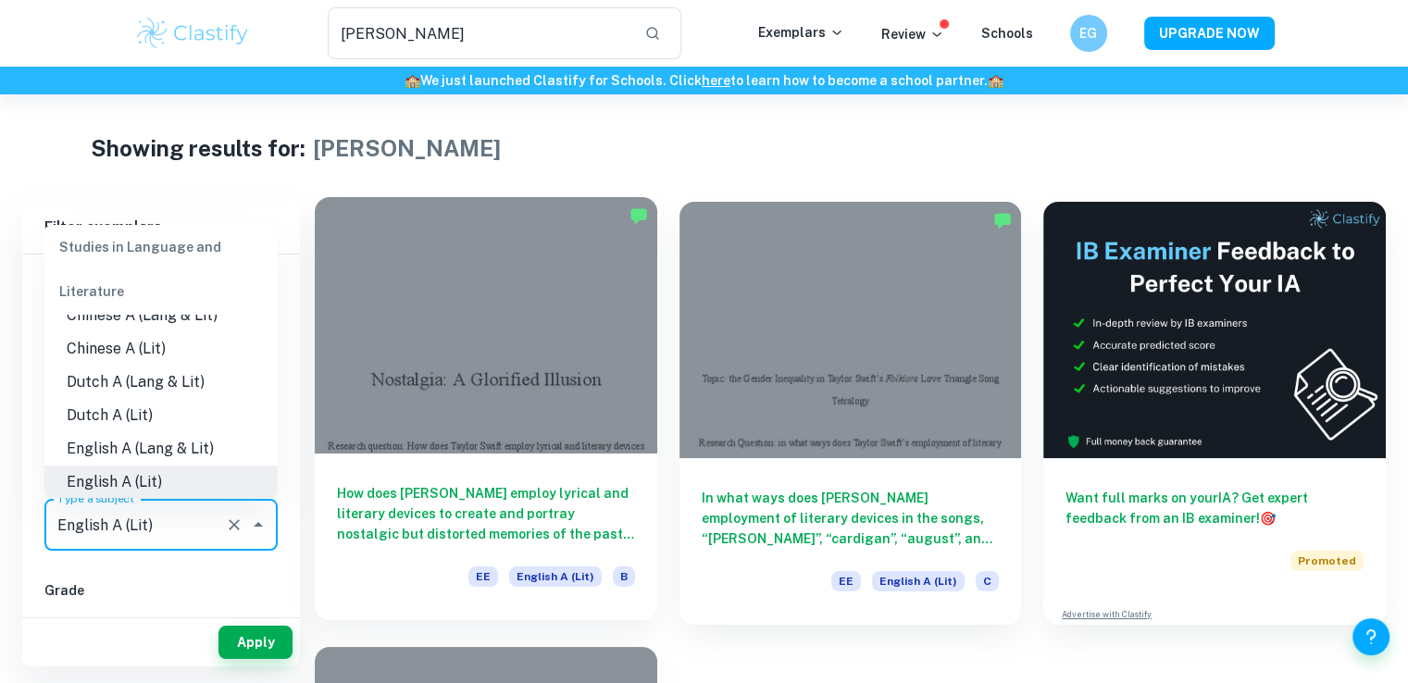
click at [395, 505] on h6 "How does Taylor Swift employ lyrical and literary devices to create and portray…" at bounding box center [486, 513] width 298 height 61
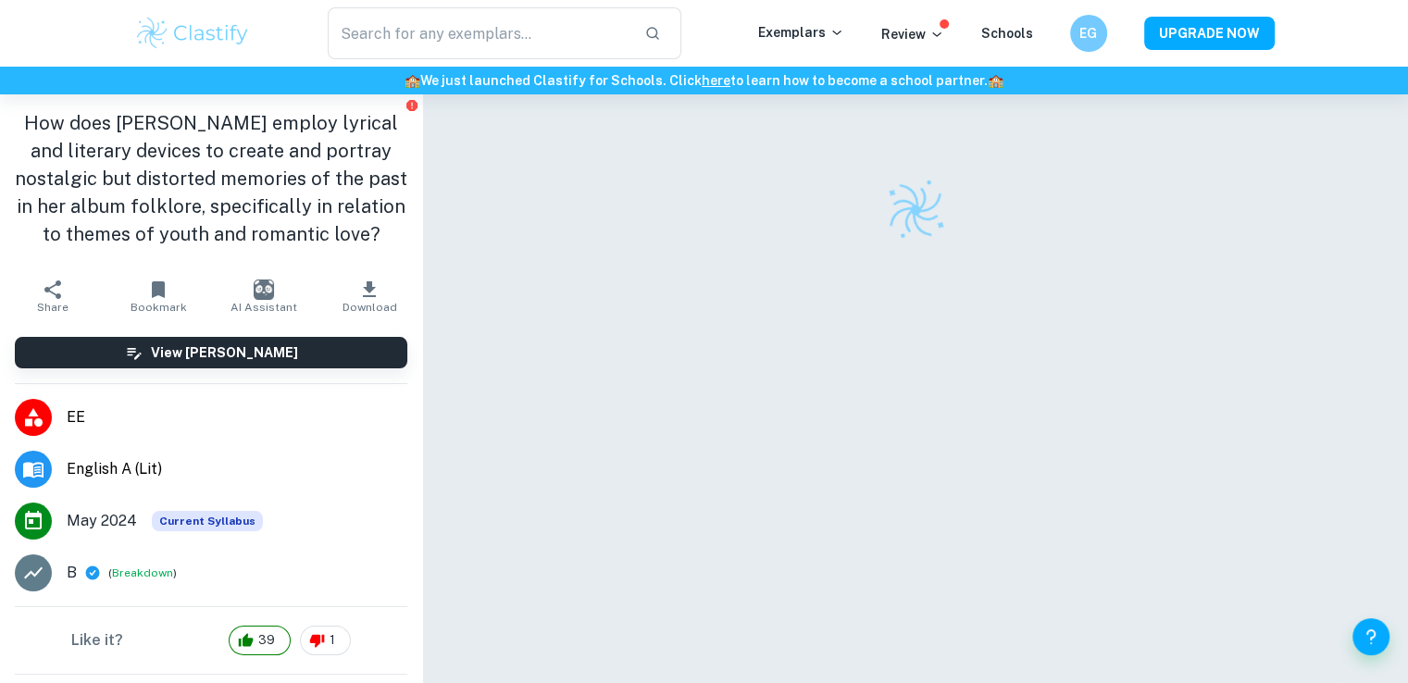
type input "taylor swift"
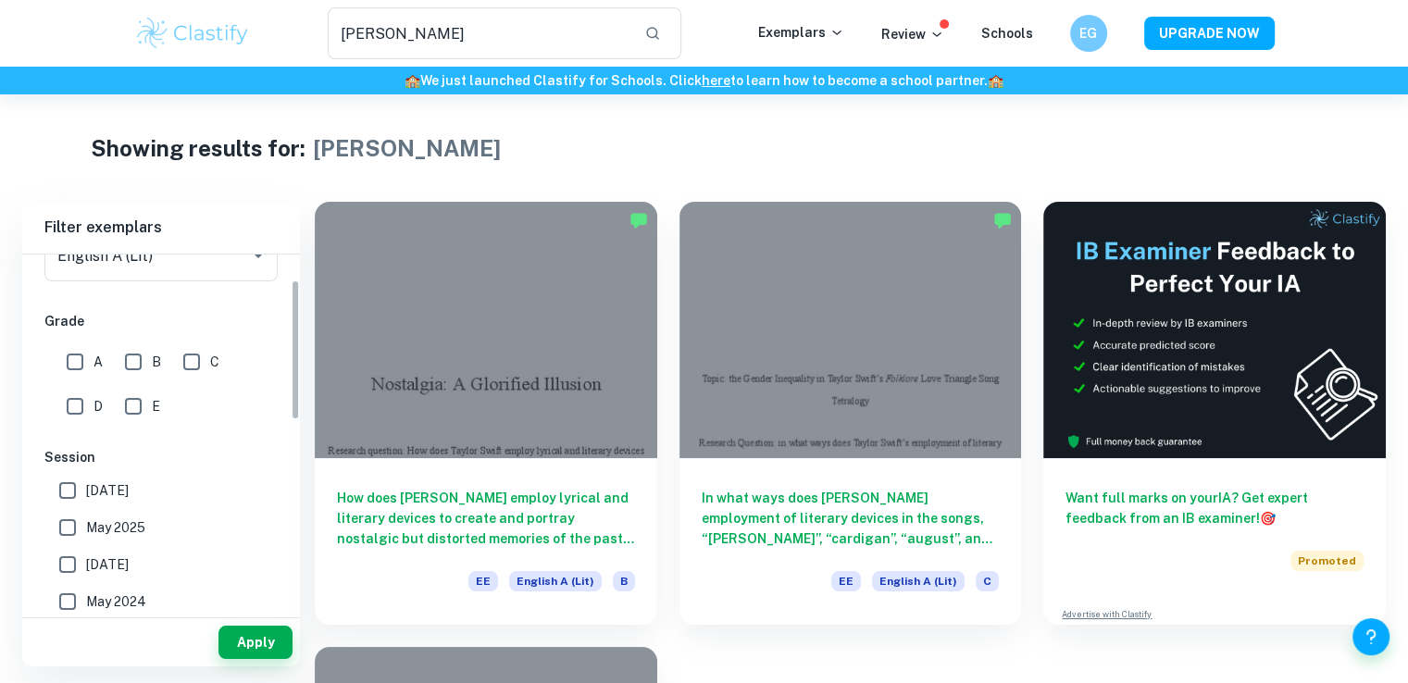
scroll to position [278, 0]
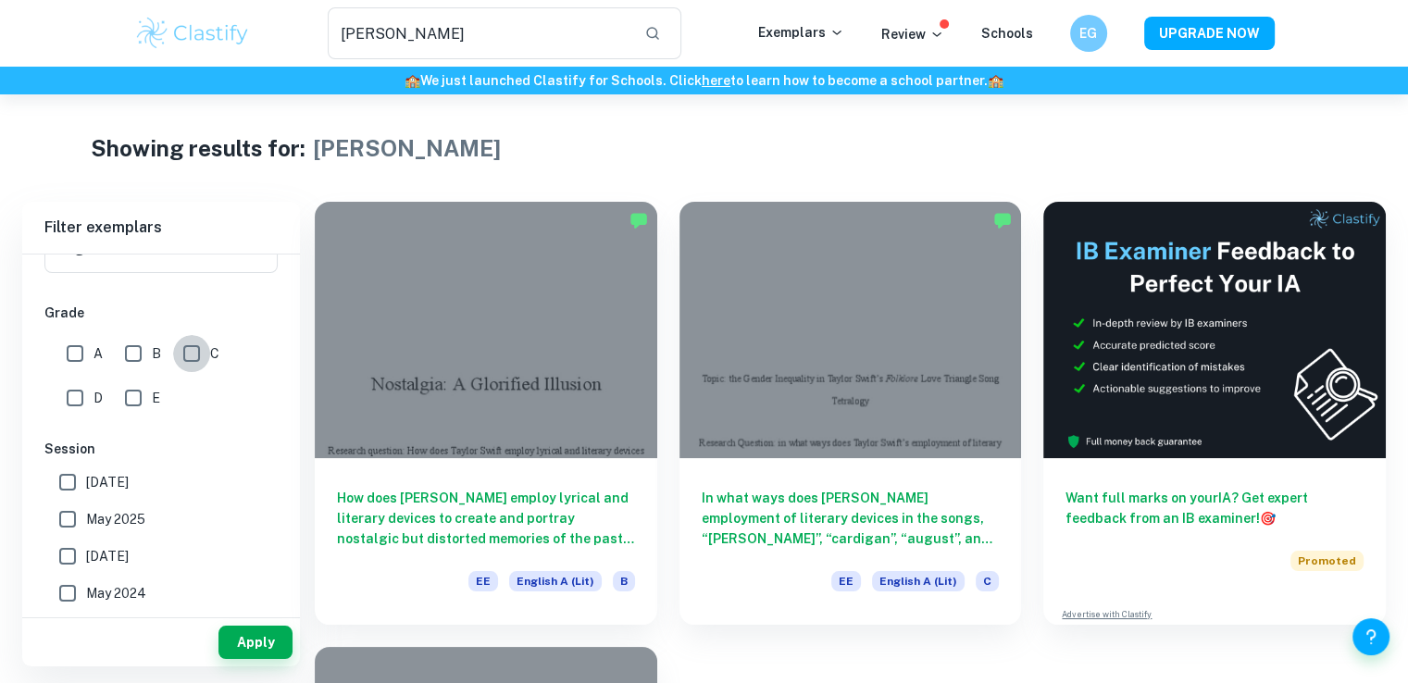
click at [196, 338] on input "C" at bounding box center [191, 353] width 37 height 37
checkbox input "true"
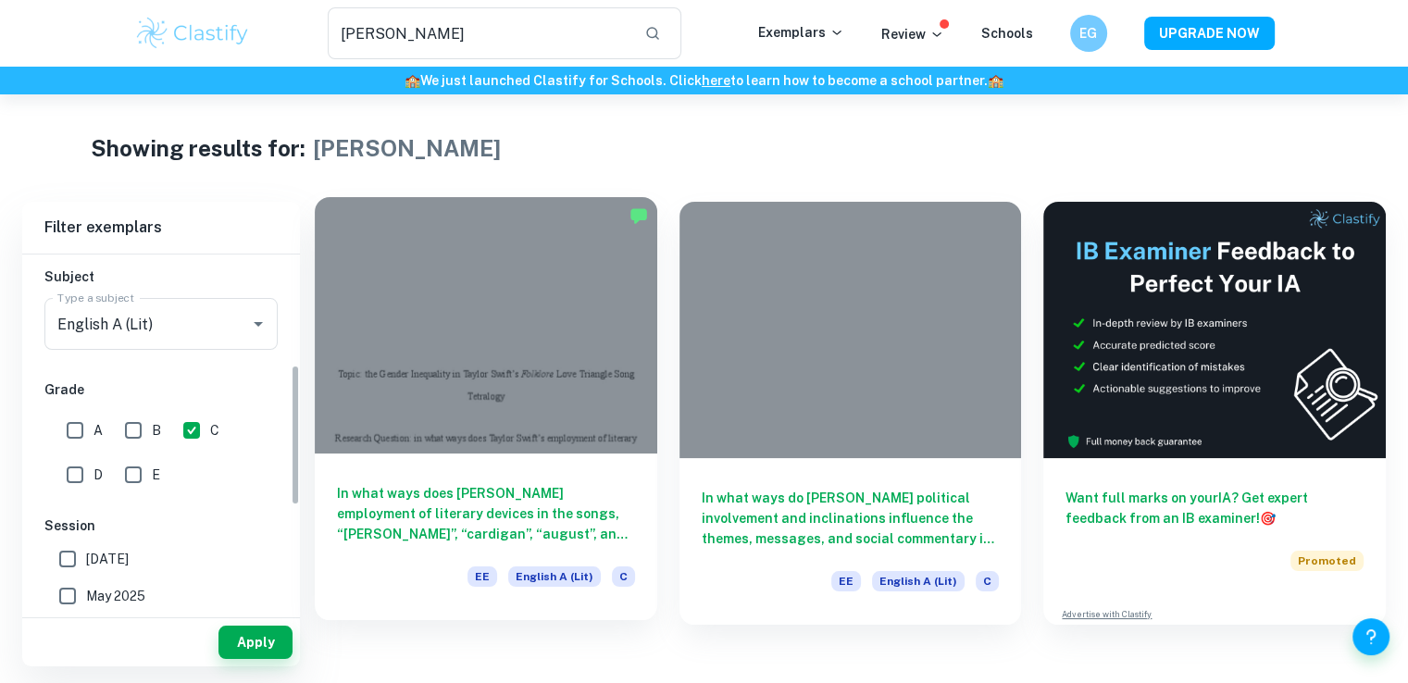
scroll to position [93, 0]
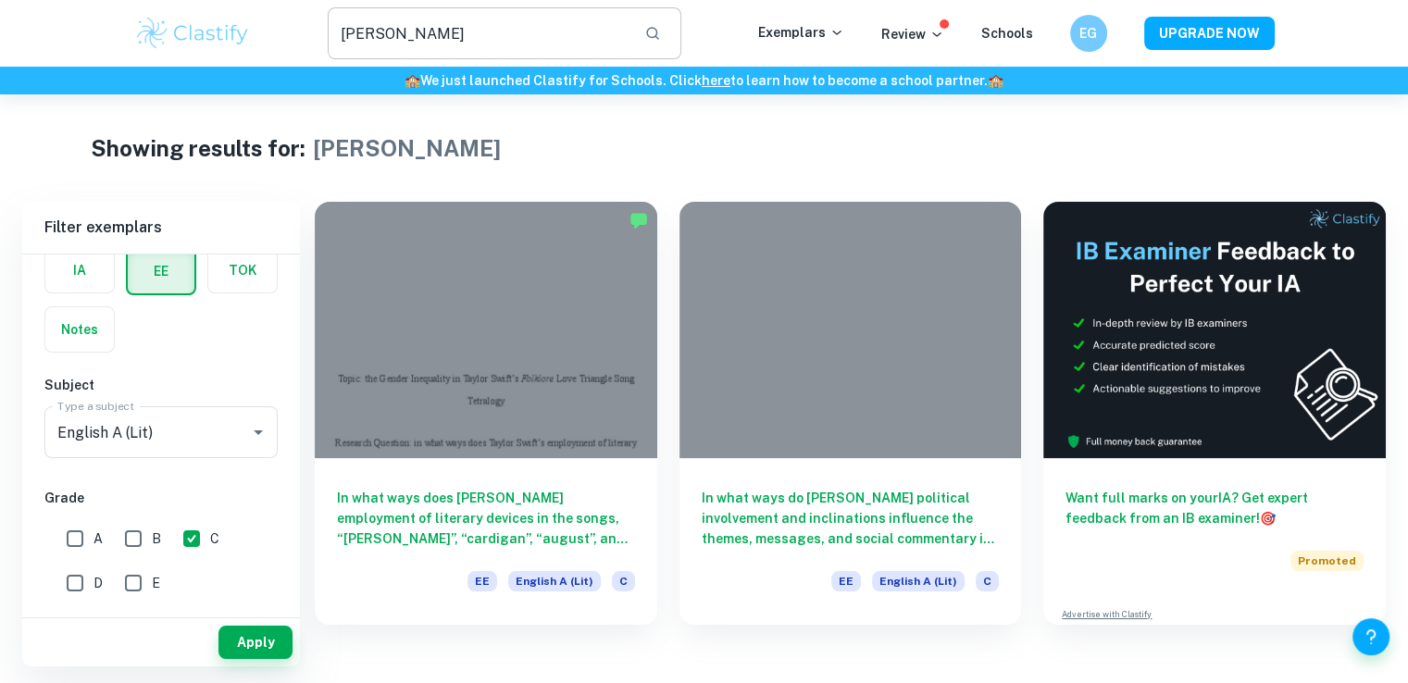
click at [559, 36] on input "taylor swift" at bounding box center [479, 33] width 303 height 52
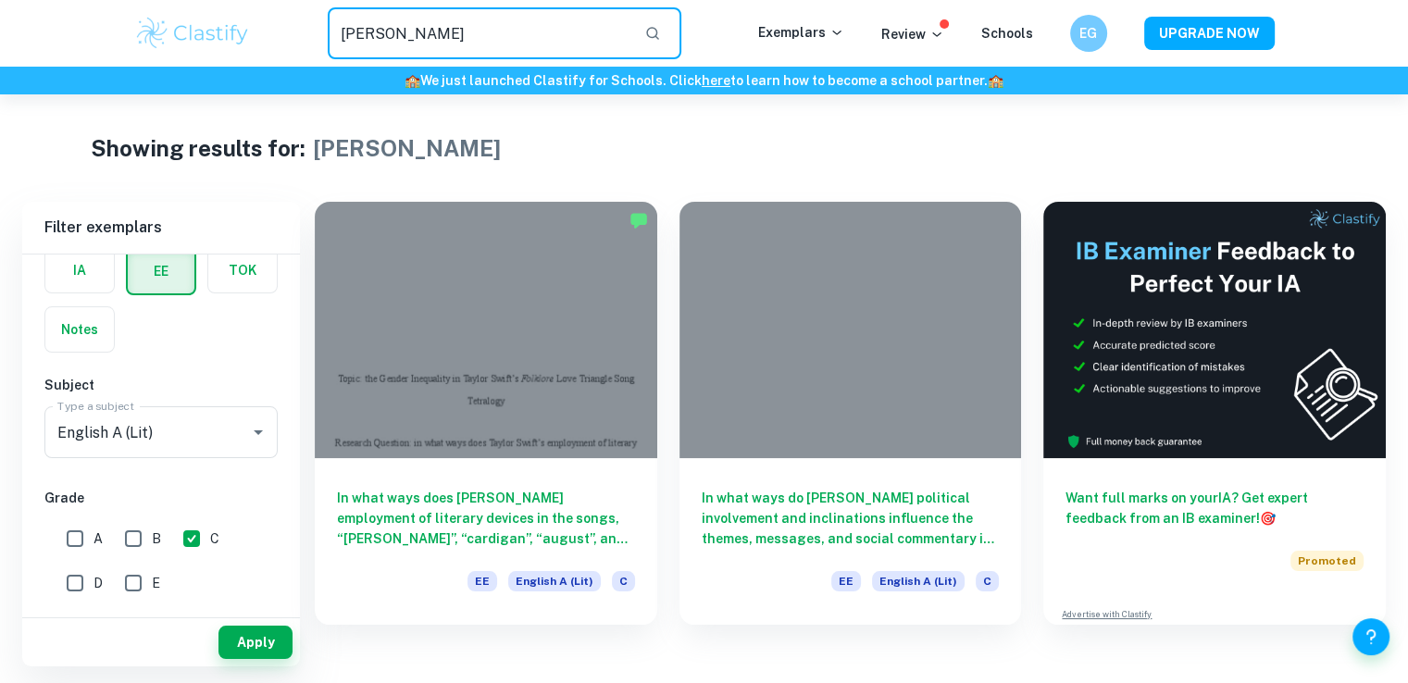
click at [559, 36] on input "taylor swift" at bounding box center [479, 33] width 303 height 52
click at [218, 29] on img at bounding box center [193, 33] width 118 height 37
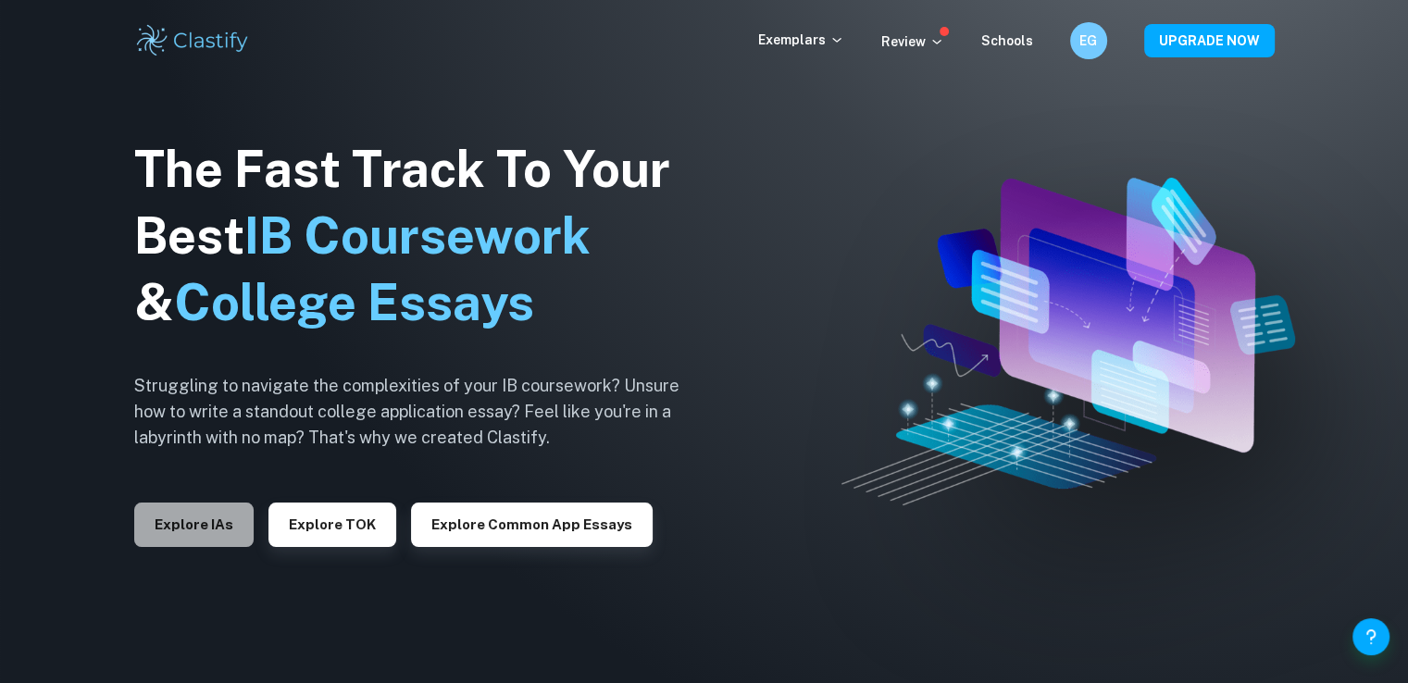
click at [205, 527] on button "Explore IAs" at bounding box center [193, 525] width 119 height 44
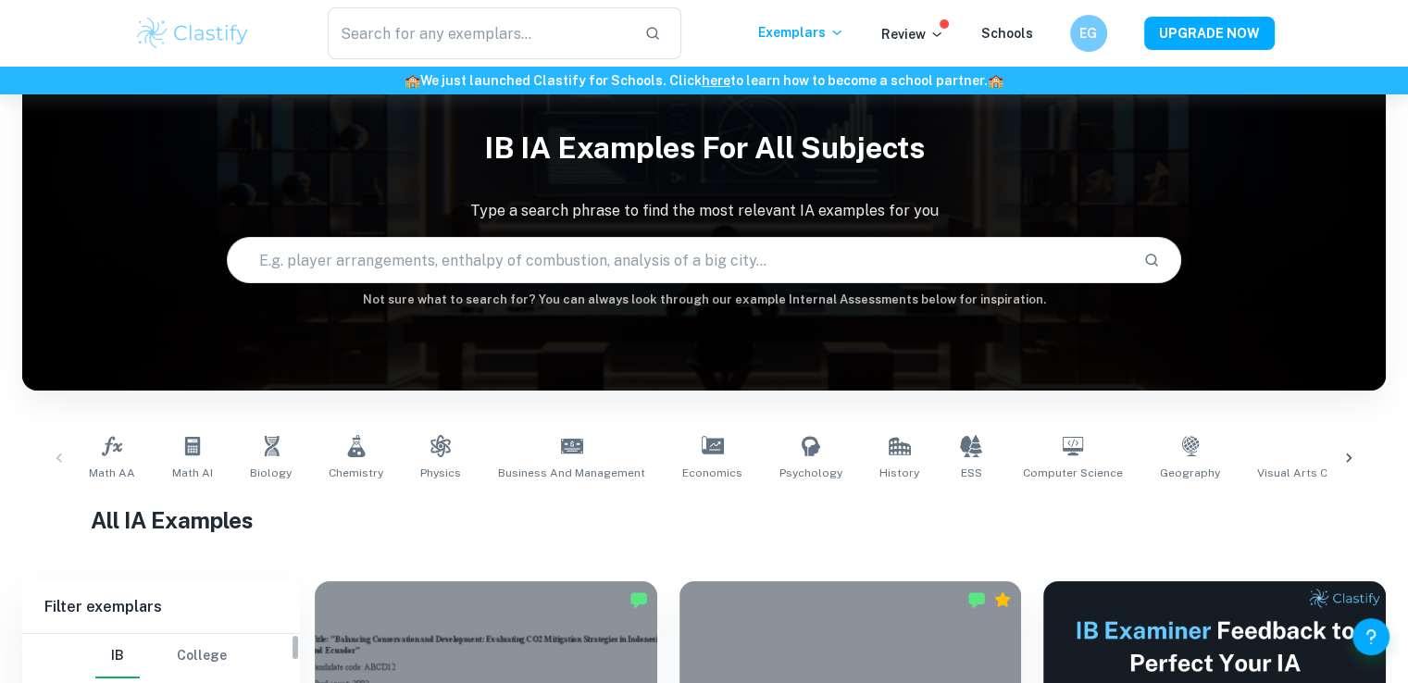
scroll to position [370, 0]
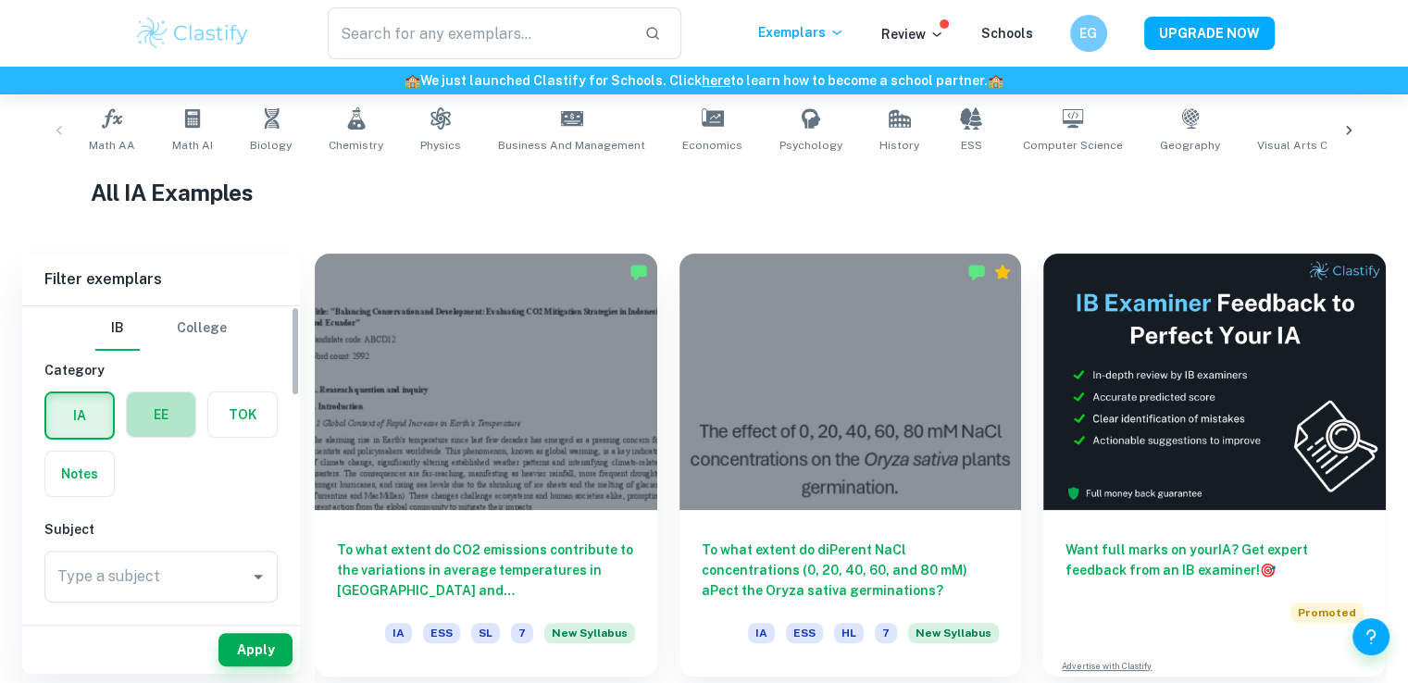
click at [155, 429] on label "button" at bounding box center [161, 414] width 68 height 44
click at [0, 0] on input "radio" at bounding box center [0, 0] width 0 height 0
click at [190, 565] on input "Type a subject" at bounding box center [147, 576] width 189 height 35
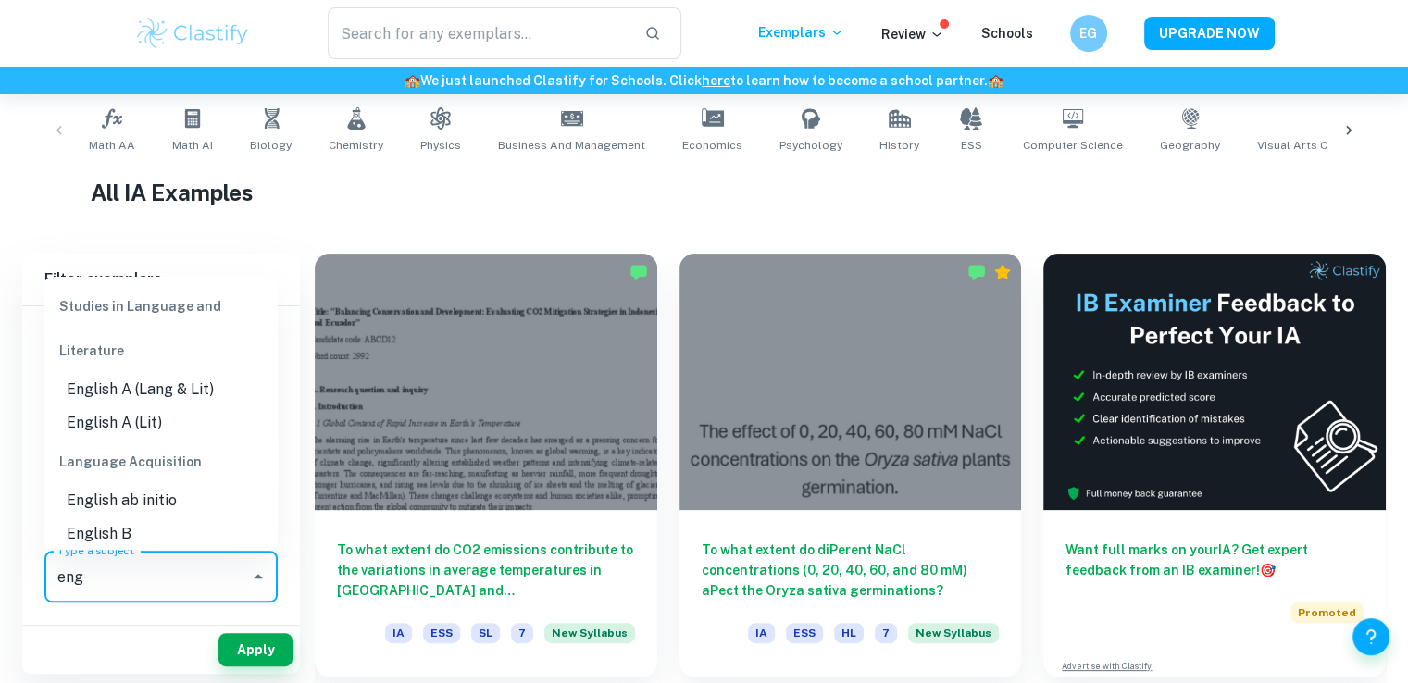
click at [172, 427] on li "English A (Lit)" at bounding box center [160, 422] width 233 height 33
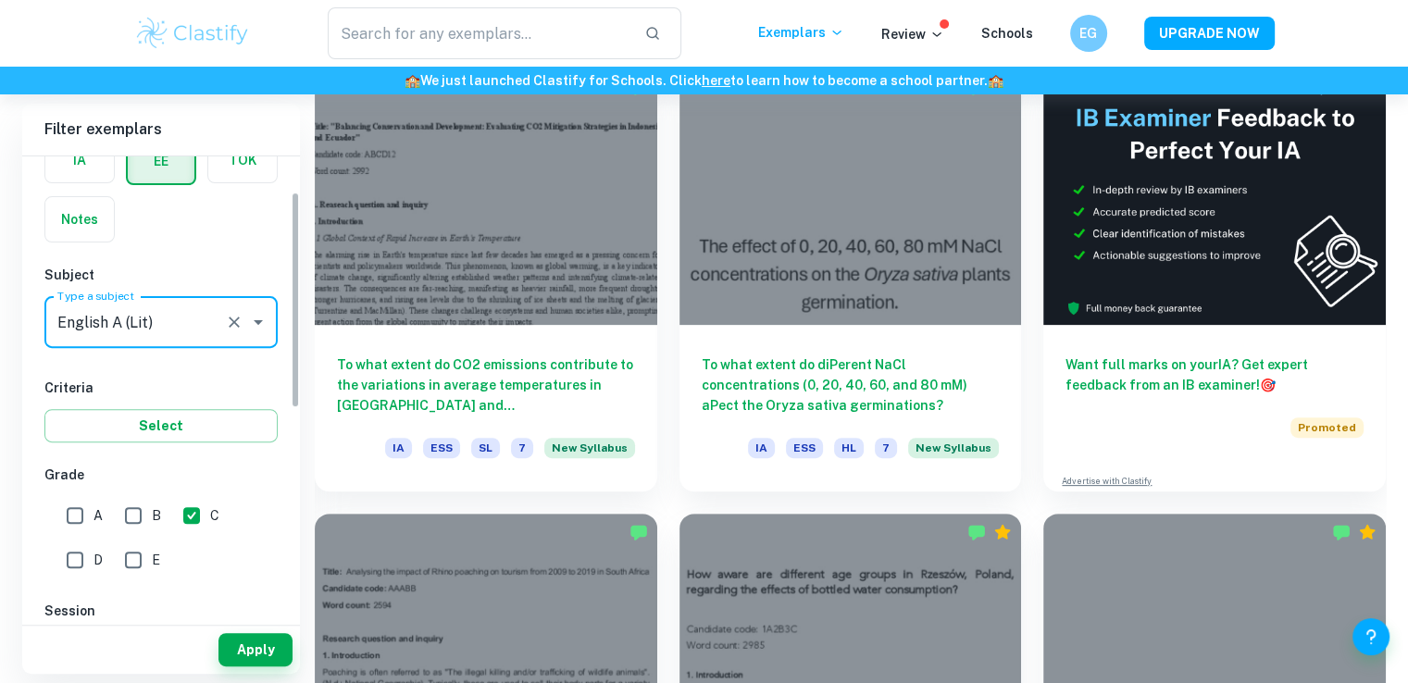
scroll to position [185, 0]
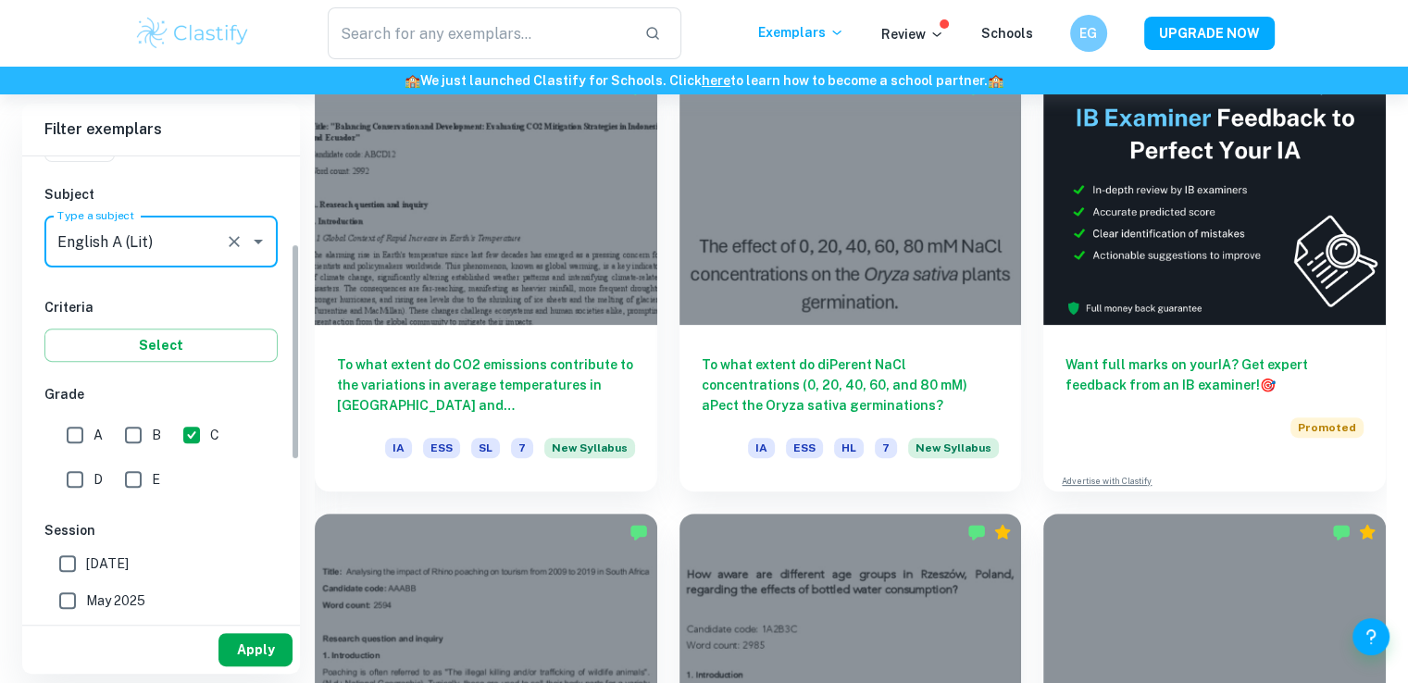
type input "English A (Lit)"
click at [260, 649] on button "Apply" at bounding box center [255, 649] width 74 height 33
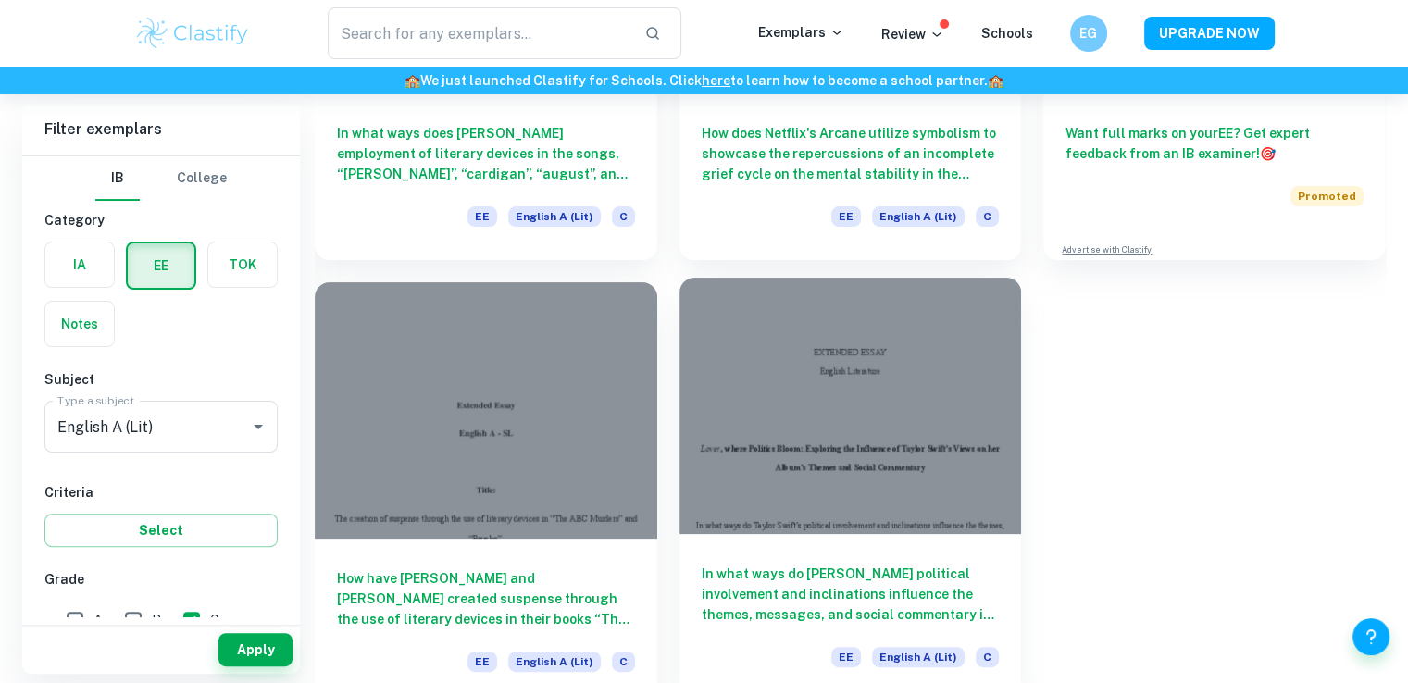
scroll to position [421, 0]
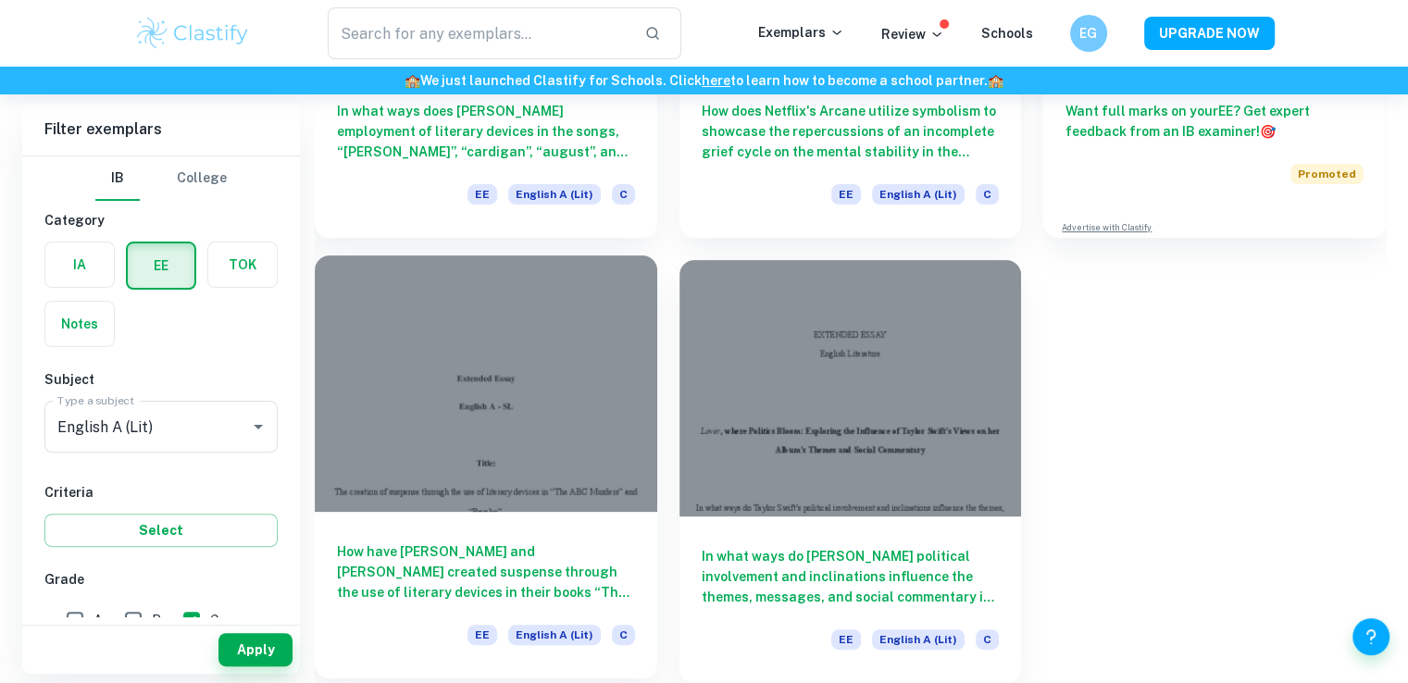
click at [602, 559] on h6 "How have Agatha Christie and Robert Bloch created suspense through the use of l…" at bounding box center [486, 571] width 298 height 61
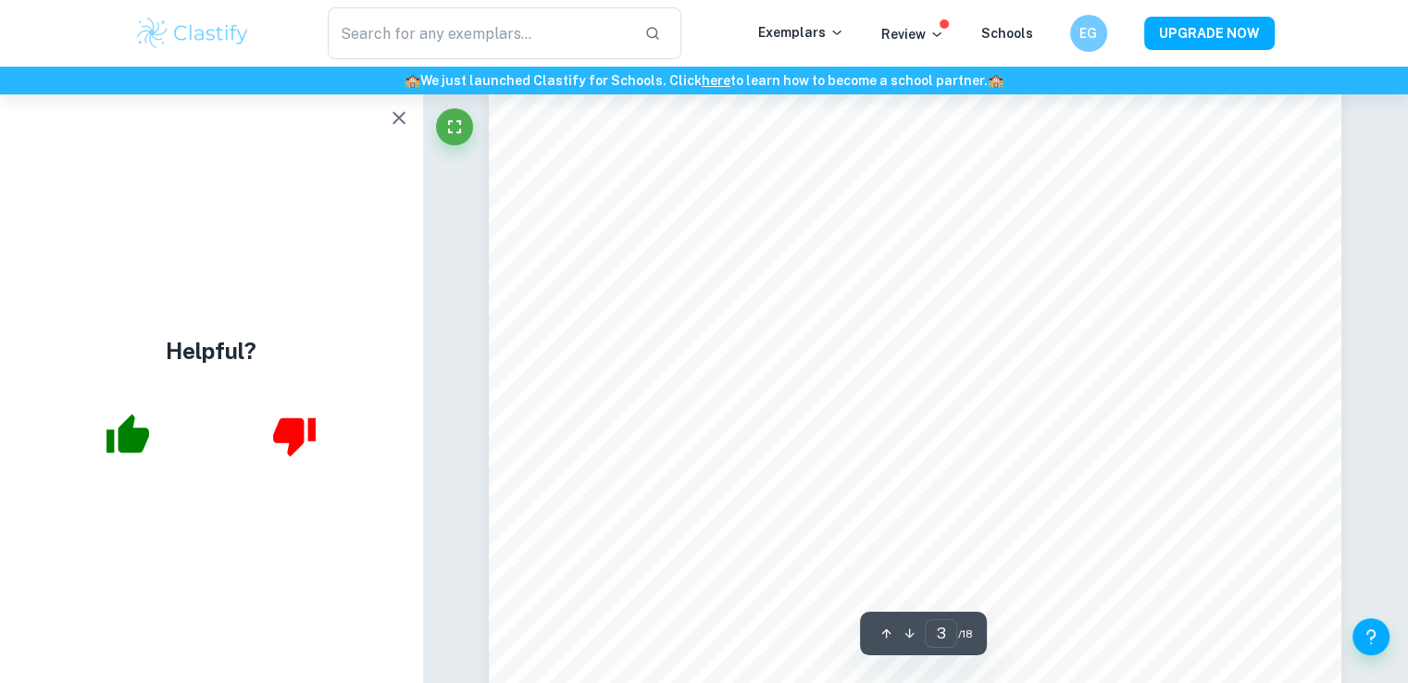
scroll to position [3147, 0]
click at [392, 110] on icon "button" at bounding box center [399, 117] width 22 height 22
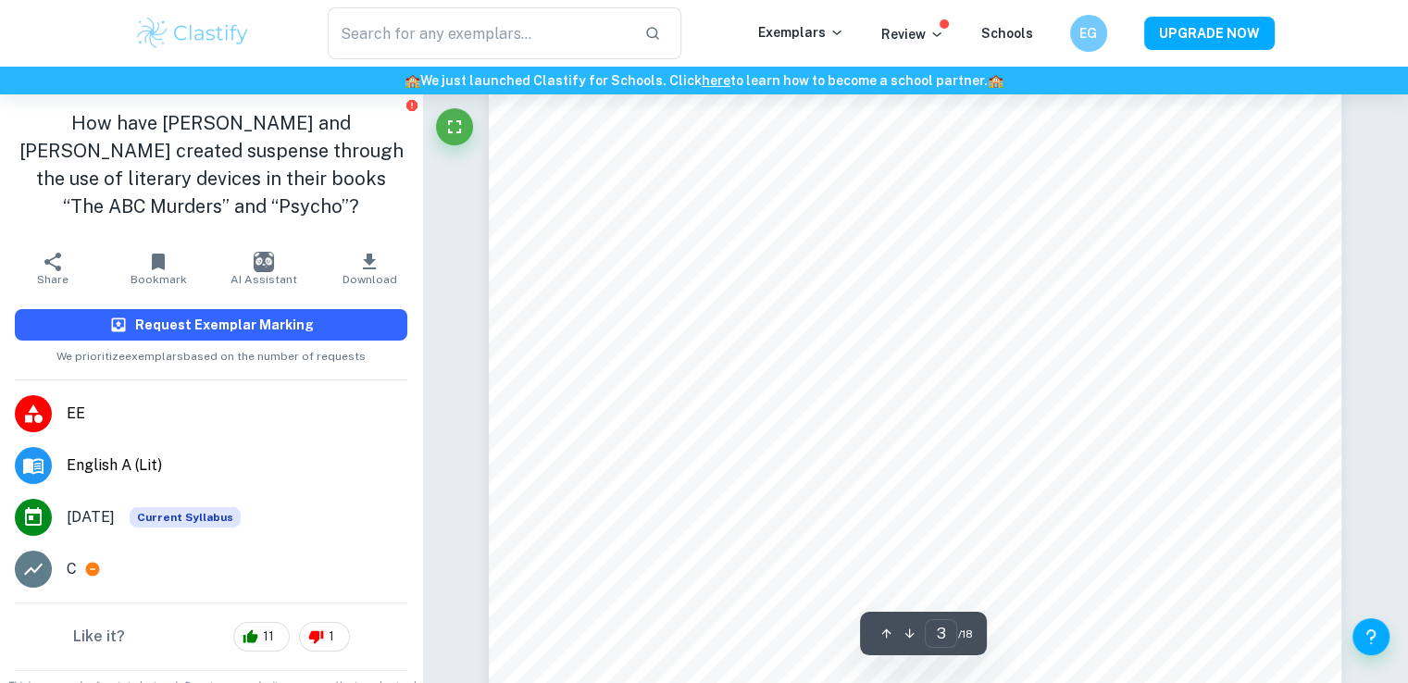
click at [235, 328] on h6 "Request Exemplar Marking" at bounding box center [224, 325] width 179 height 20
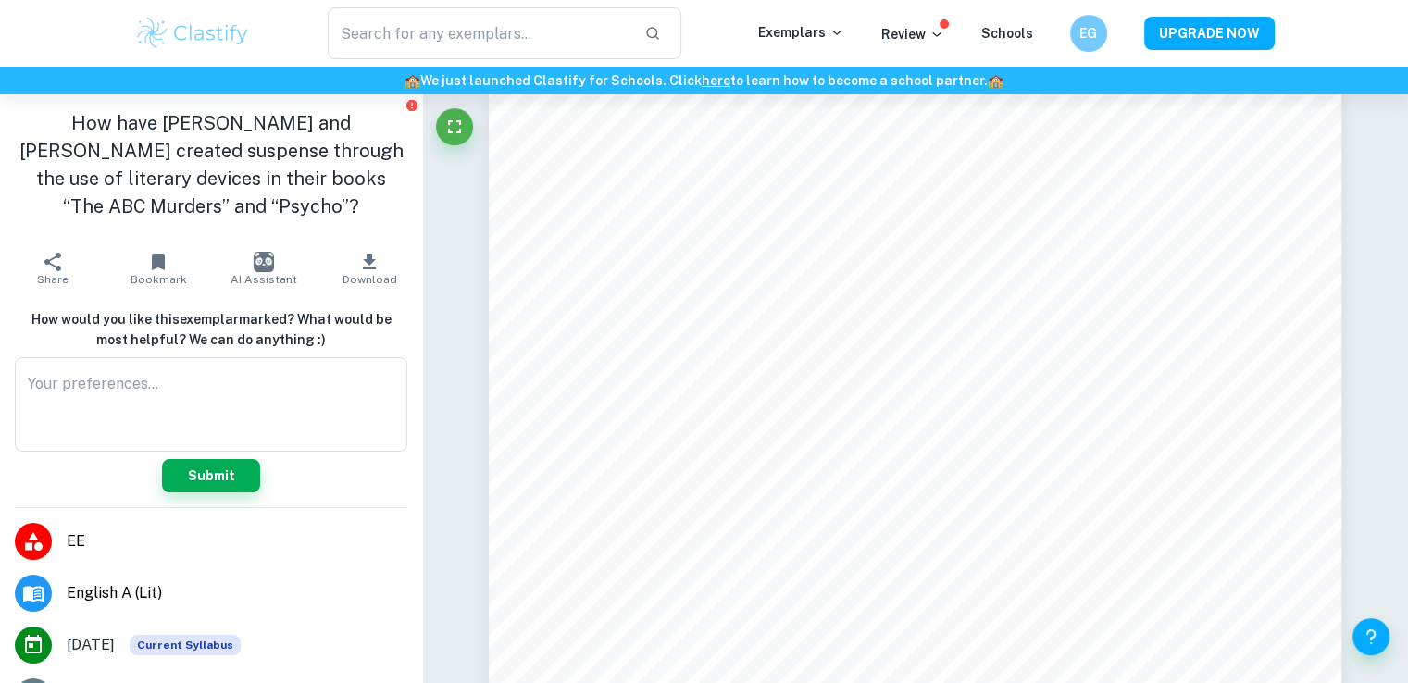
click at [207, 493] on div "How would you like this exemplar marked? What would be most helpful? We can do …" at bounding box center [211, 400] width 422 height 213
click at [198, 482] on button "Submit" at bounding box center [211, 475] width 98 height 33
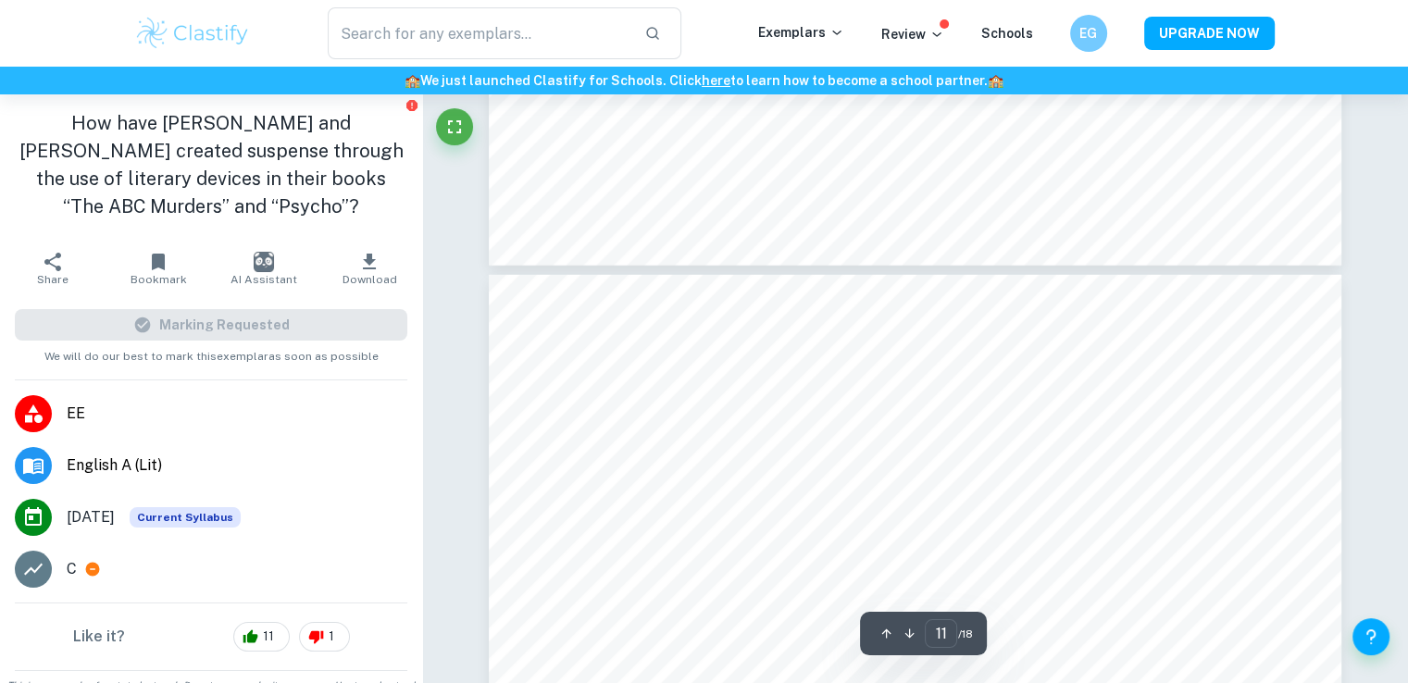
scroll to position [11805, 0]
type input "1"
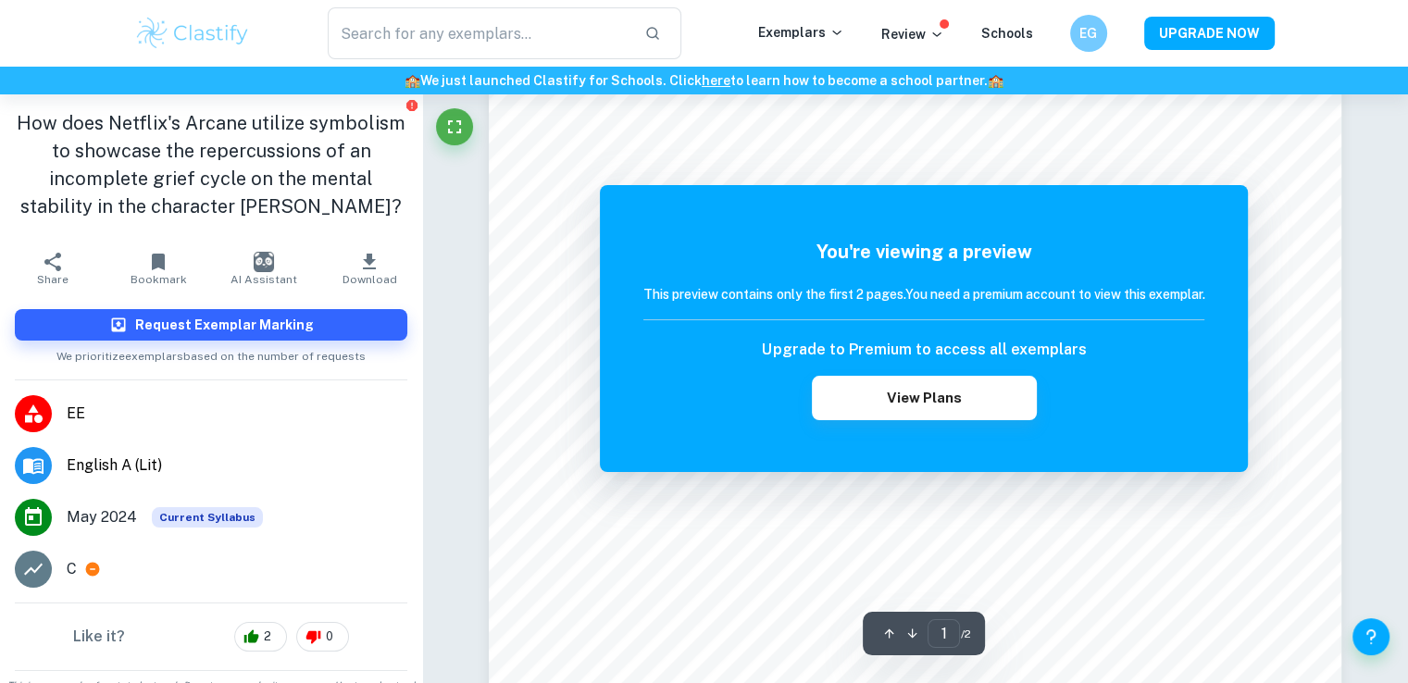
scroll to position [370, 0]
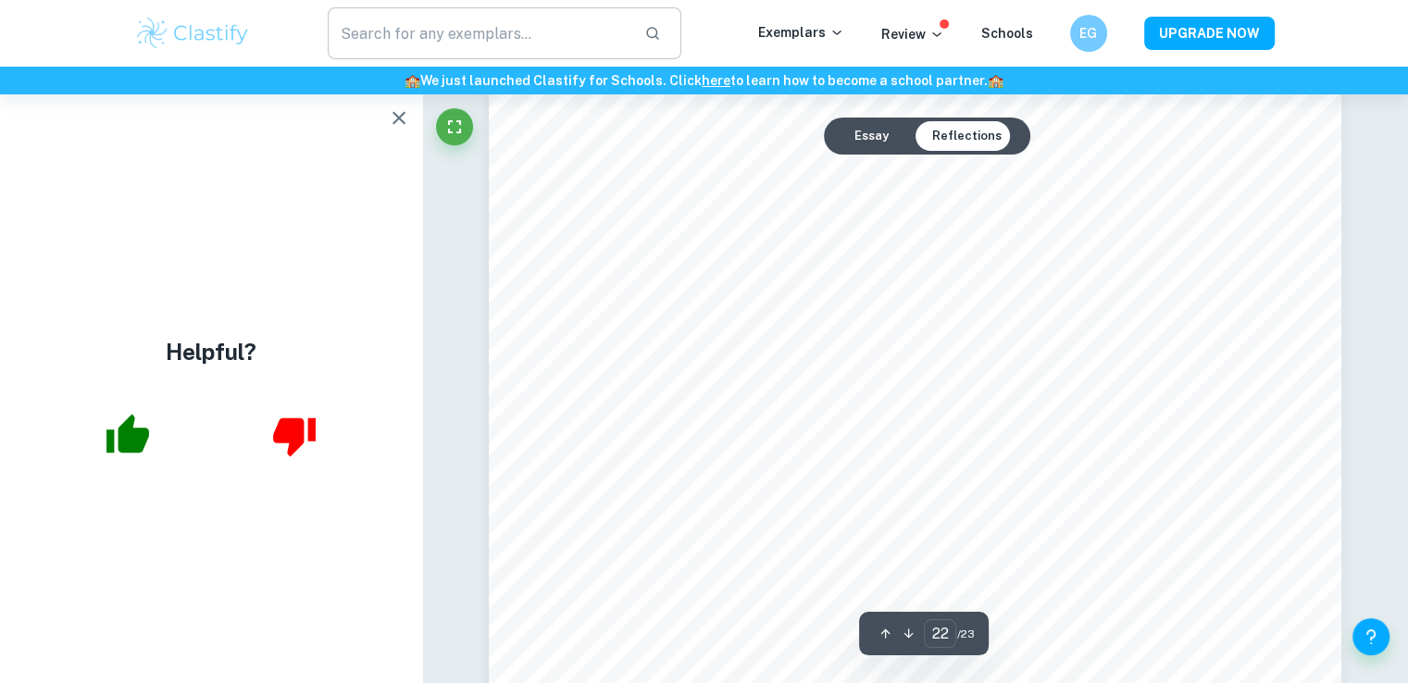
scroll to position [24527, 0]
type input "23"
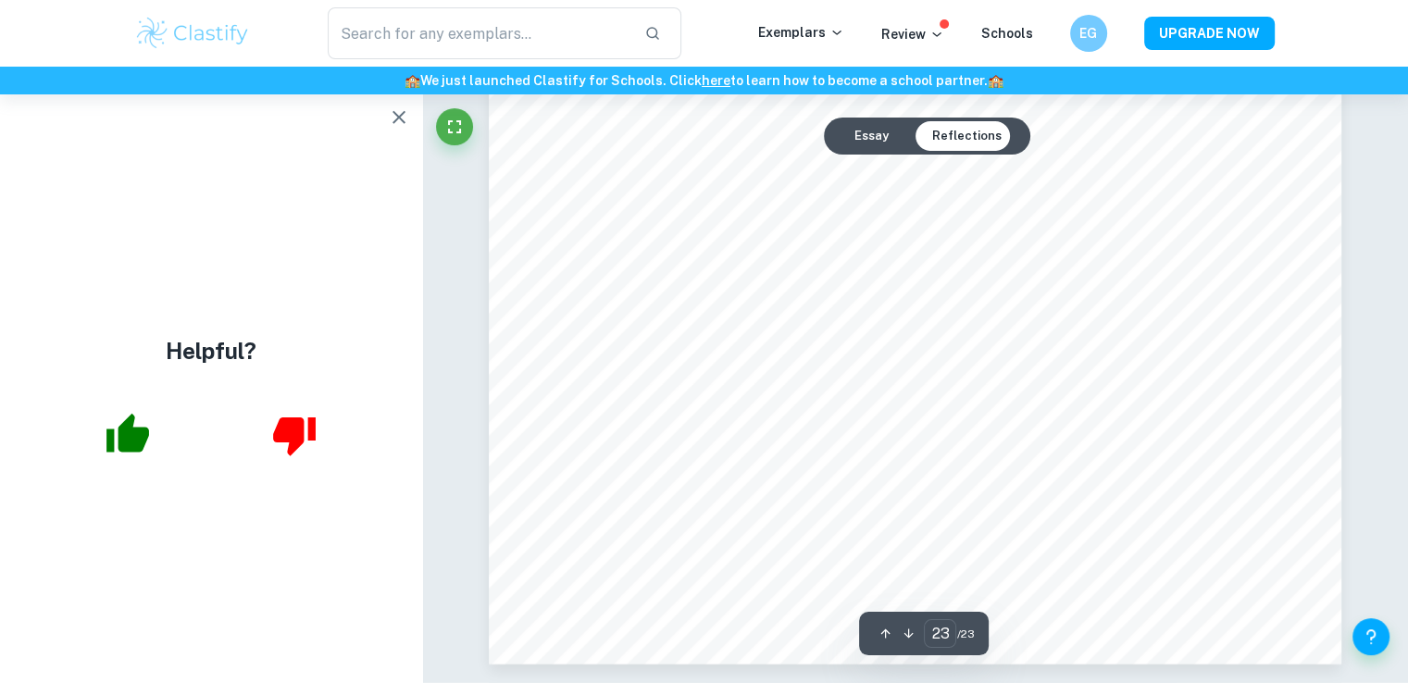
click at [407, 118] on icon "button" at bounding box center [399, 117] width 22 height 22
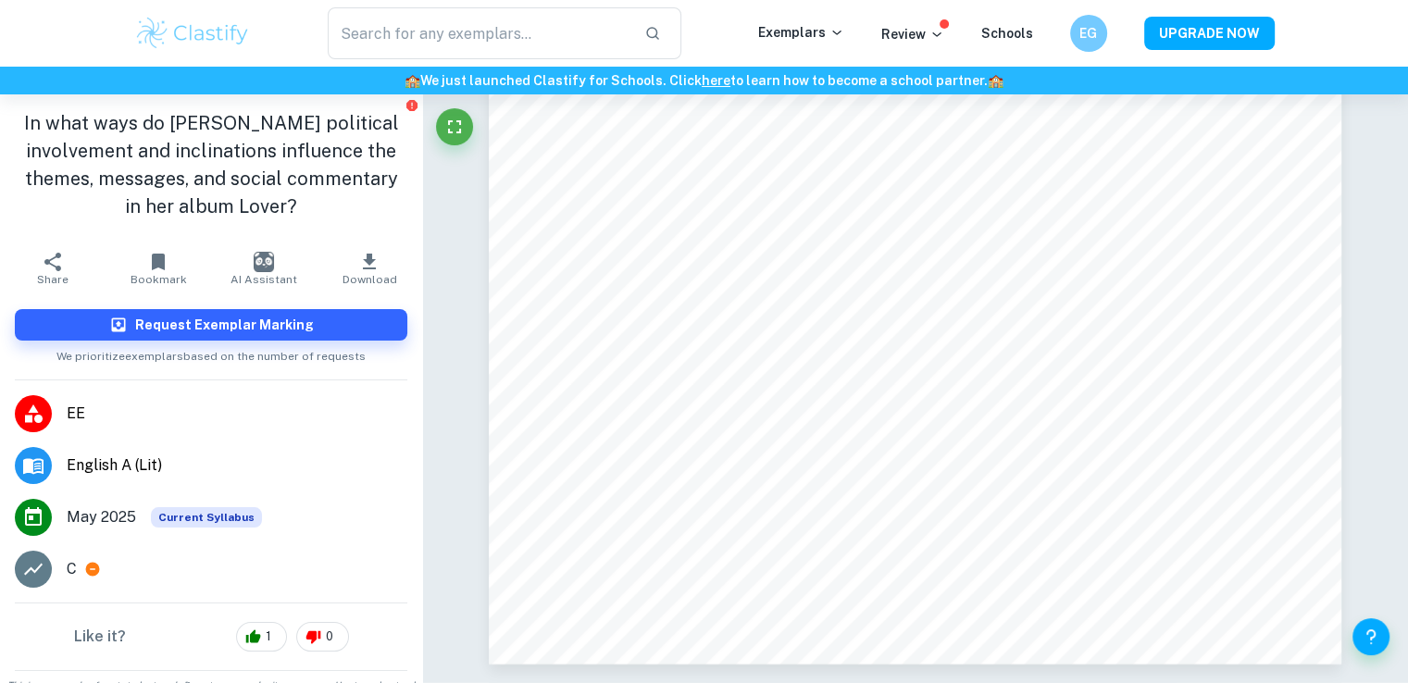
click at [358, 256] on icon "button" at bounding box center [369, 262] width 22 height 22
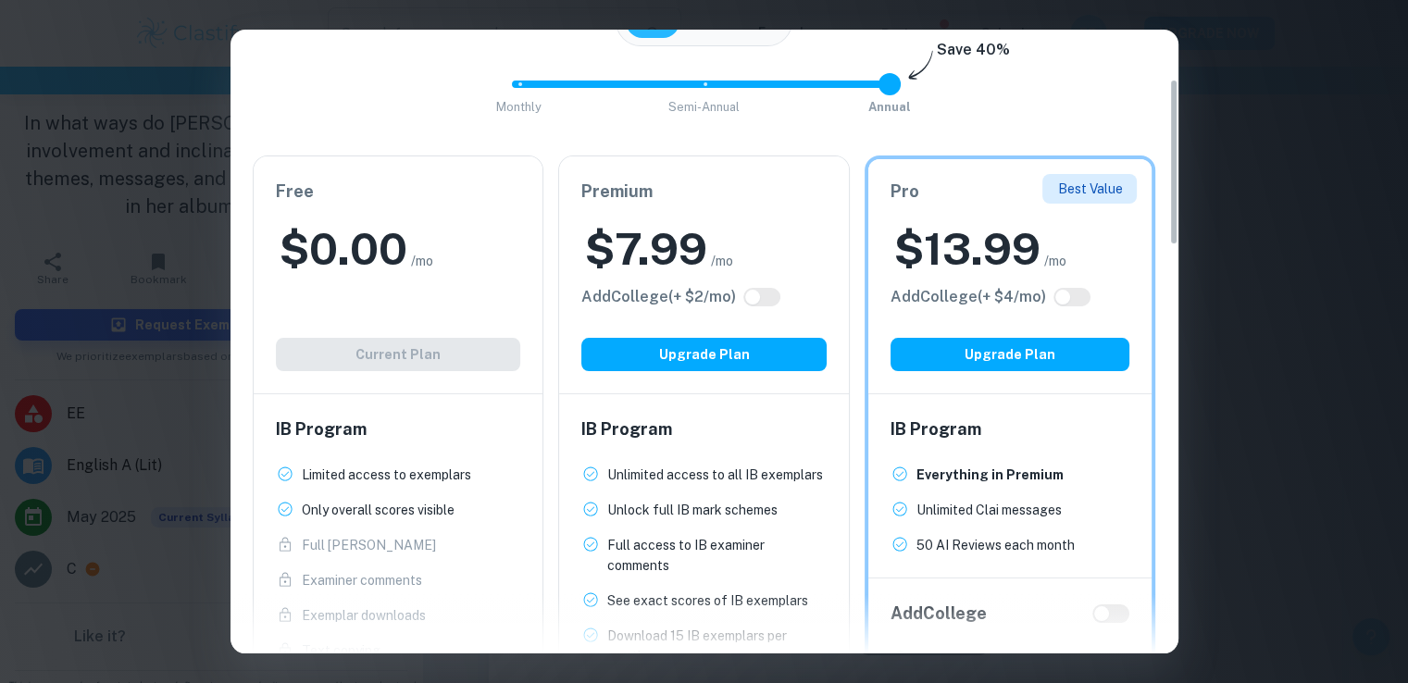
scroll to position [25558, 0]
click at [1254, 108] on div "Easily Ace Your IB Coursework & Crush College Essays. Get Clastify Premium Get …" at bounding box center [704, 341] width 1408 height 683
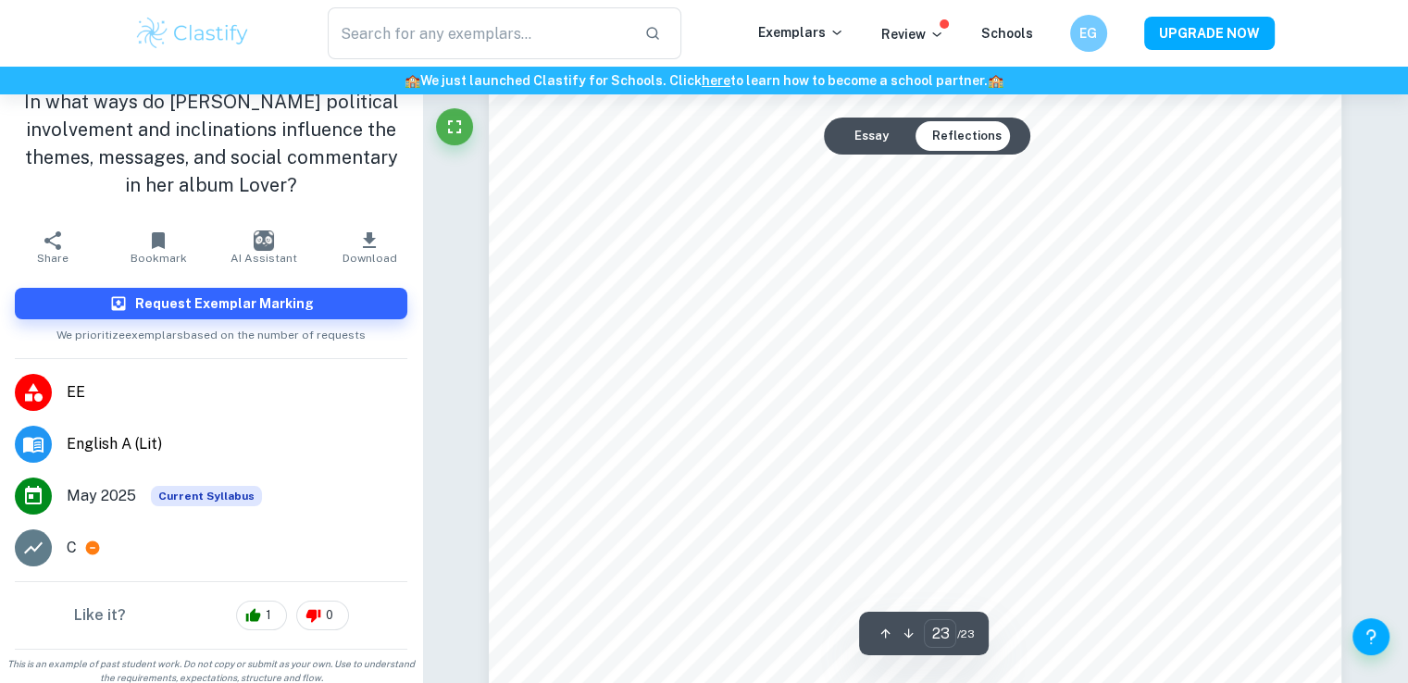
scroll to position [30, 0]
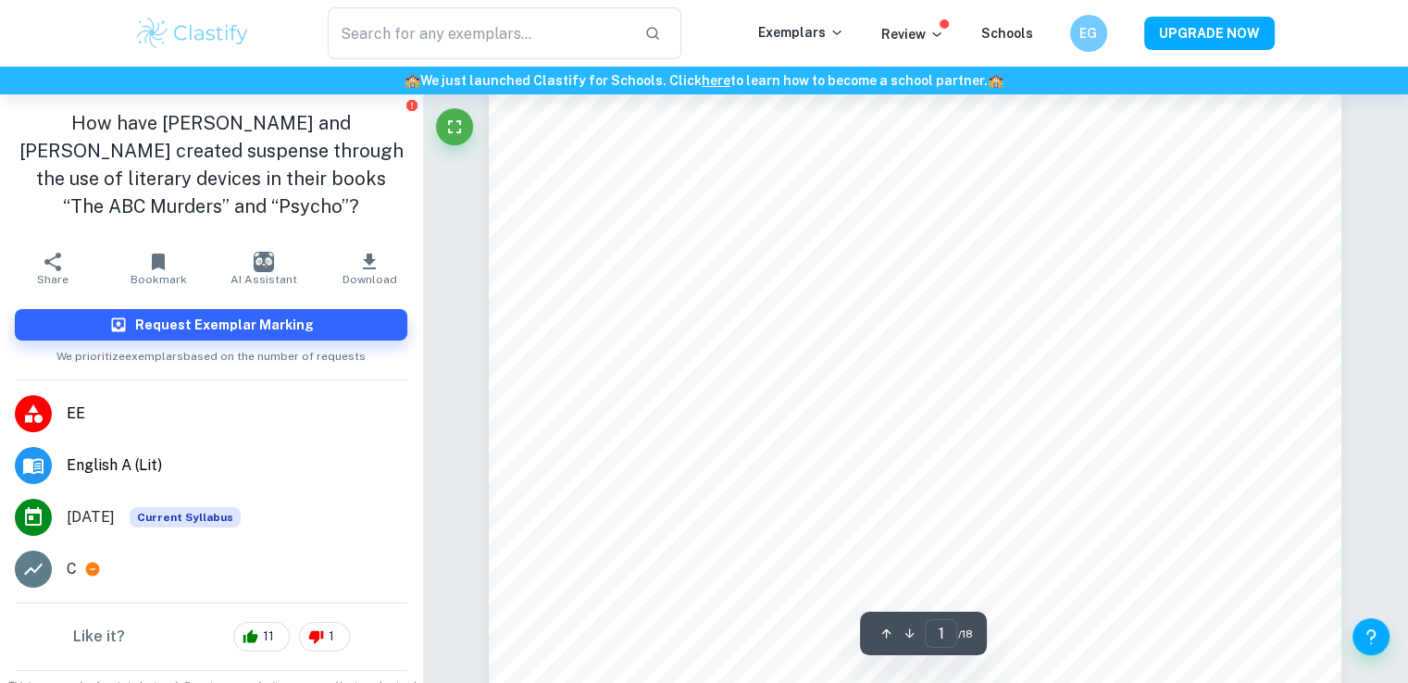
scroll to position [370, 0]
type input "18"
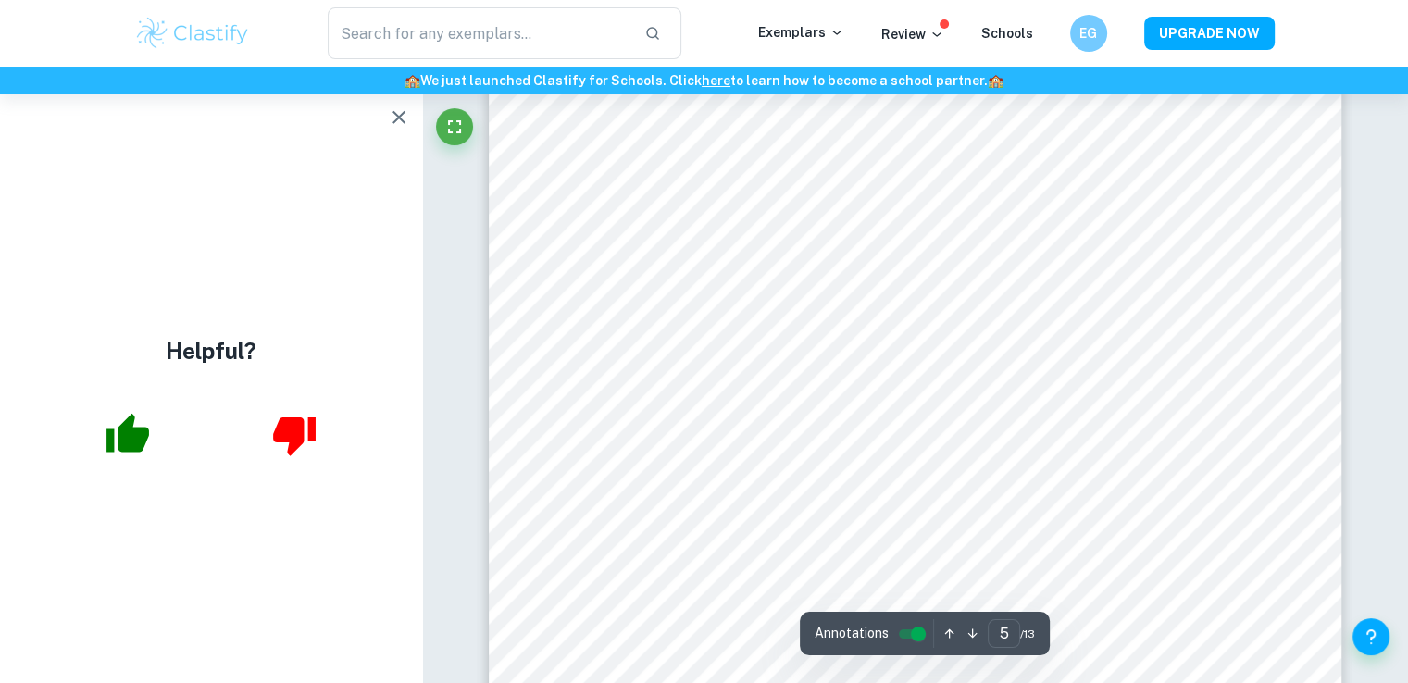
scroll to position [5368, 0]
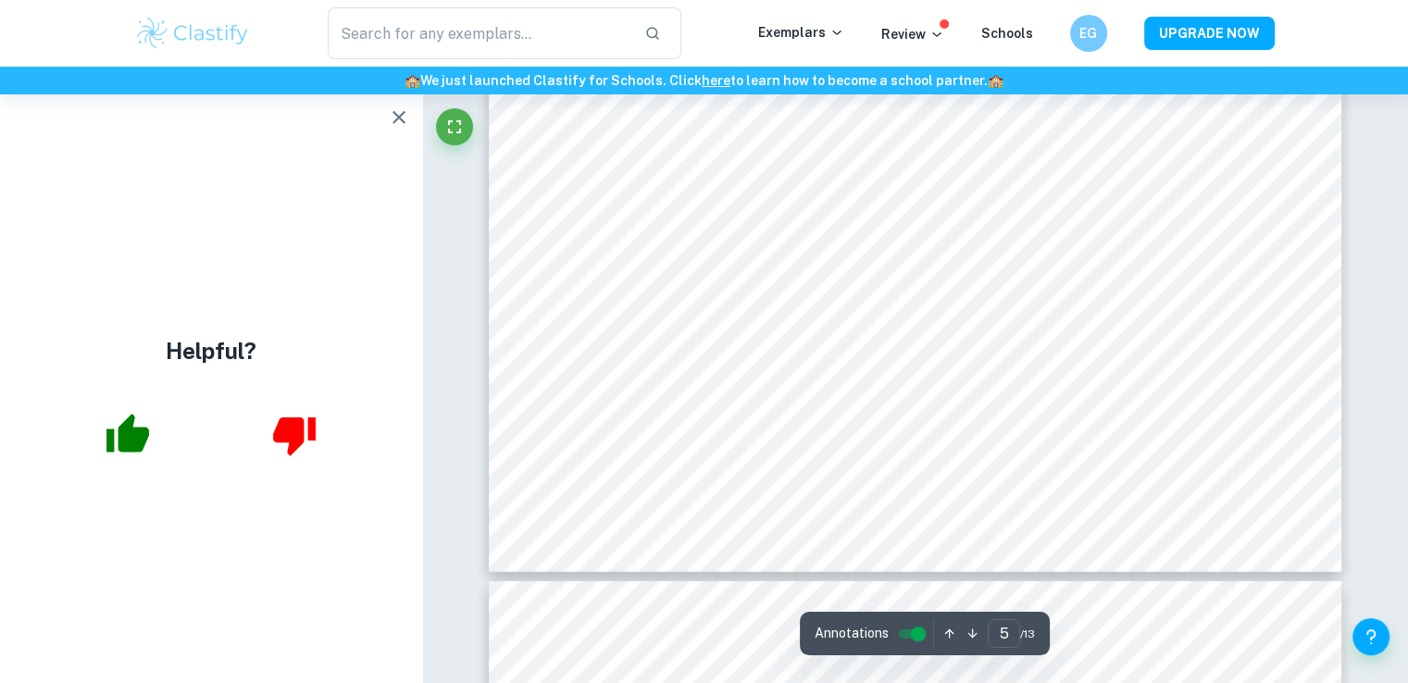
click at [404, 107] on icon "button" at bounding box center [399, 117] width 22 height 22
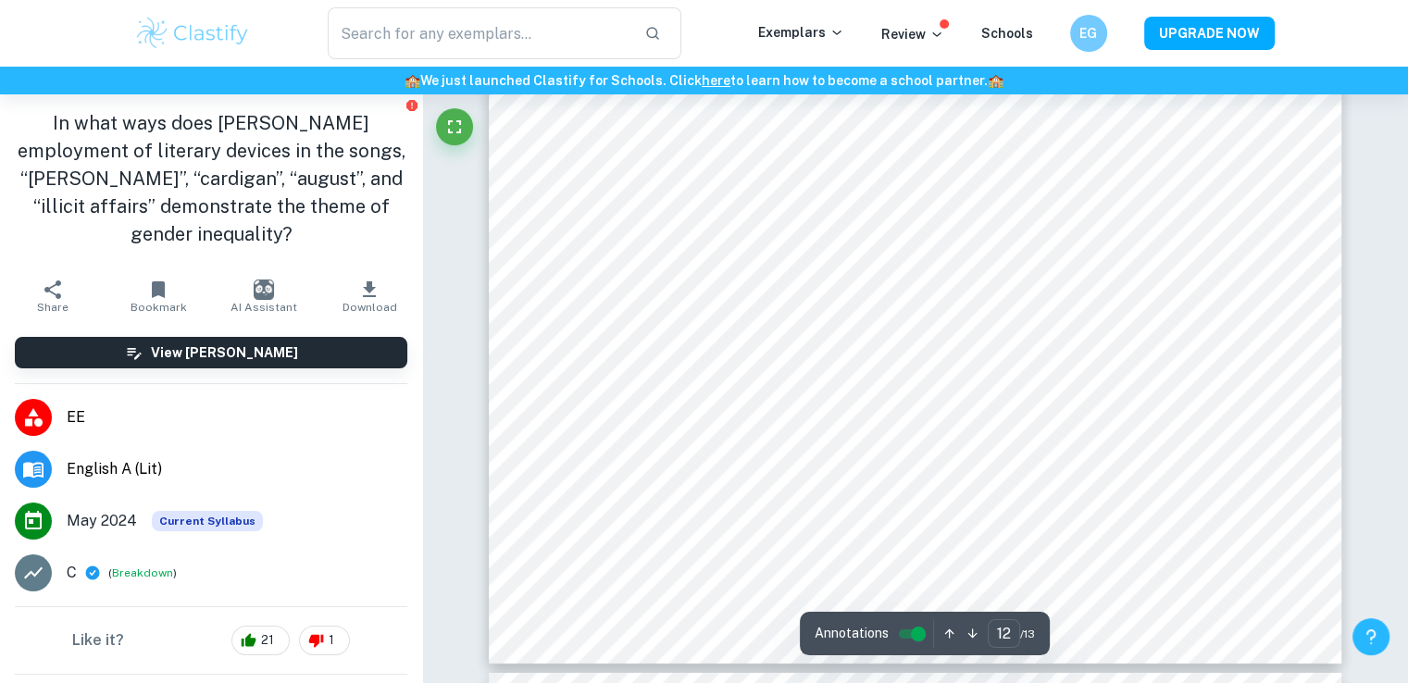
scroll to position [13757, 0]
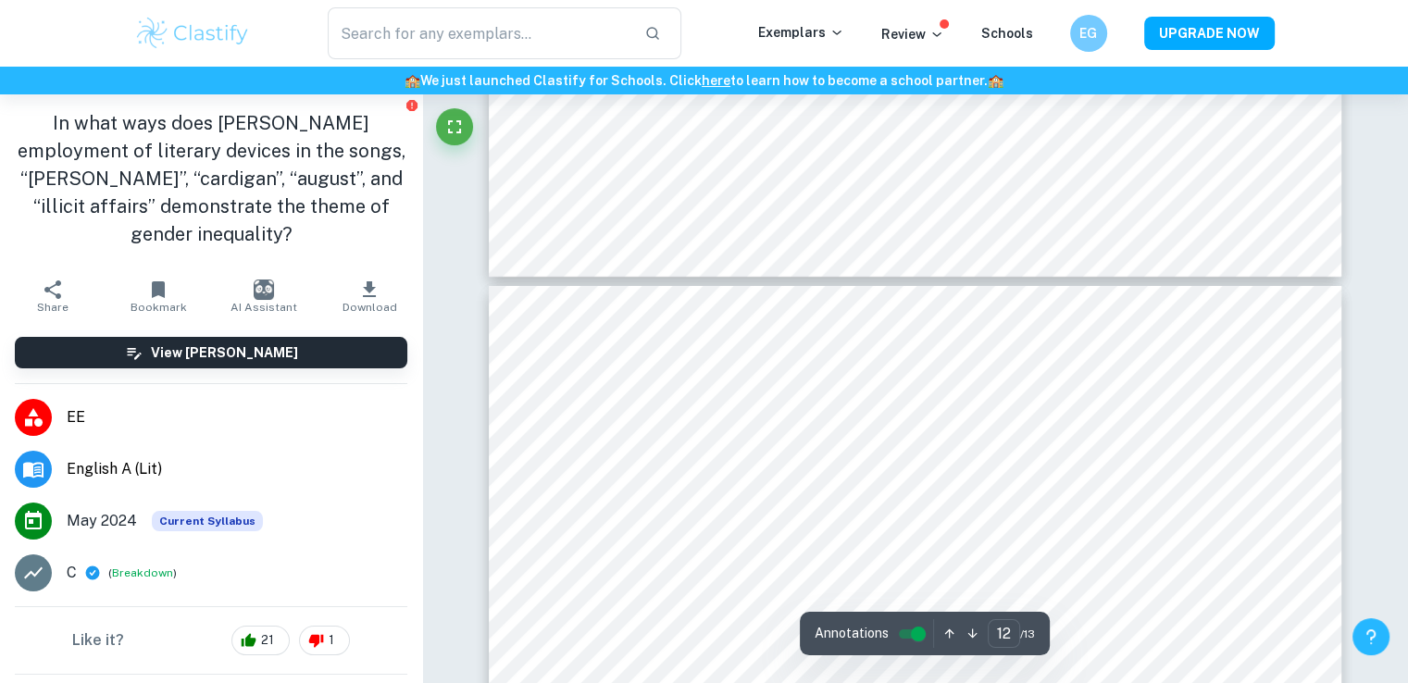
type input "13"
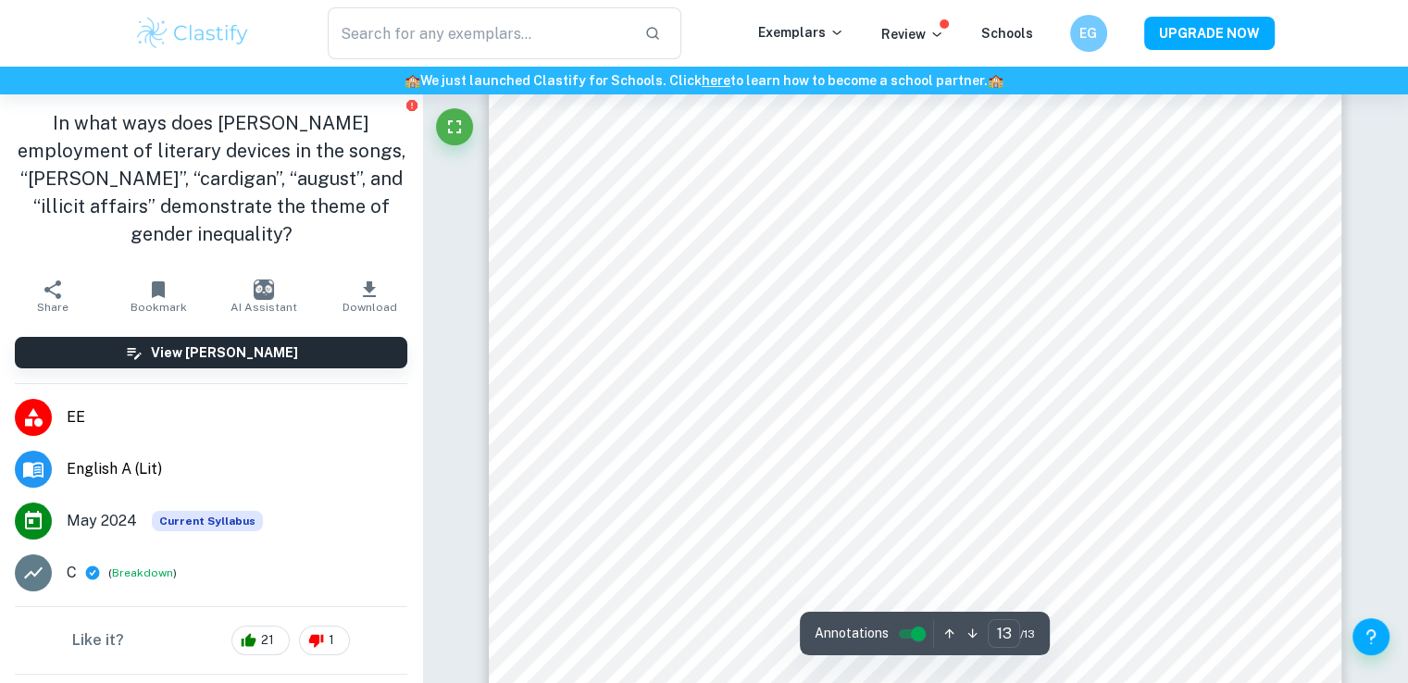
scroll to position [13665, 0]
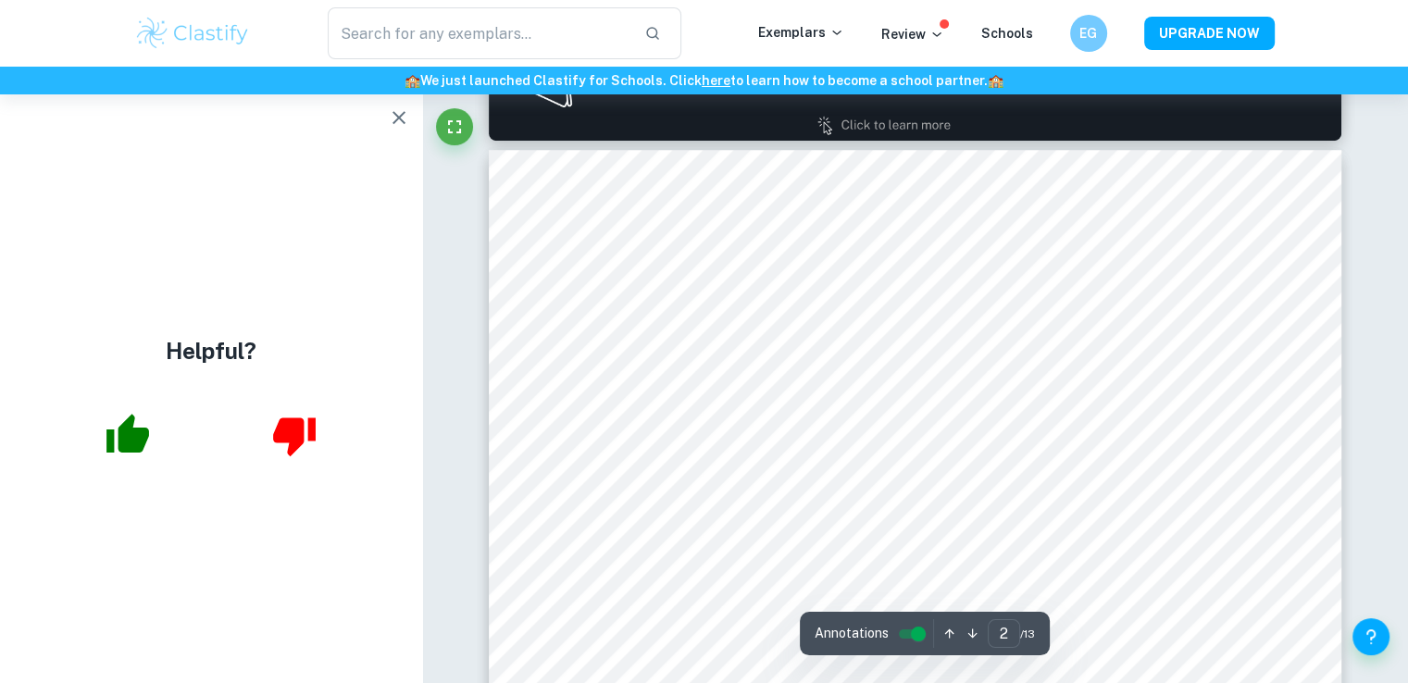
scroll to position [1388, 0]
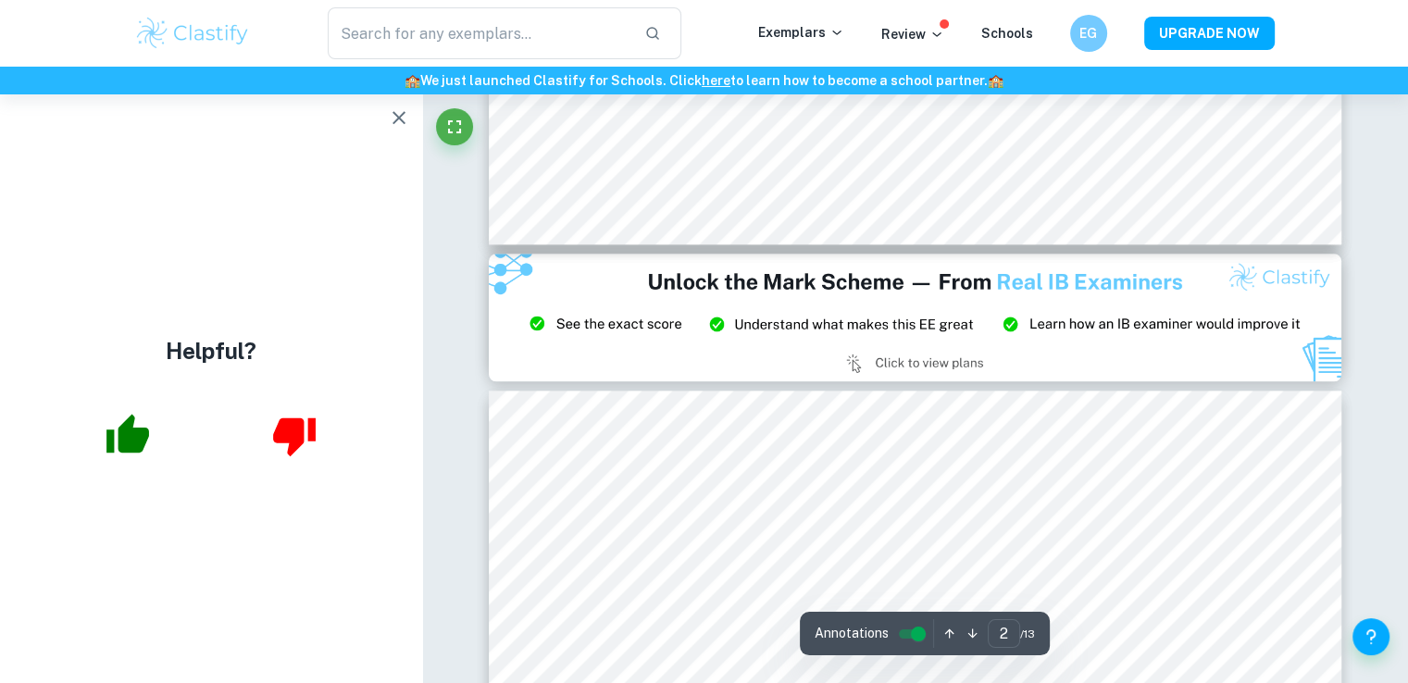
type input "3"
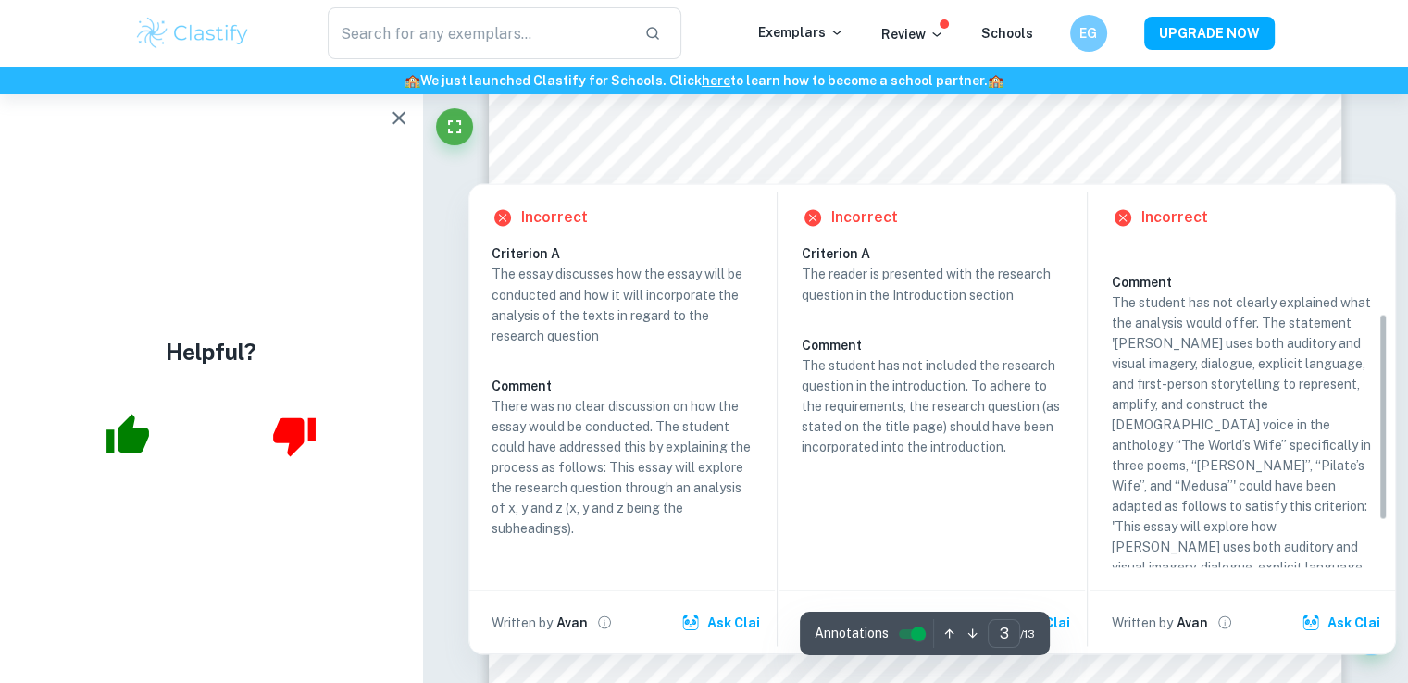
scroll to position [180, 0]
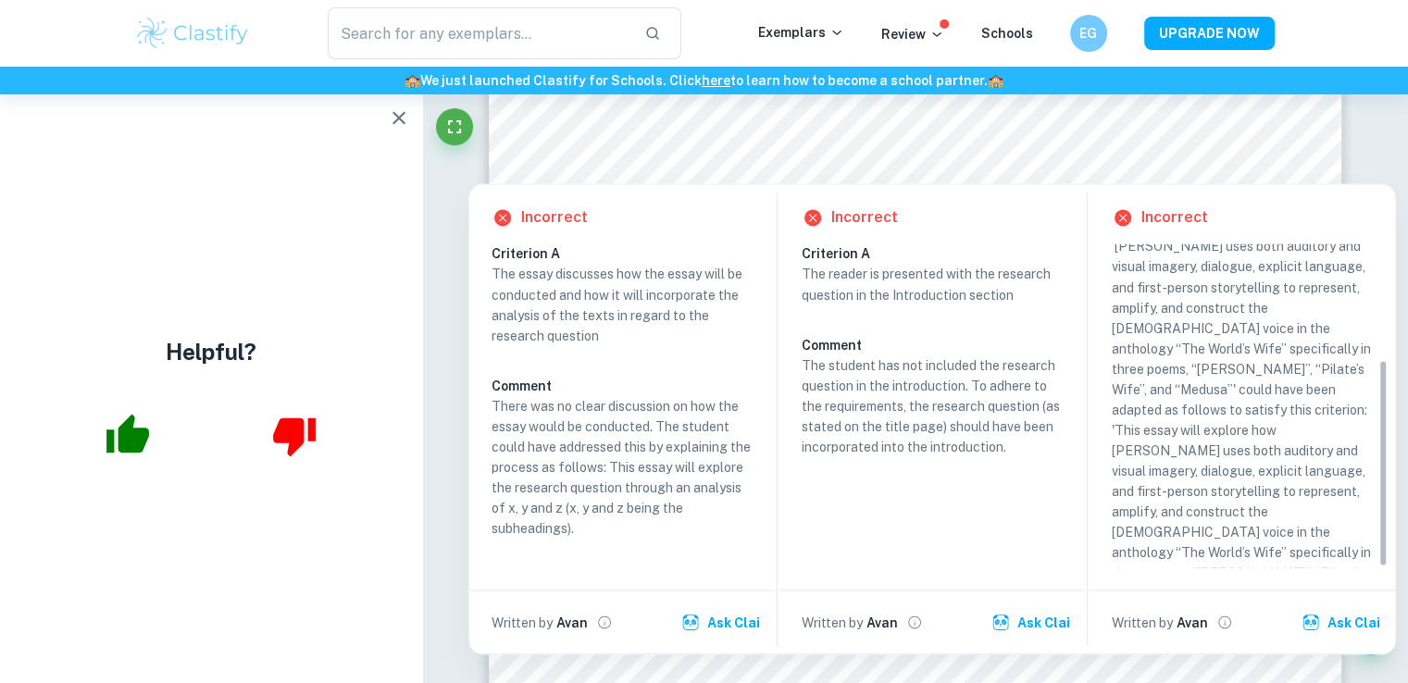
click at [322, 548] on div "Helpful?" at bounding box center [211, 388] width 422 height 589
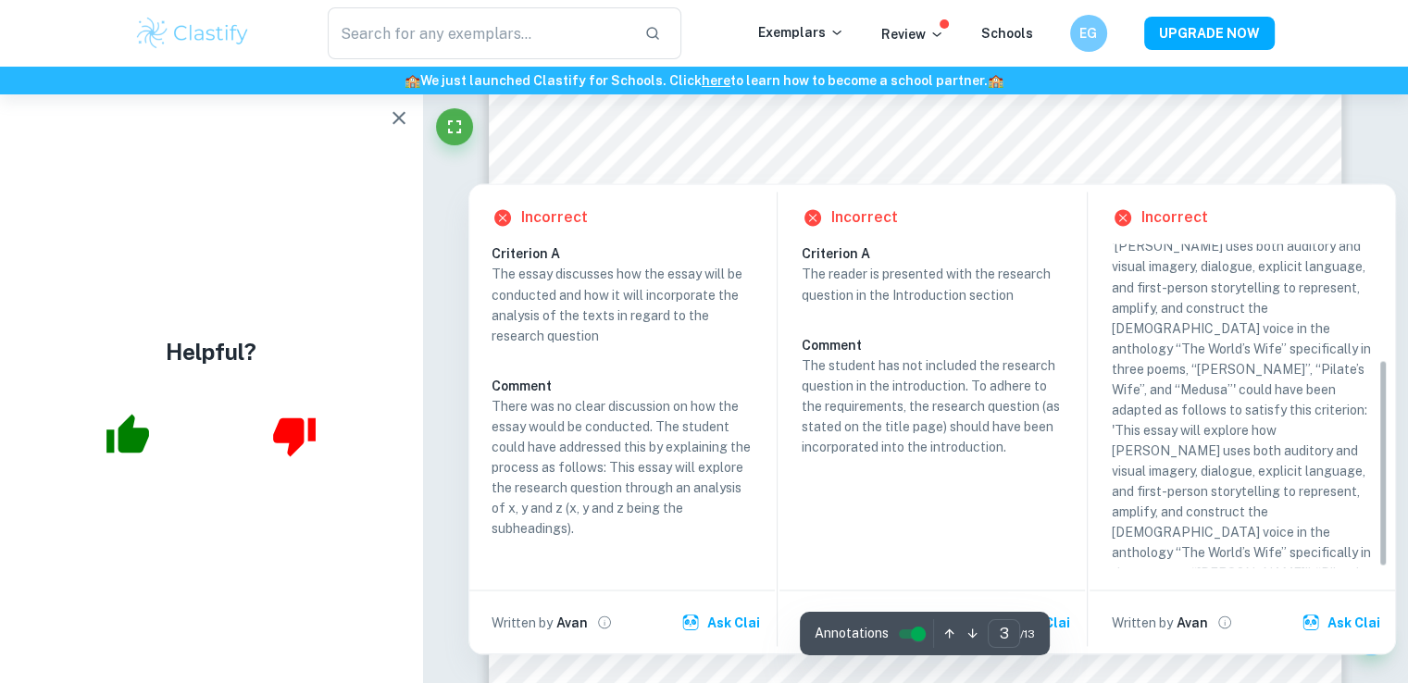
click at [744, 126] on div at bounding box center [915, 134] width 652 height 54
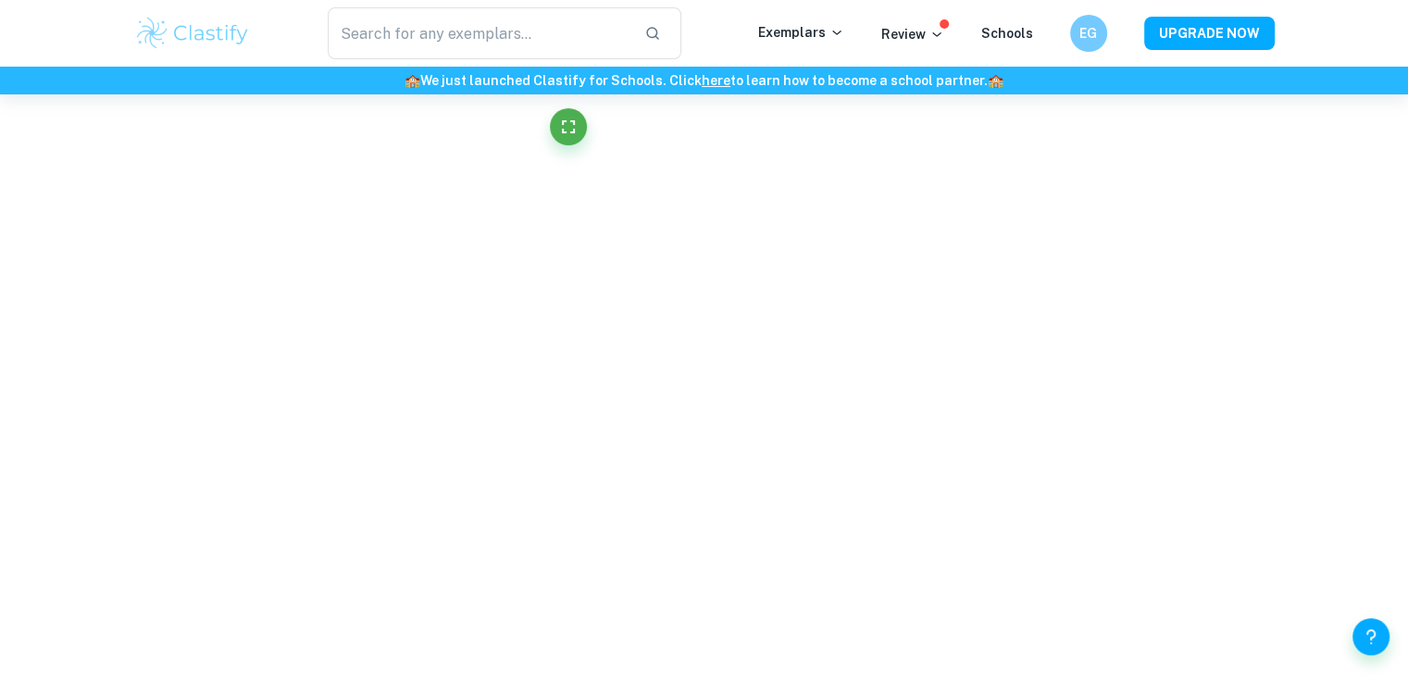
drag, startPoint x: 1385, startPoint y: 142, endPoint x: 564, endPoint y: 178, distance: 821.8
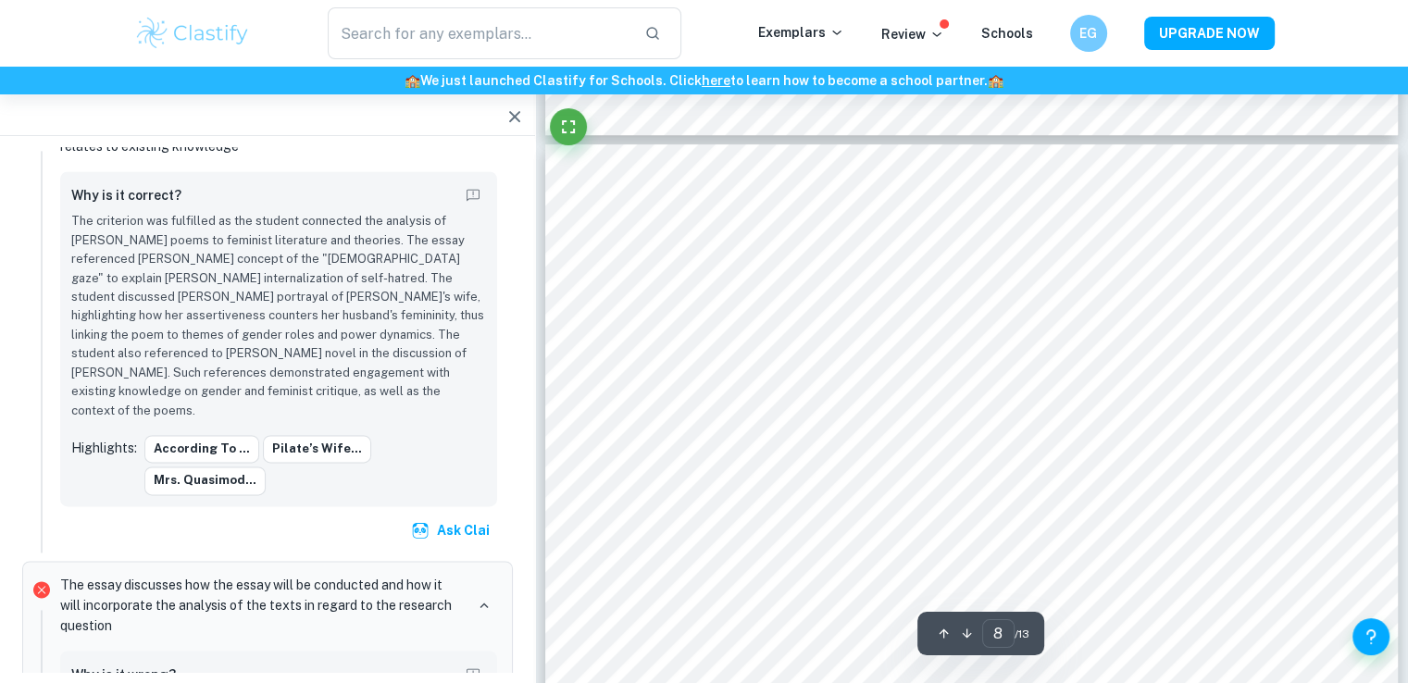
scroll to position [8115, 0]
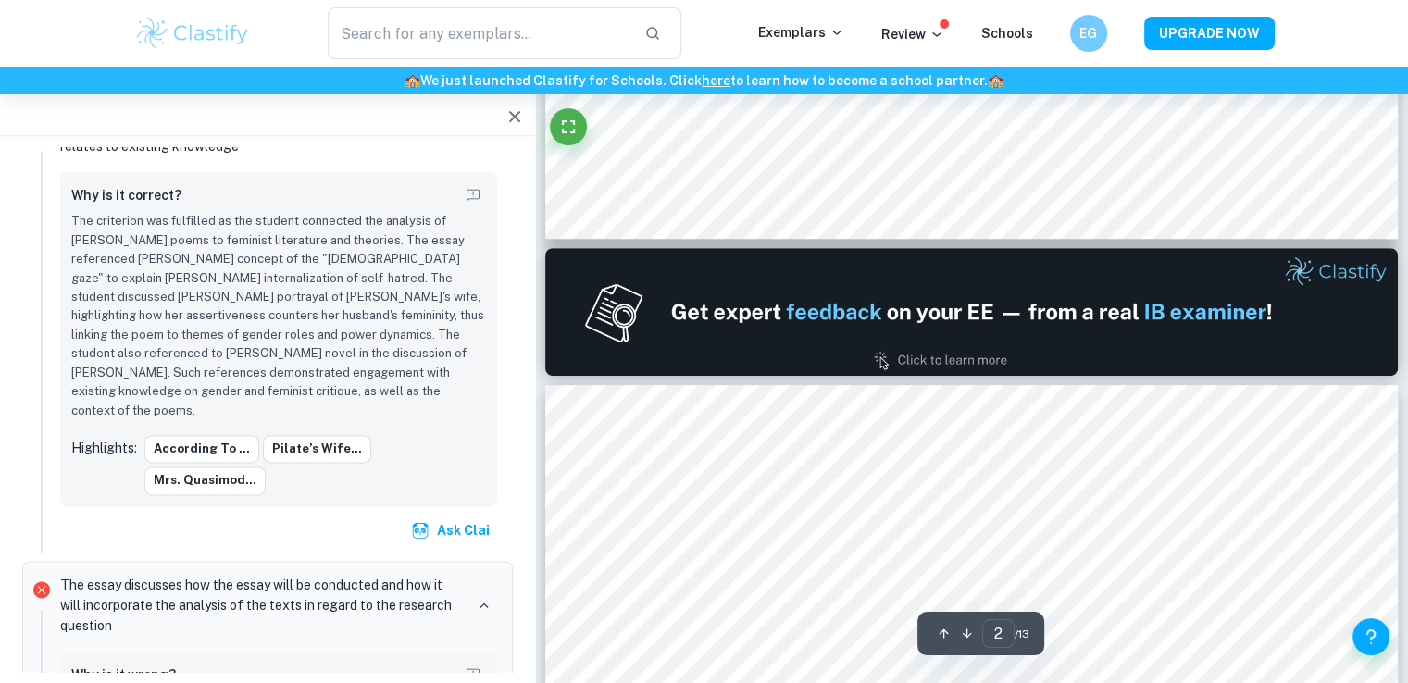
type input "1"
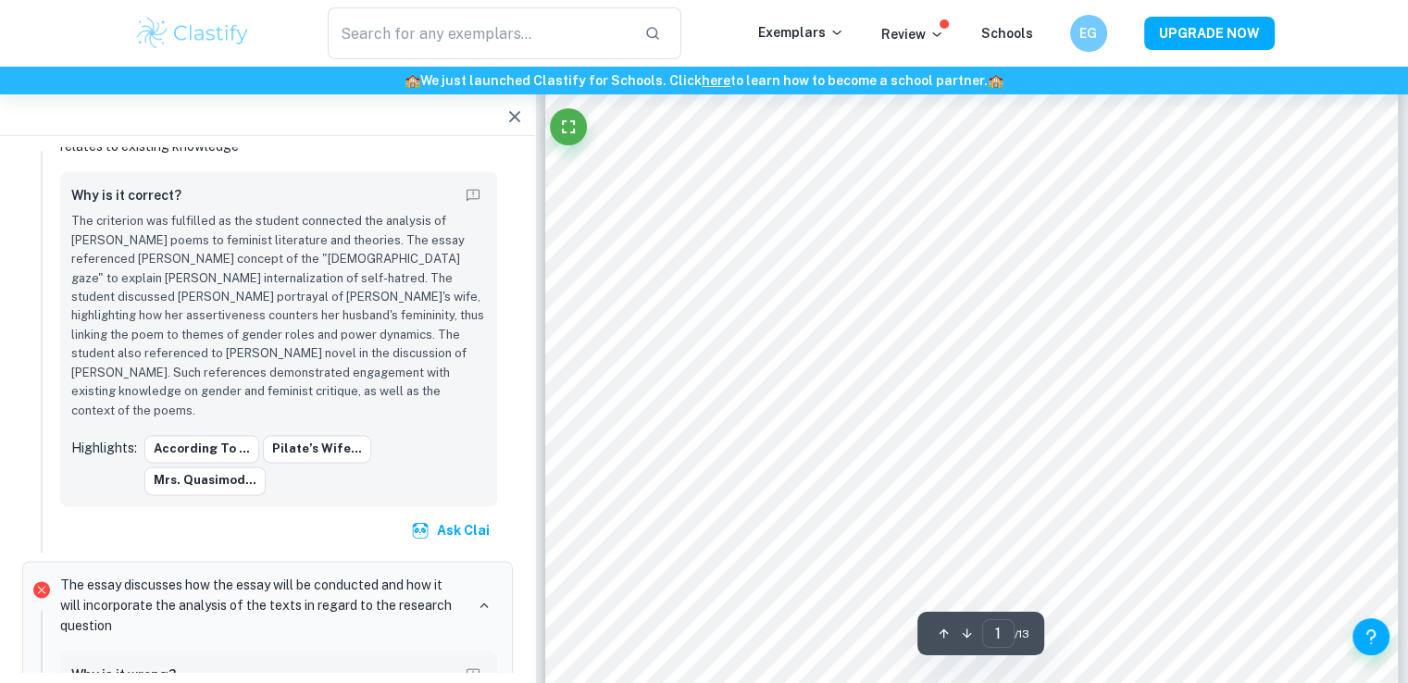
scroll to position [406, 0]
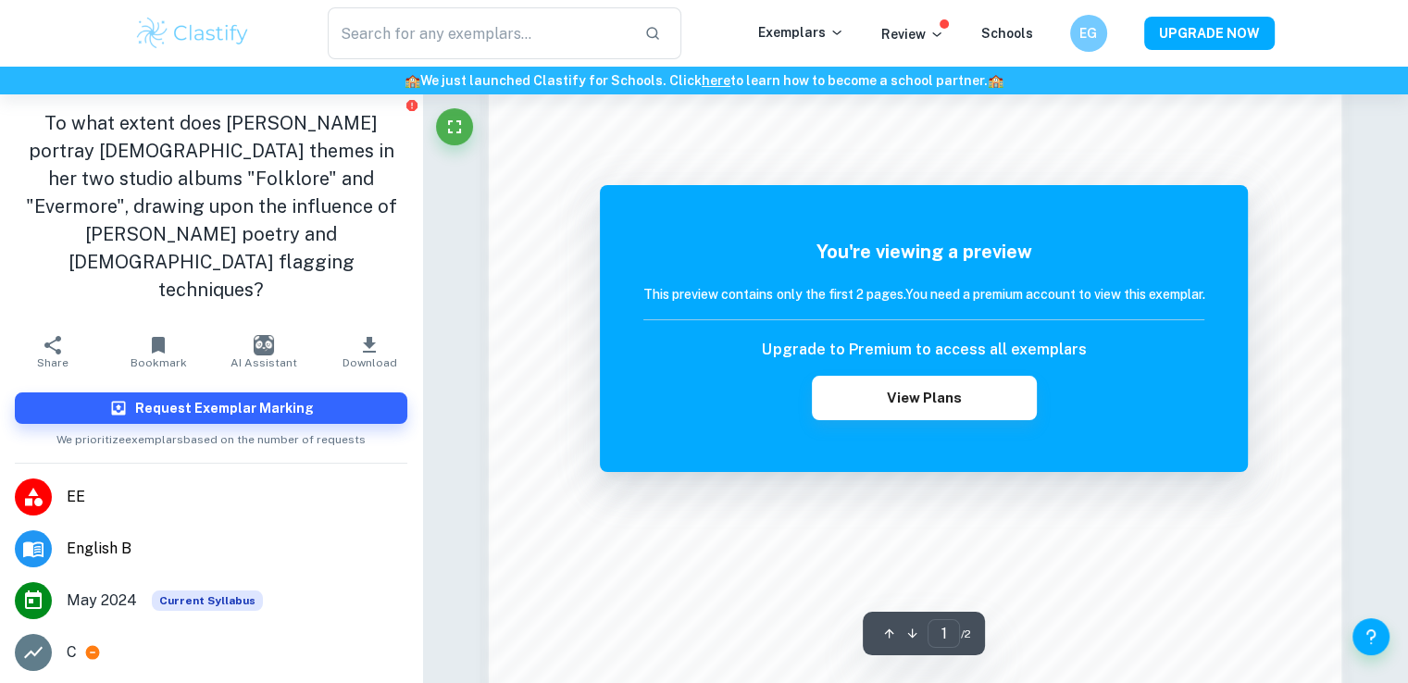
scroll to position [1979, 0]
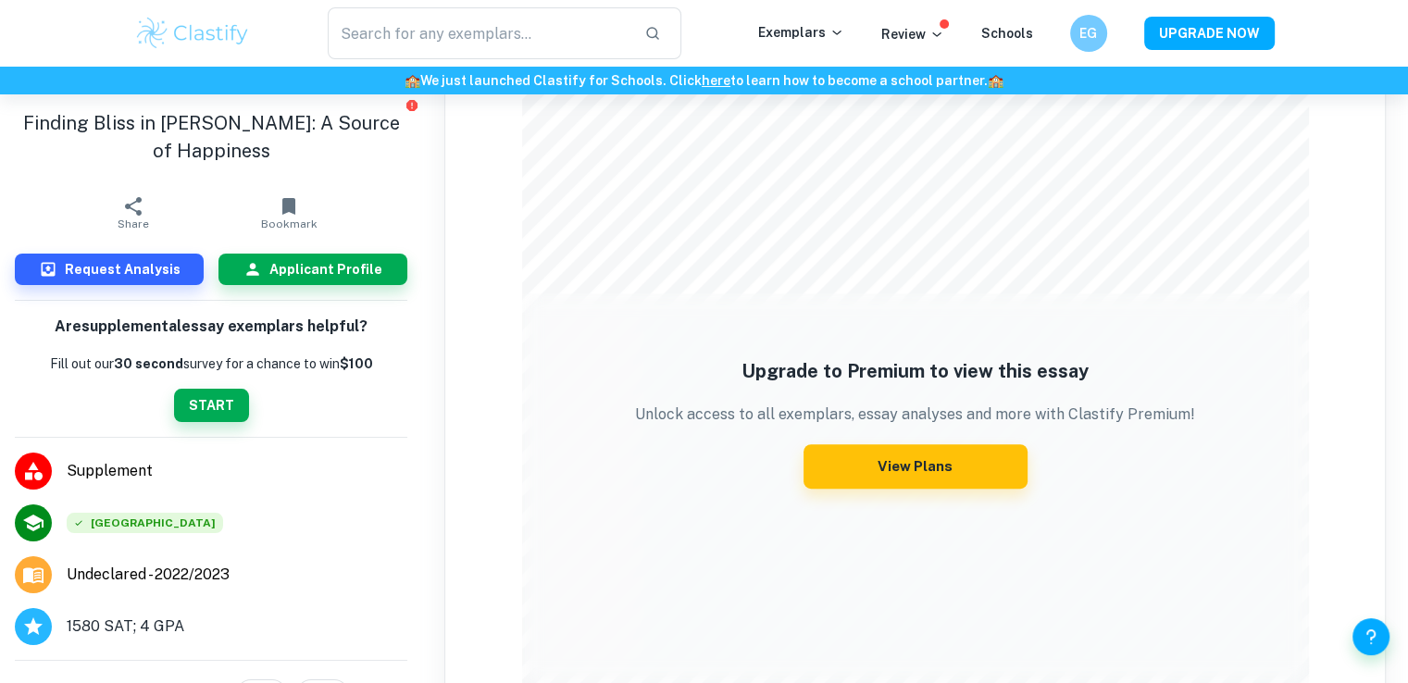
scroll to position [1018, 0]
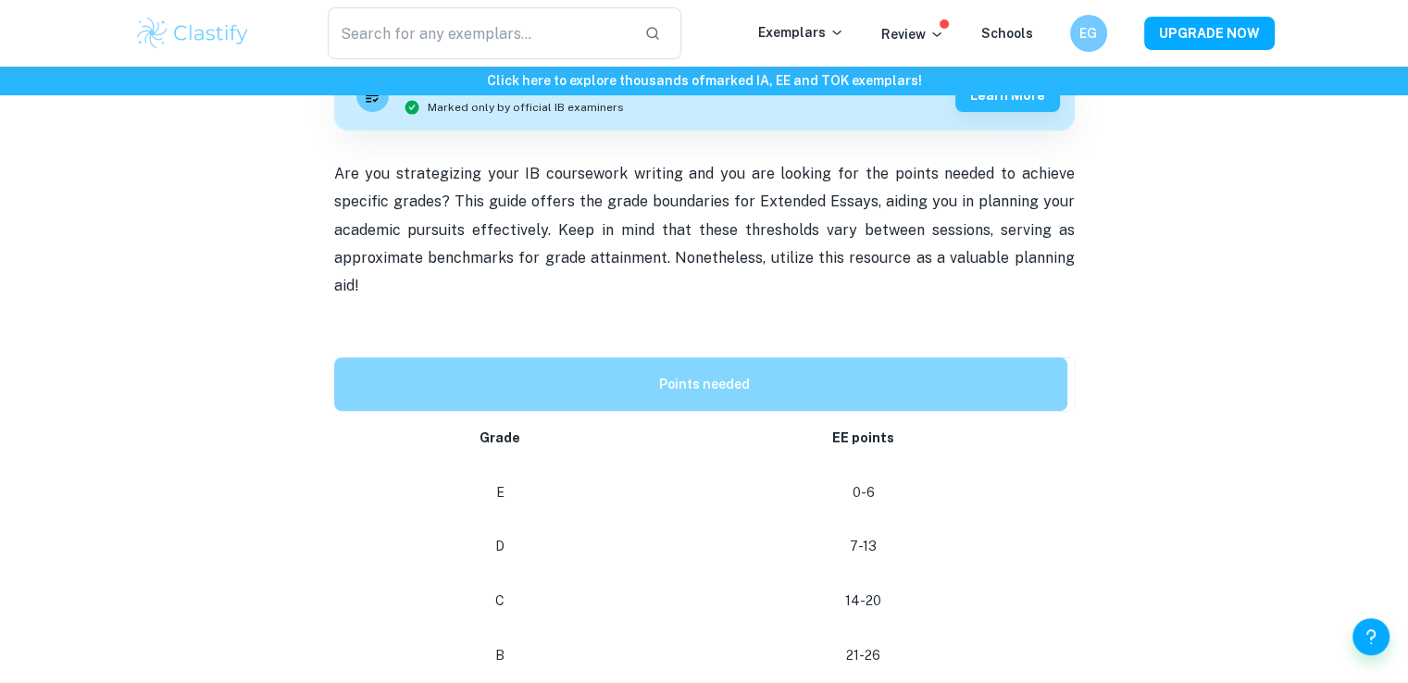
scroll to position [1018, 0]
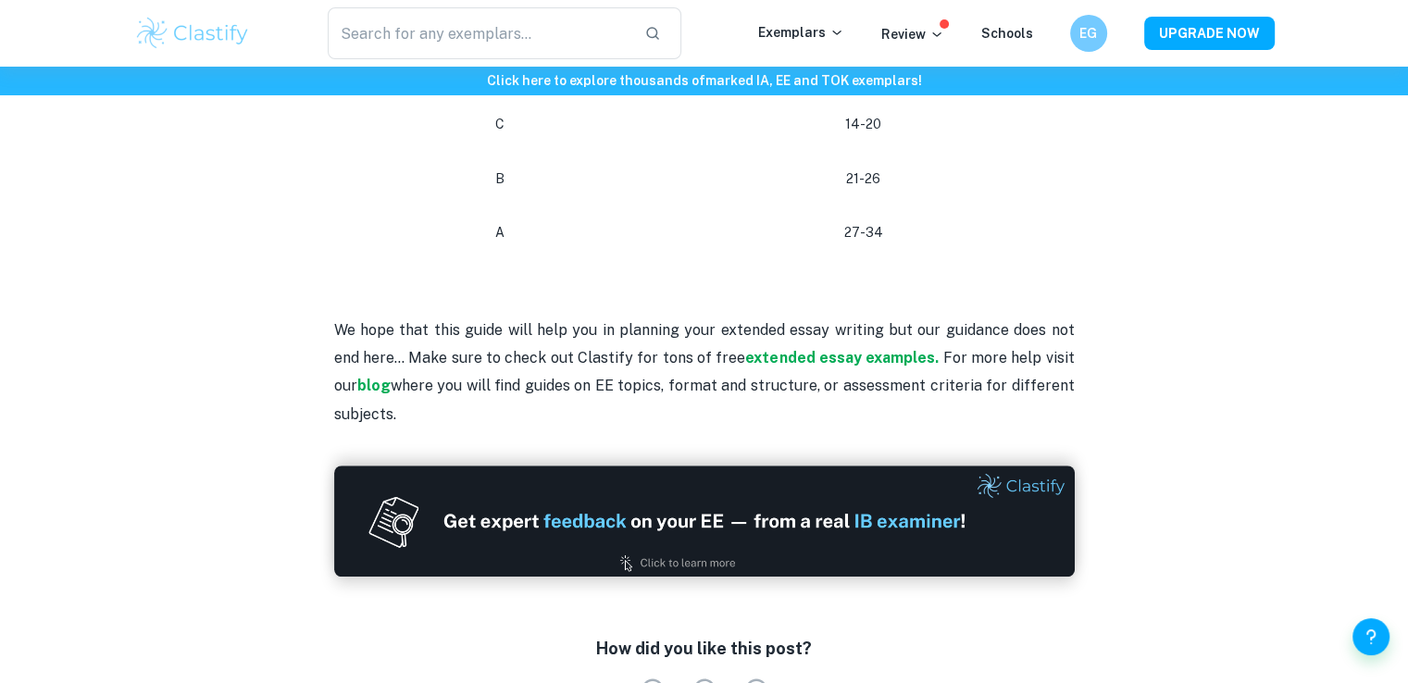
scroll to position [1111, 0]
